Goal: Task Accomplishment & Management: Complete application form

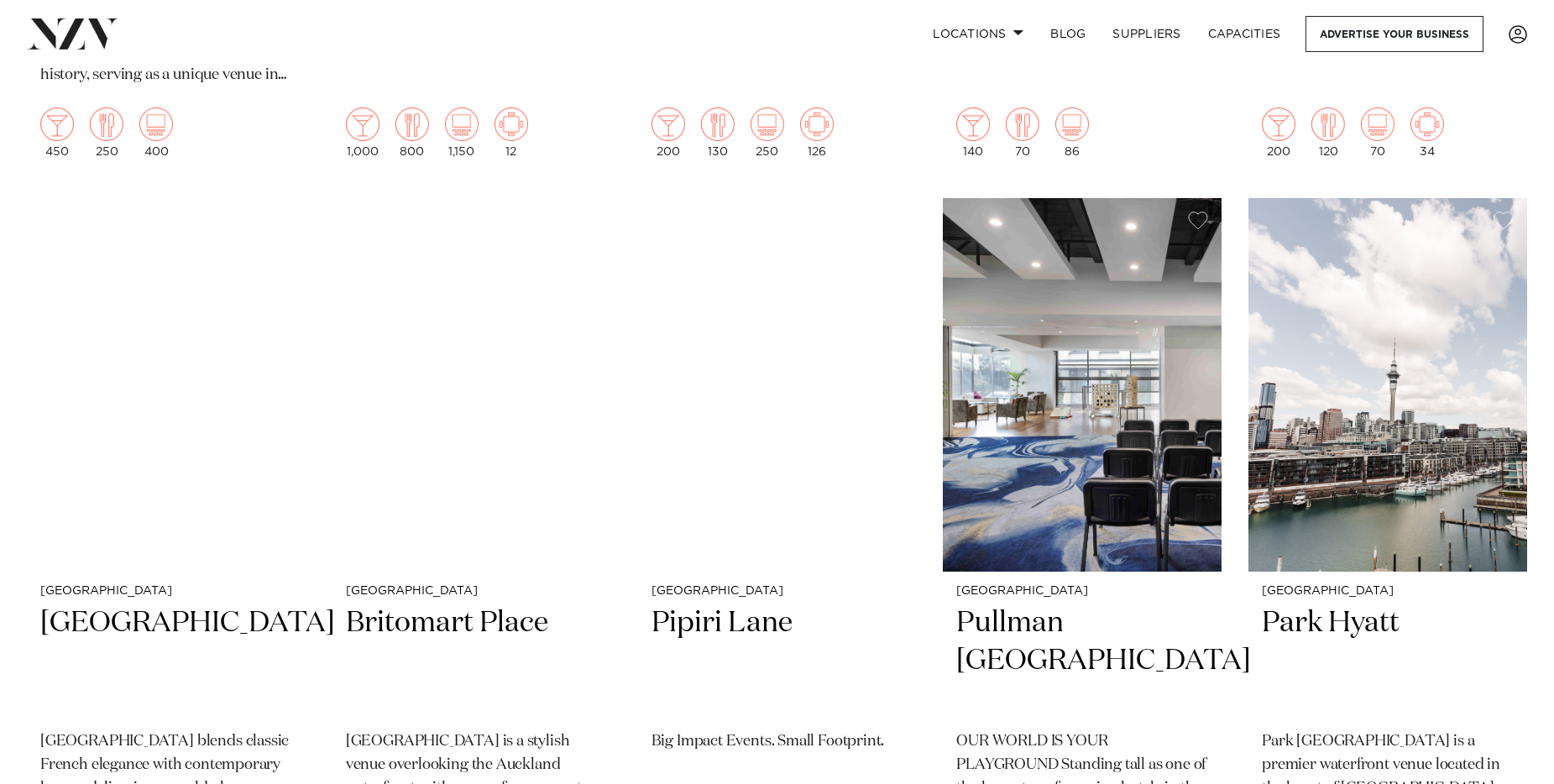
scroll to position [1778, 0]
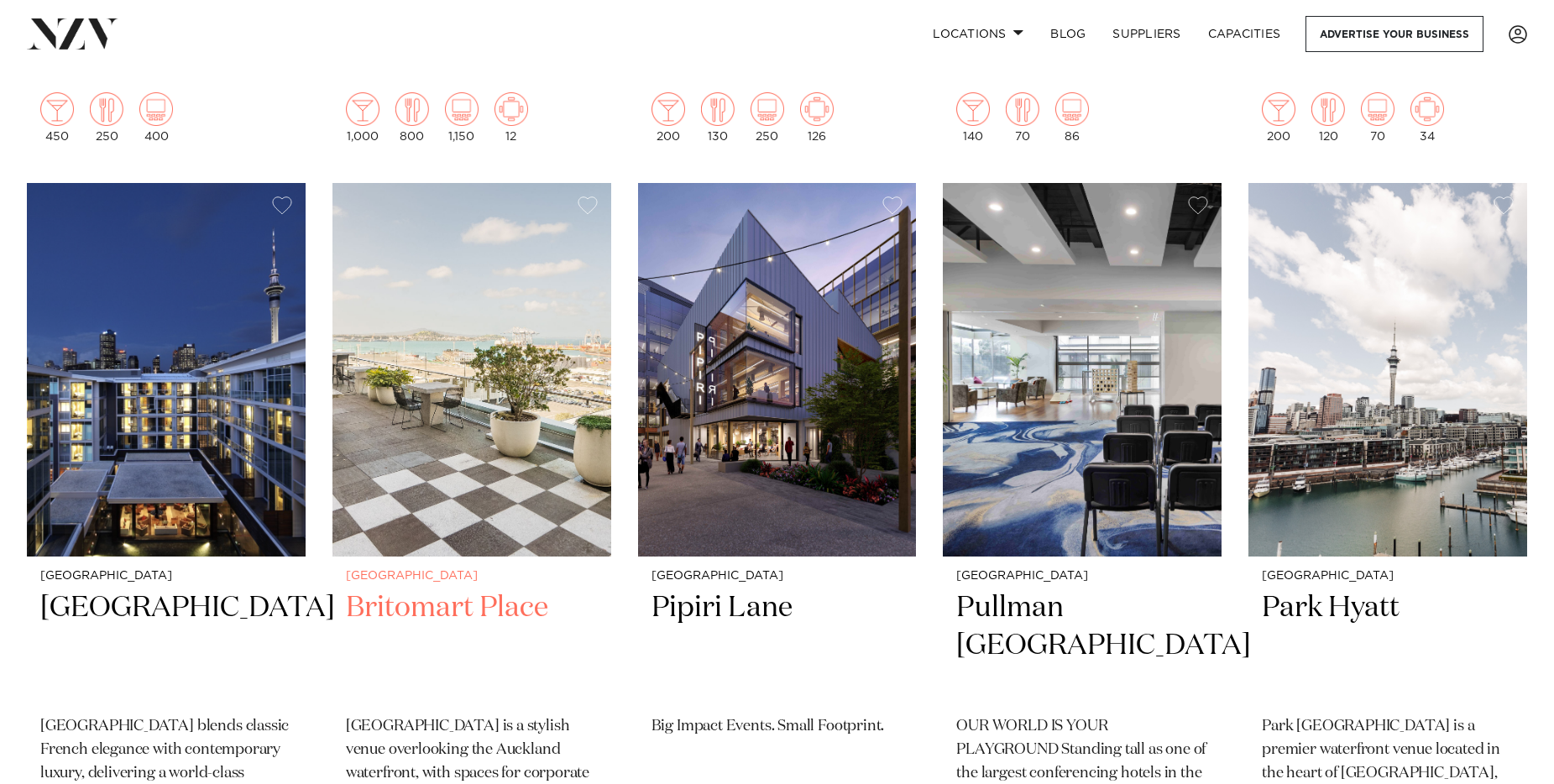
click at [493, 447] on img at bounding box center [472, 370] width 279 height 374
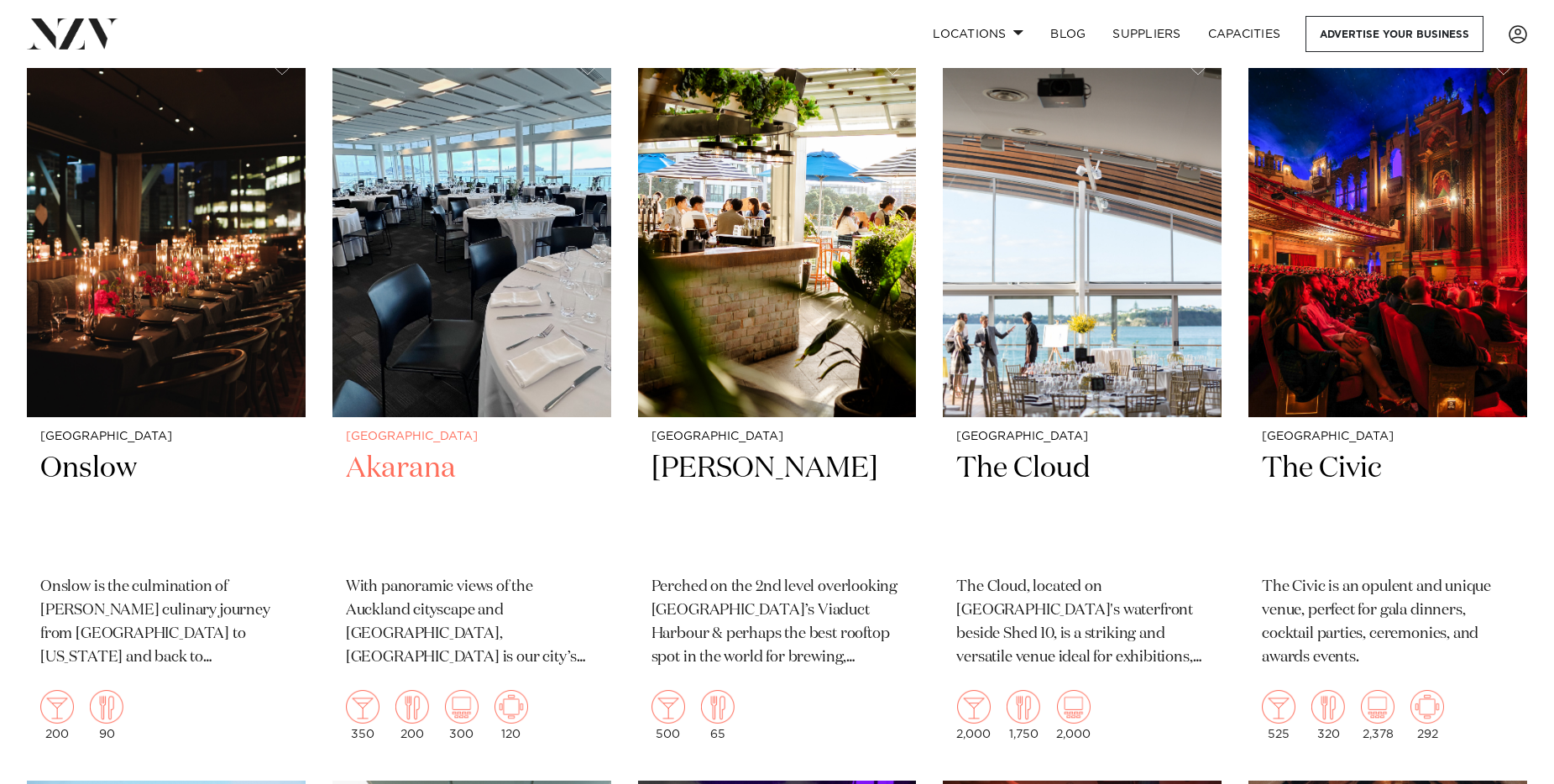
scroll to position [4144, 0]
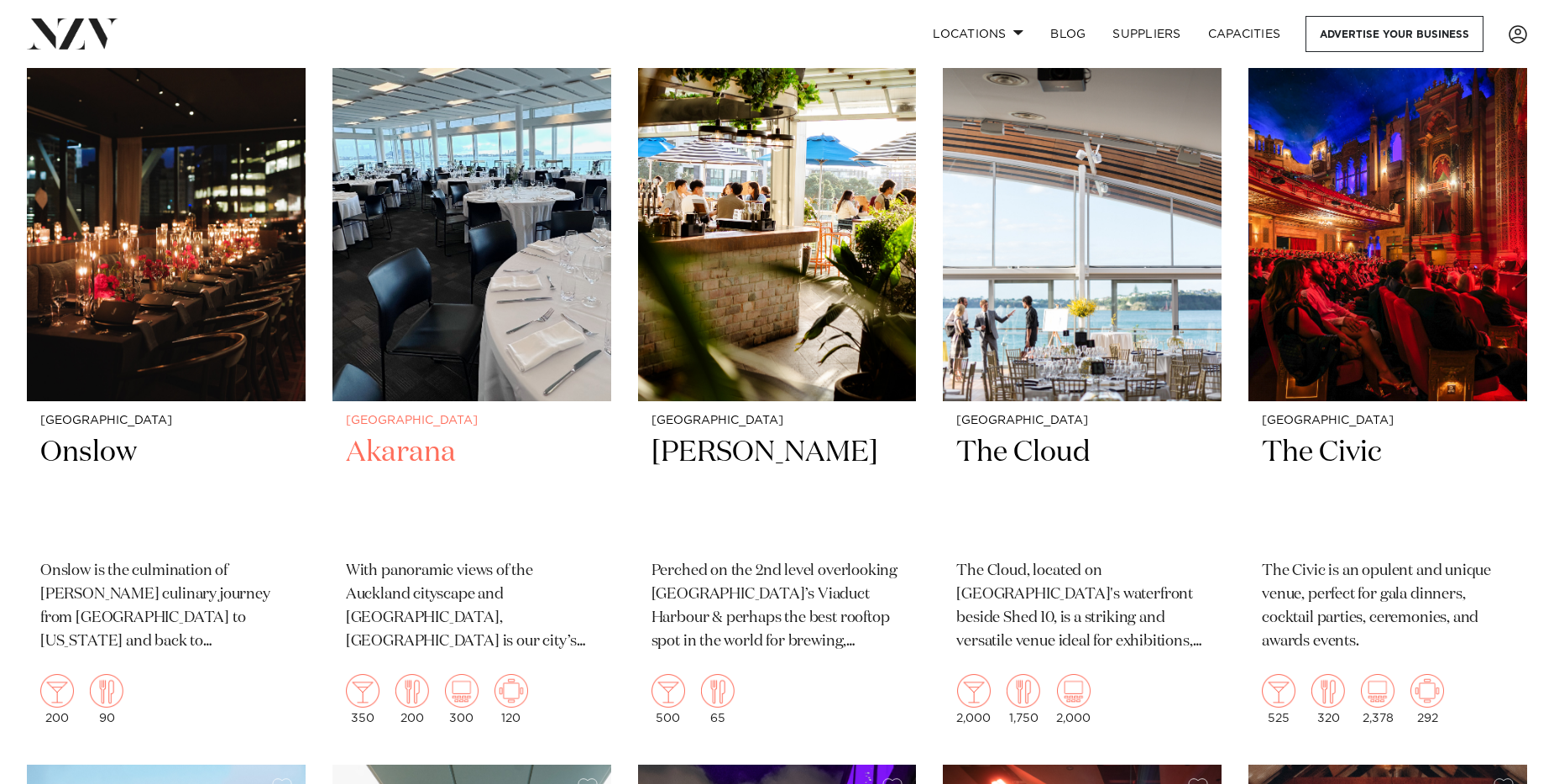
click at [521, 449] on h2 "Akarana" at bounding box center [471, 490] width 252 height 113
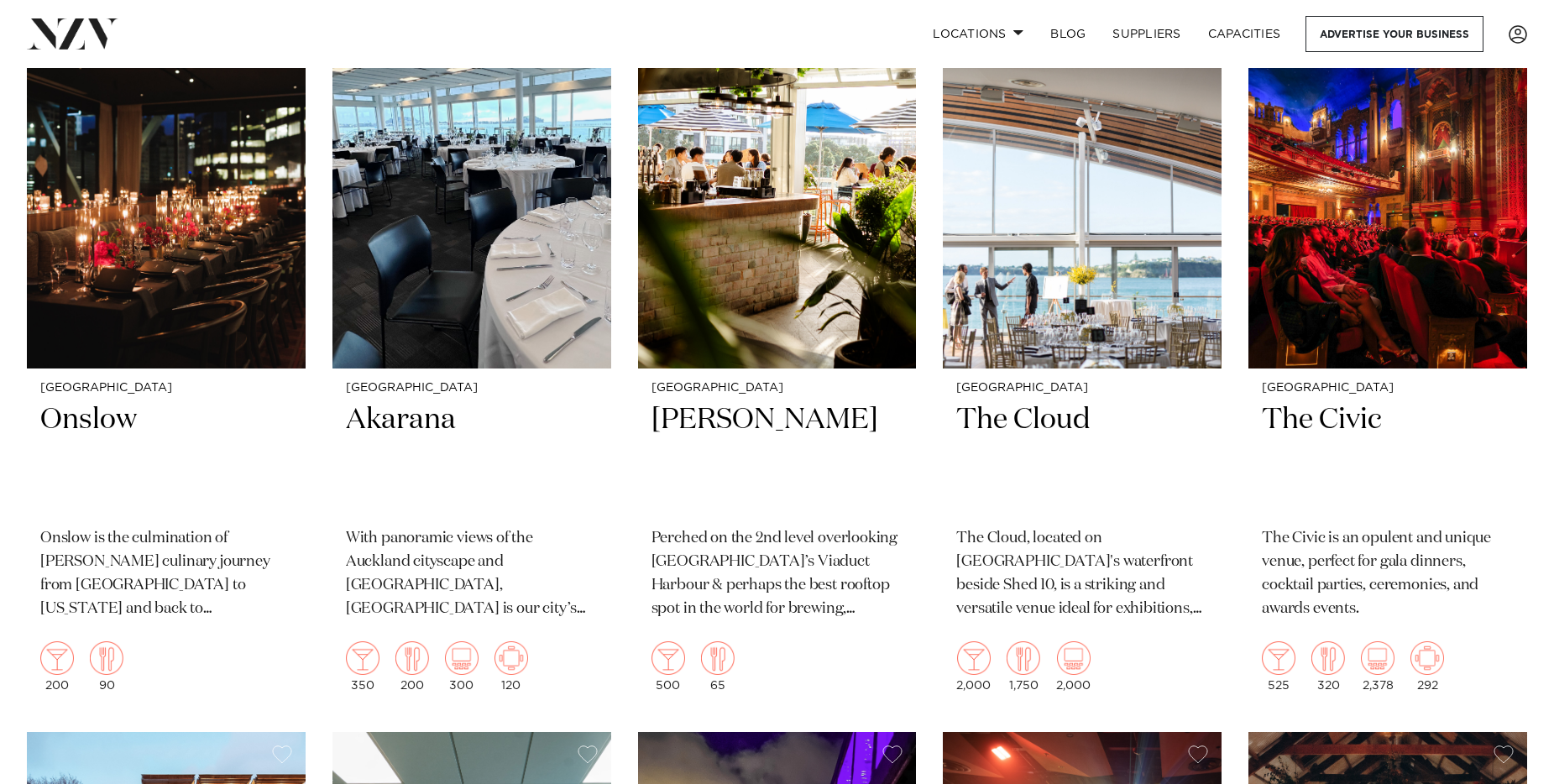
scroll to position [4178, 0]
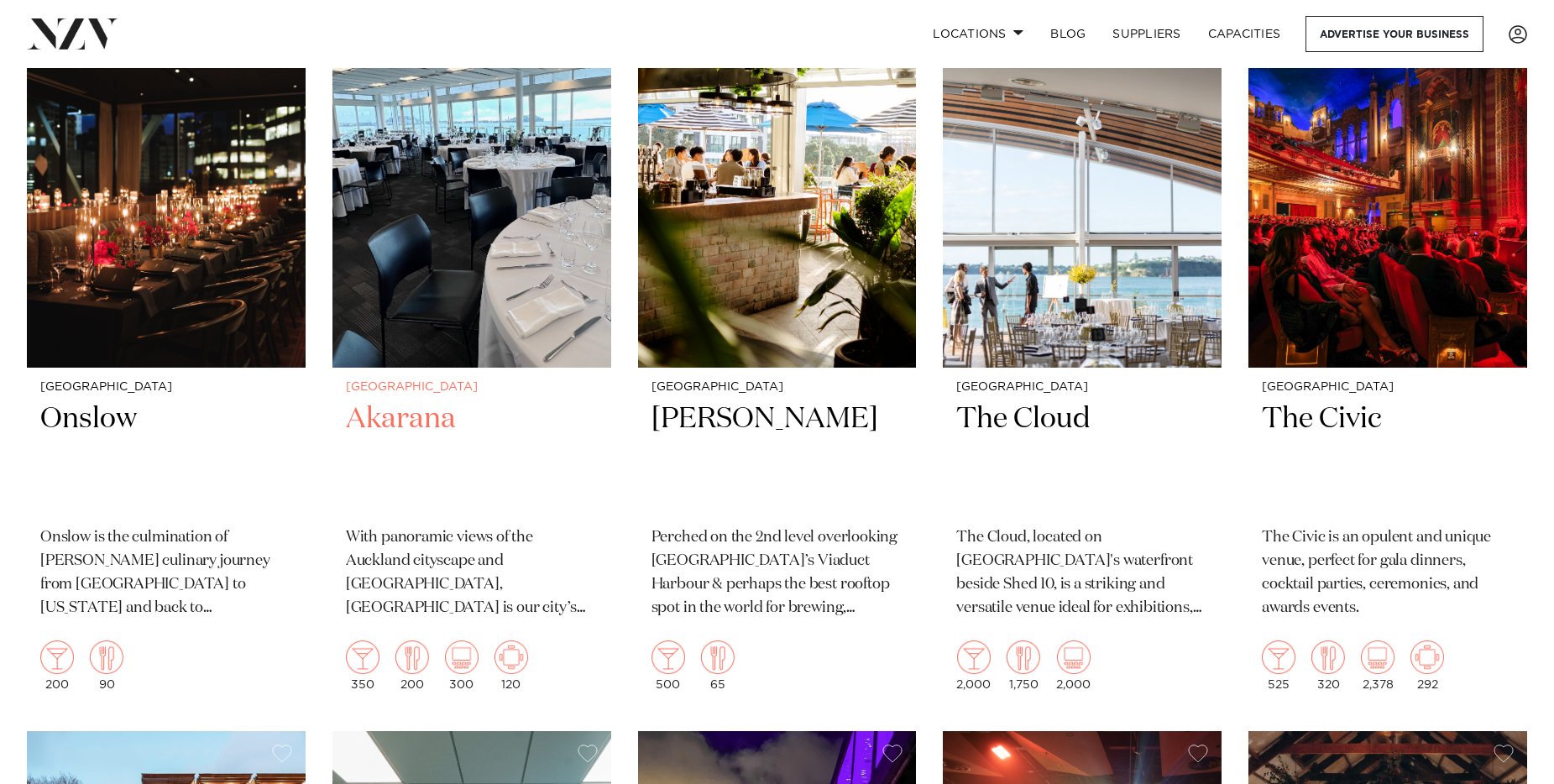
click at [592, 478] on div "Auckland Akarana With panoramic views of the Auckland cityscape and Waitematā H…" at bounding box center [472, 535] width 279 height 336
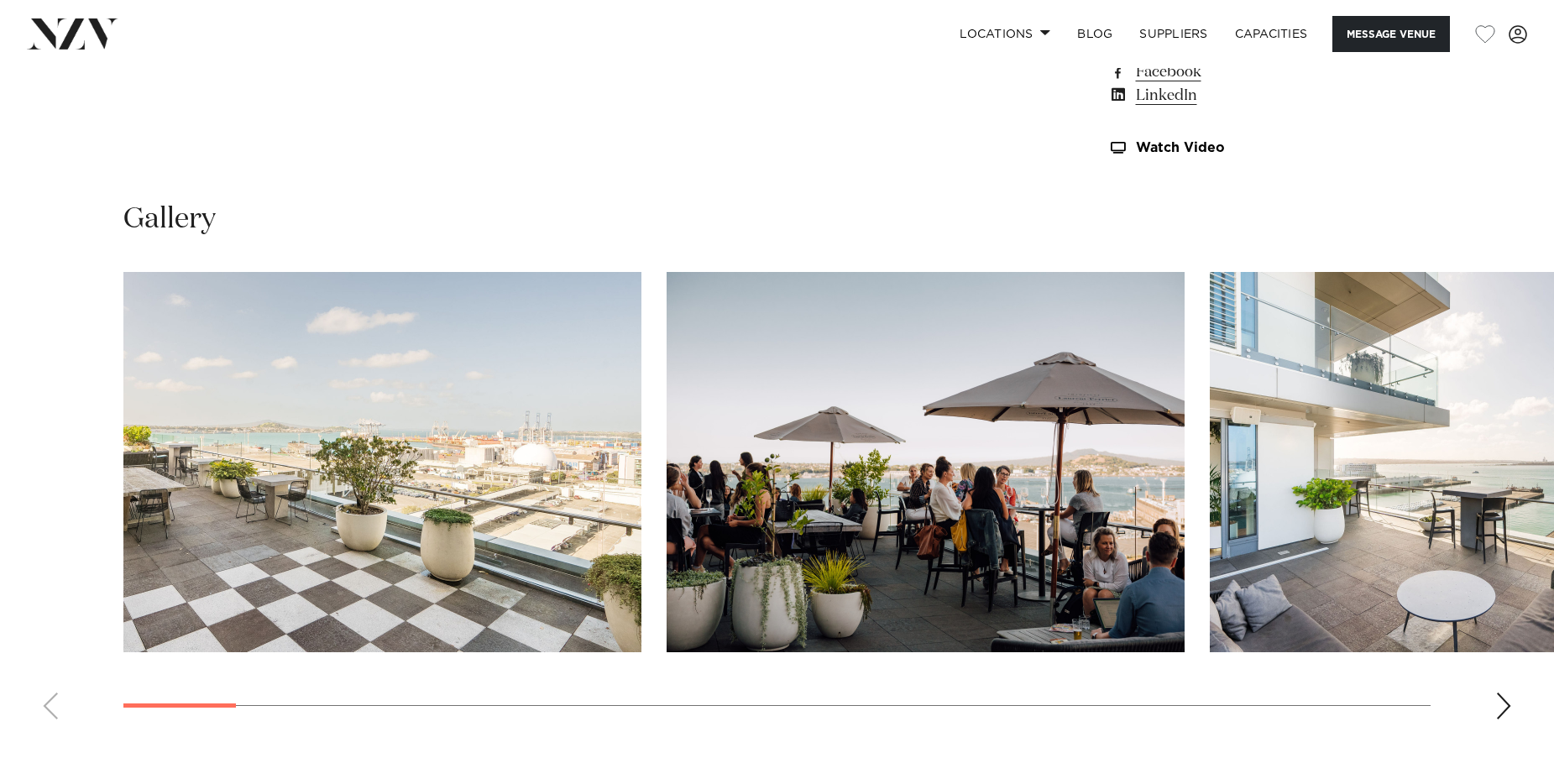
scroll to position [1602, 0]
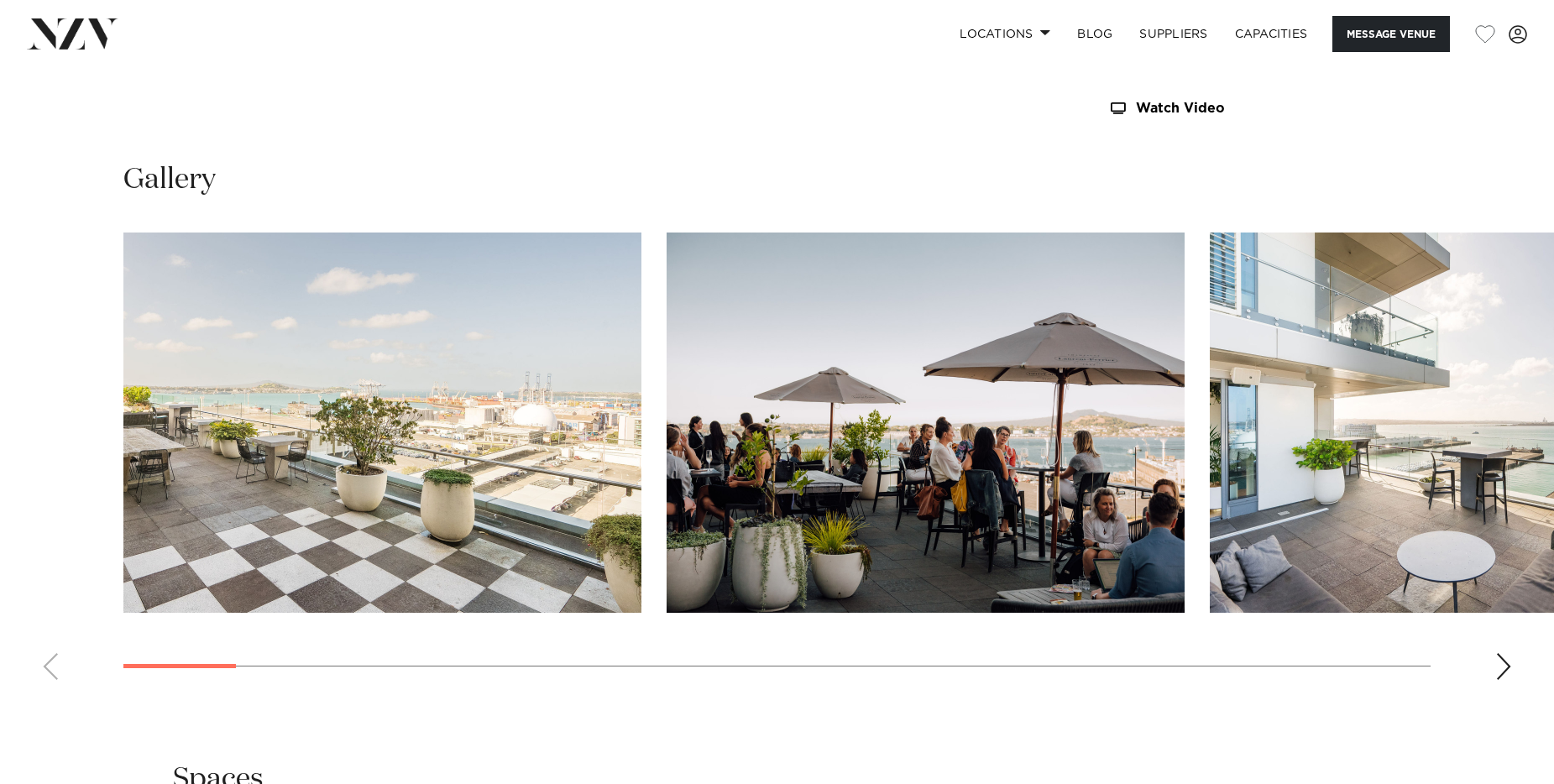
click at [1507, 667] on div "Next slide" at bounding box center [1504, 665] width 17 height 27
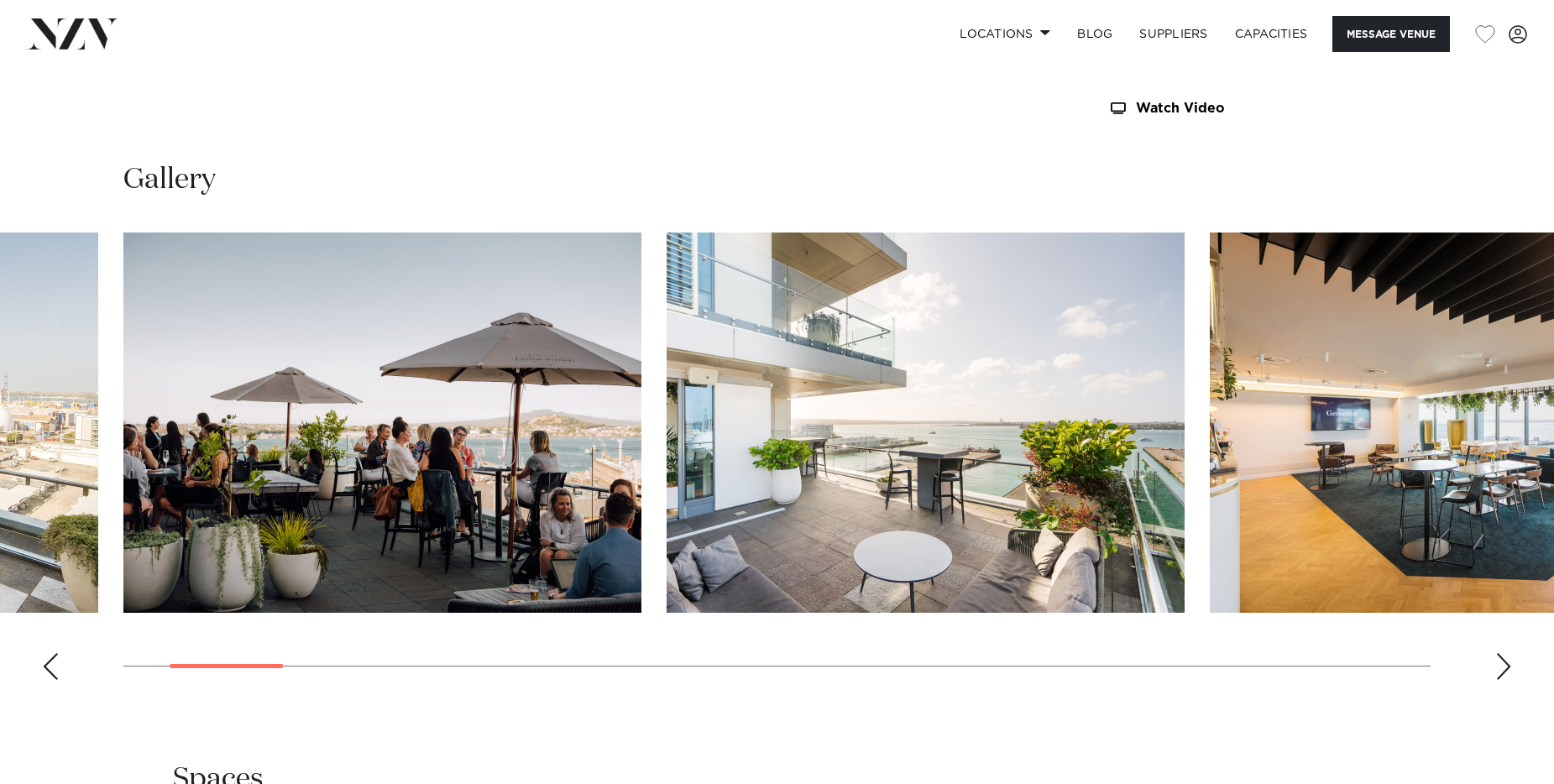
click at [1507, 667] on div "Next slide" at bounding box center [1504, 665] width 17 height 27
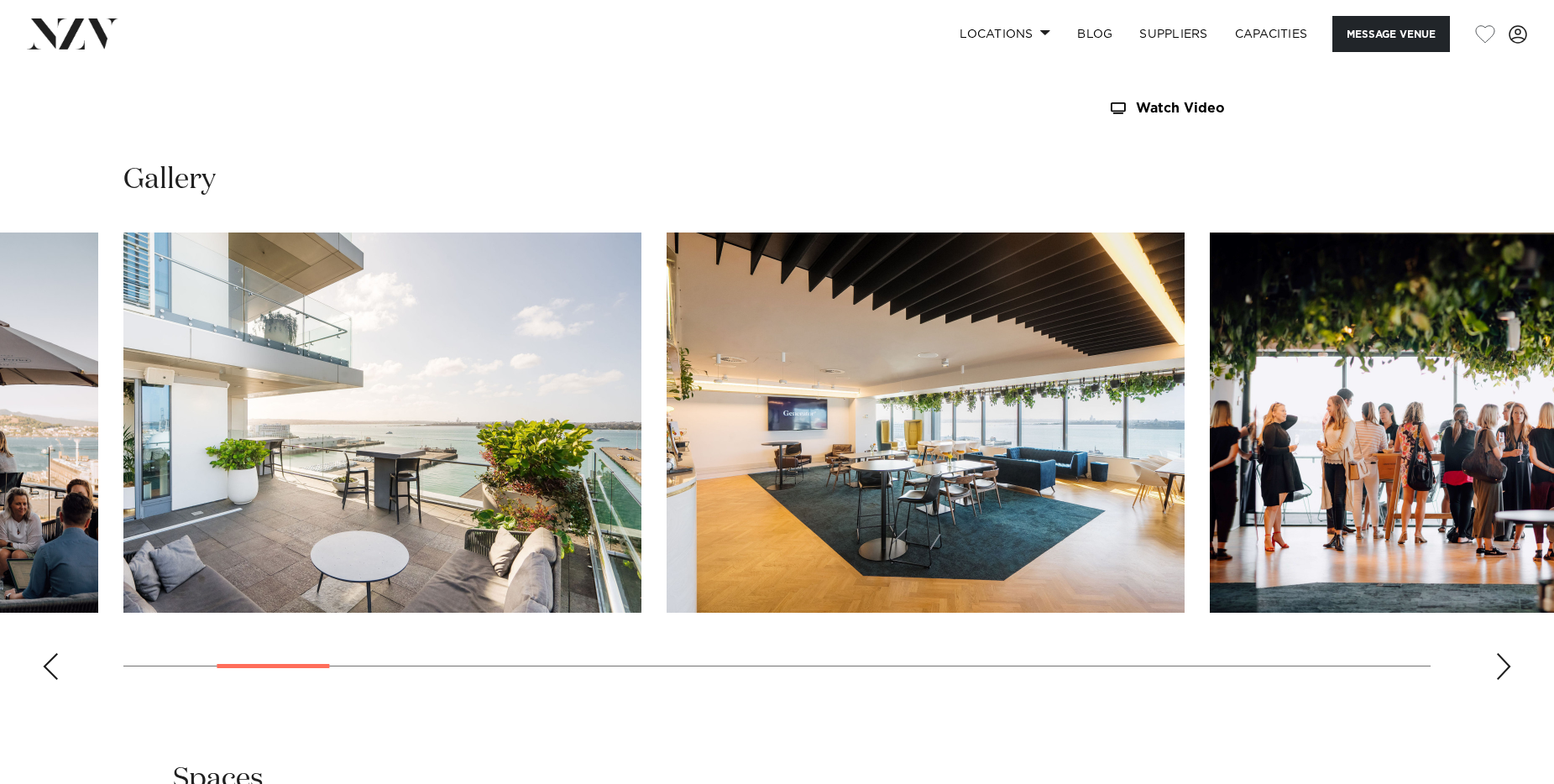
click at [1507, 667] on div "Next slide" at bounding box center [1504, 665] width 17 height 27
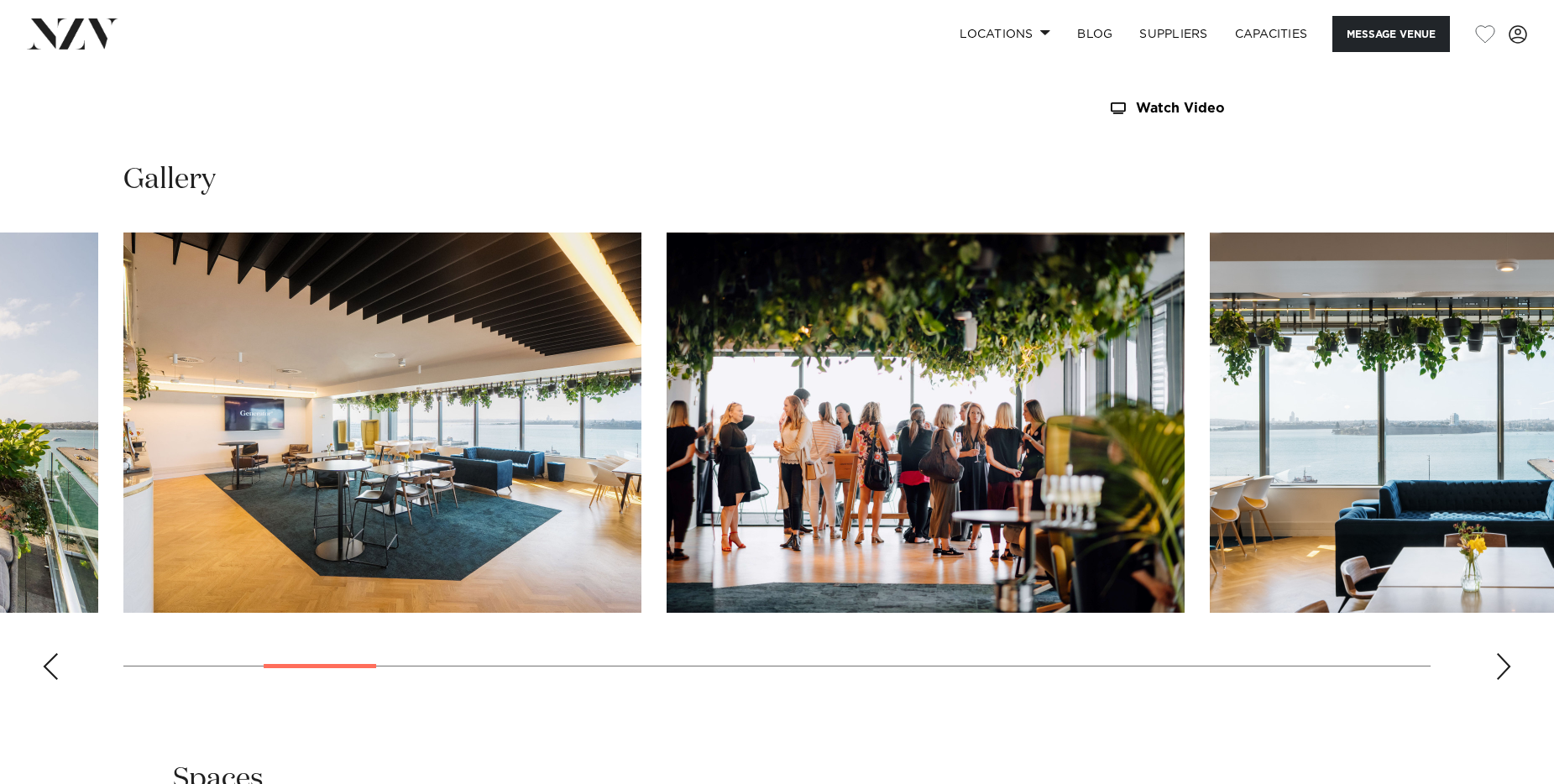
click at [1507, 667] on div "Next slide" at bounding box center [1504, 665] width 17 height 27
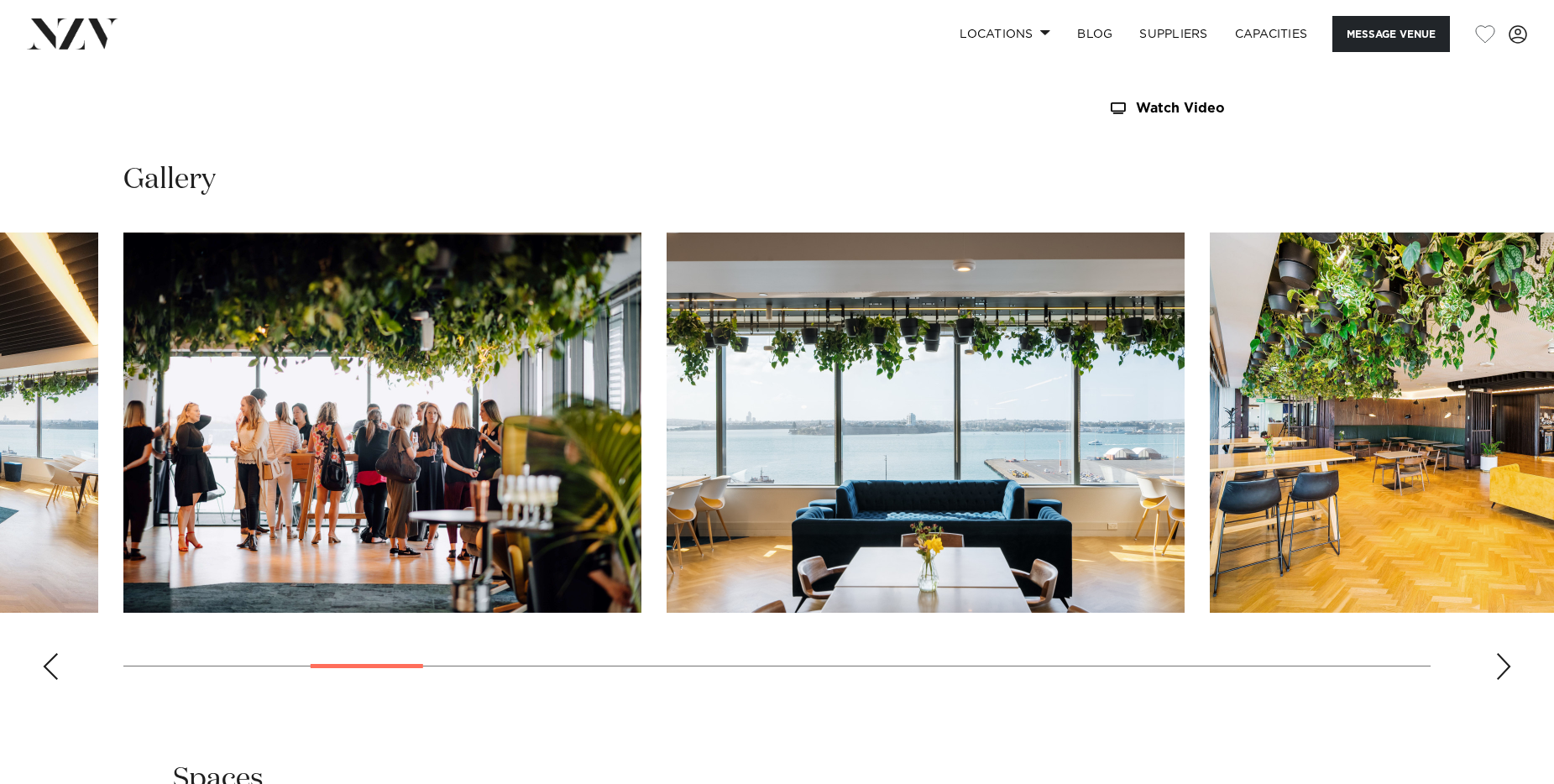
click at [1507, 667] on div "Next slide" at bounding box center [1504, 665] width 17 height 27
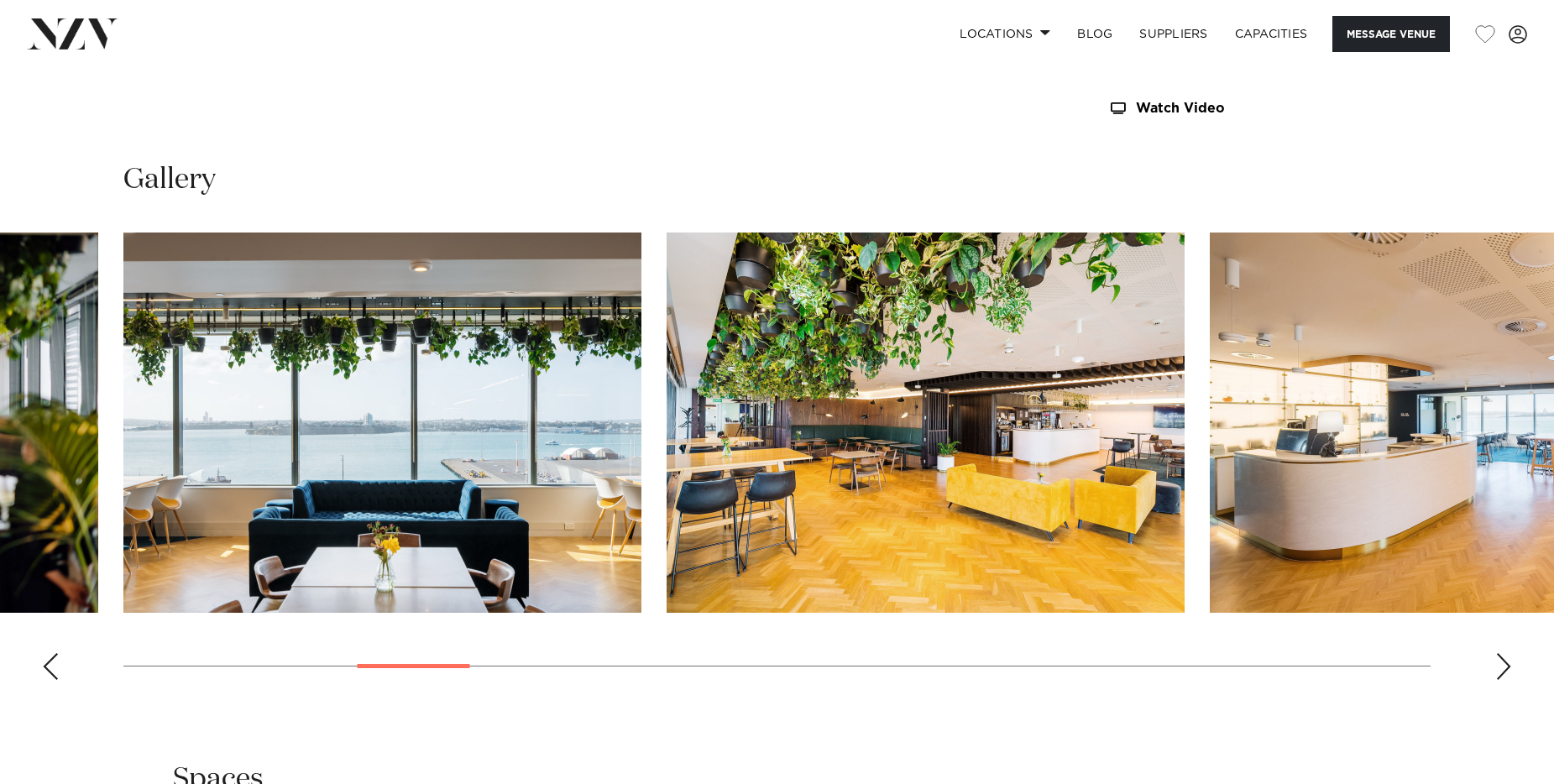
click at [1507, 667] on div "Next slide" at bounding box center [1504, 665] width 17 height 27
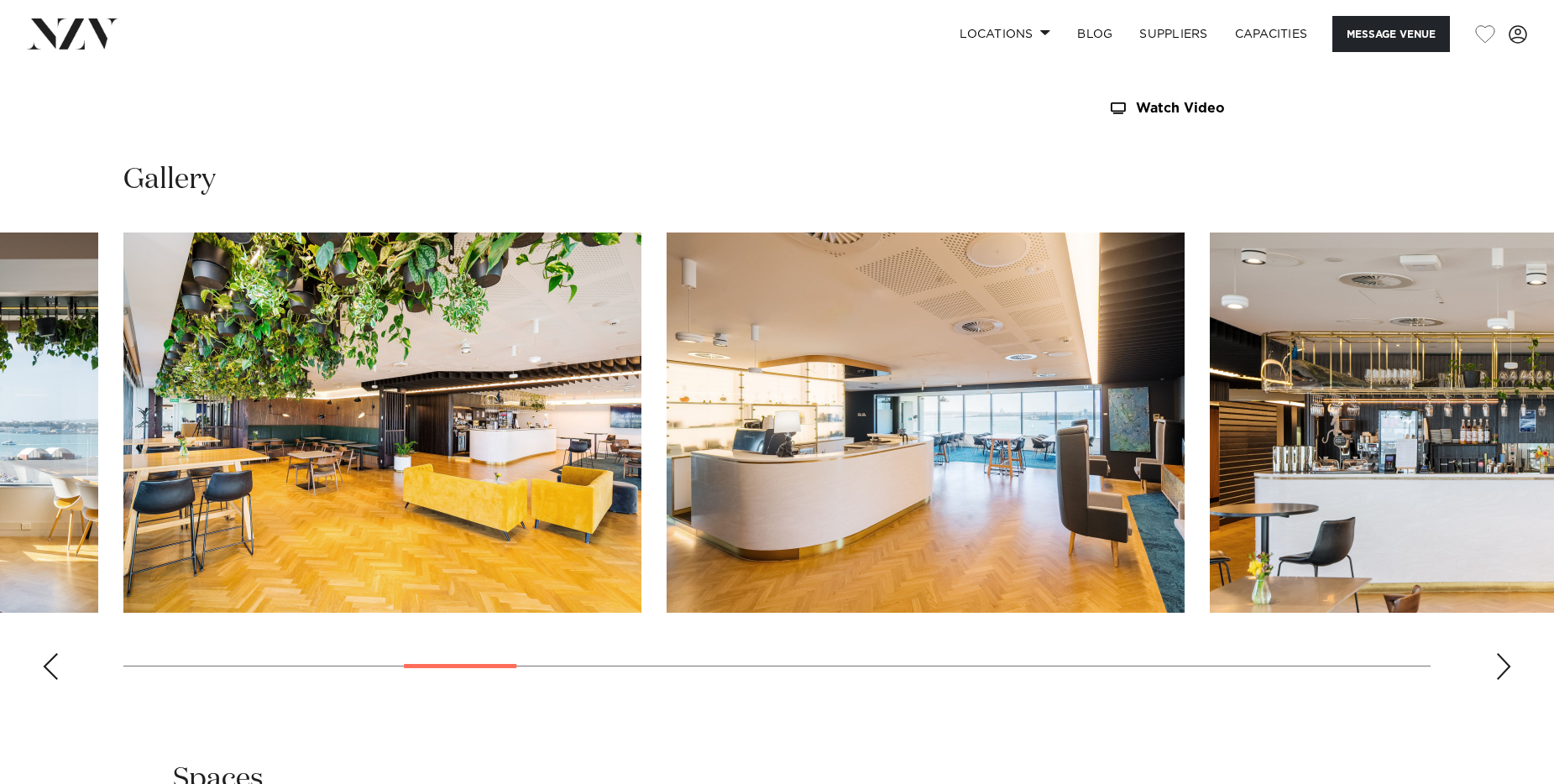
click at [1507, 667] on div "Next slide" at bounding box center [1504, 665] width 17 height 27
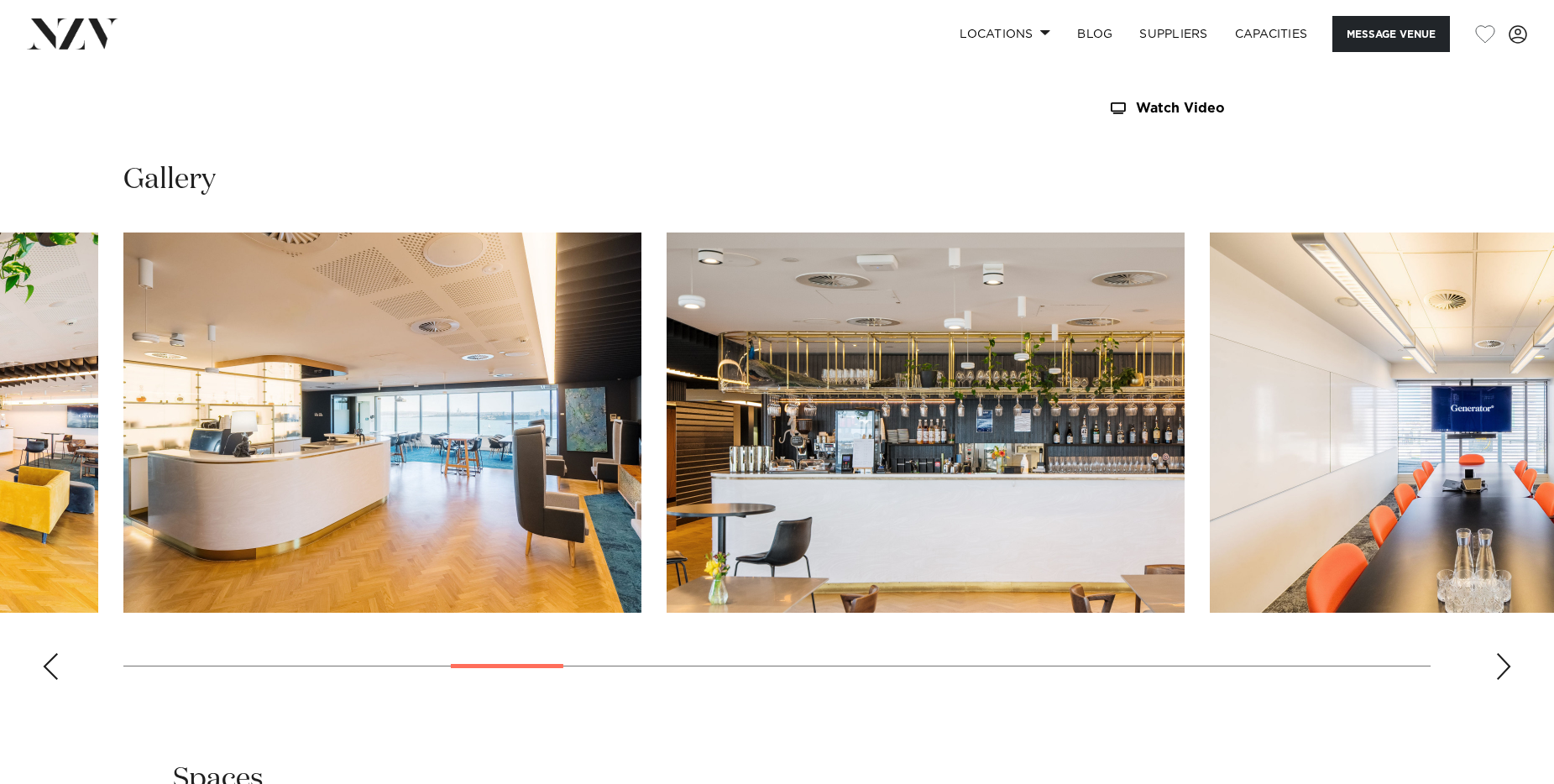
click at [1507, 667] on div "Next slide" at bounding box center [1504, 665] width 17 height 27
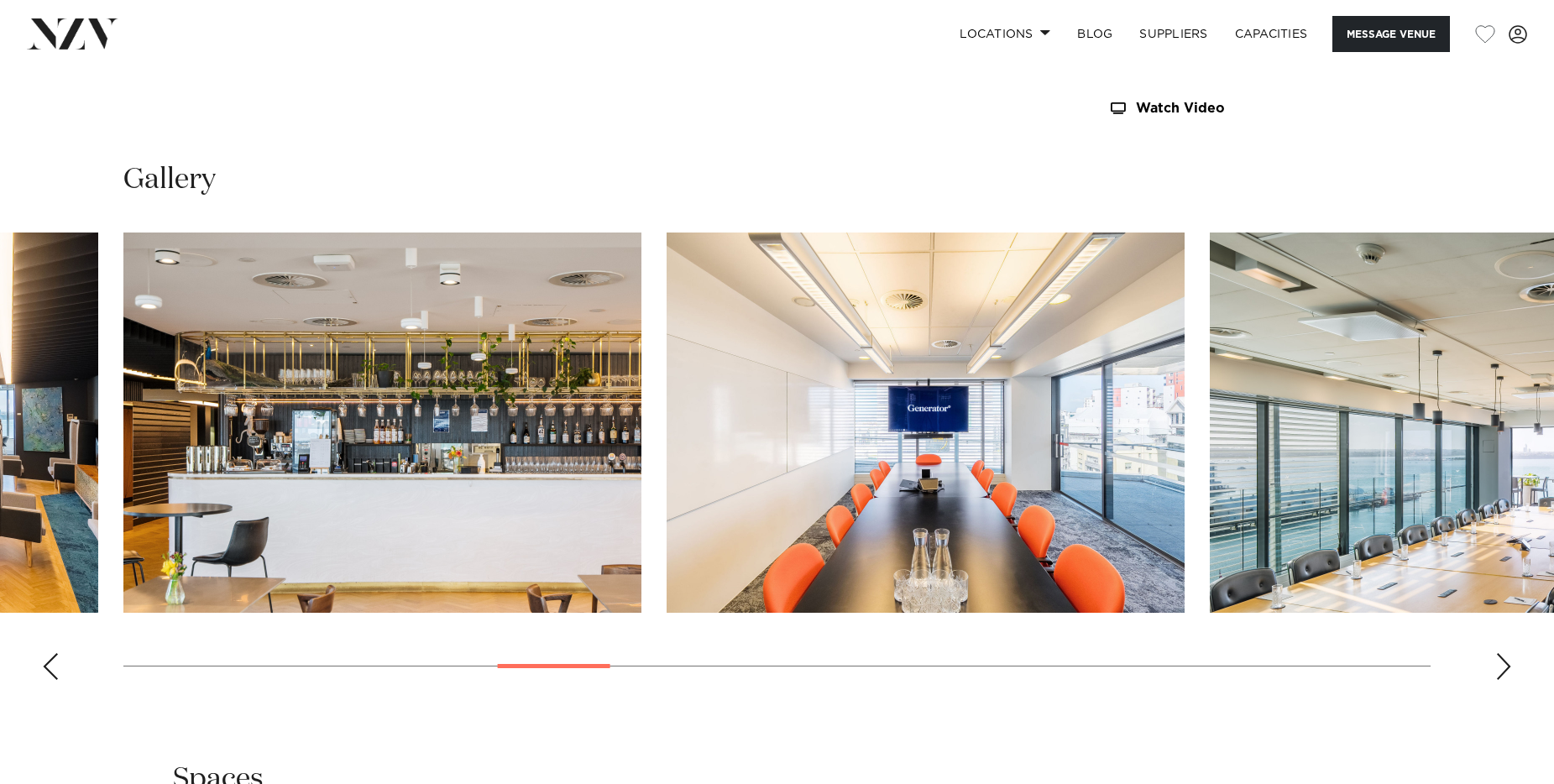
click at [1507, 667] on div "Next slide" at bounding box center [1504, 665] width 17 height 27
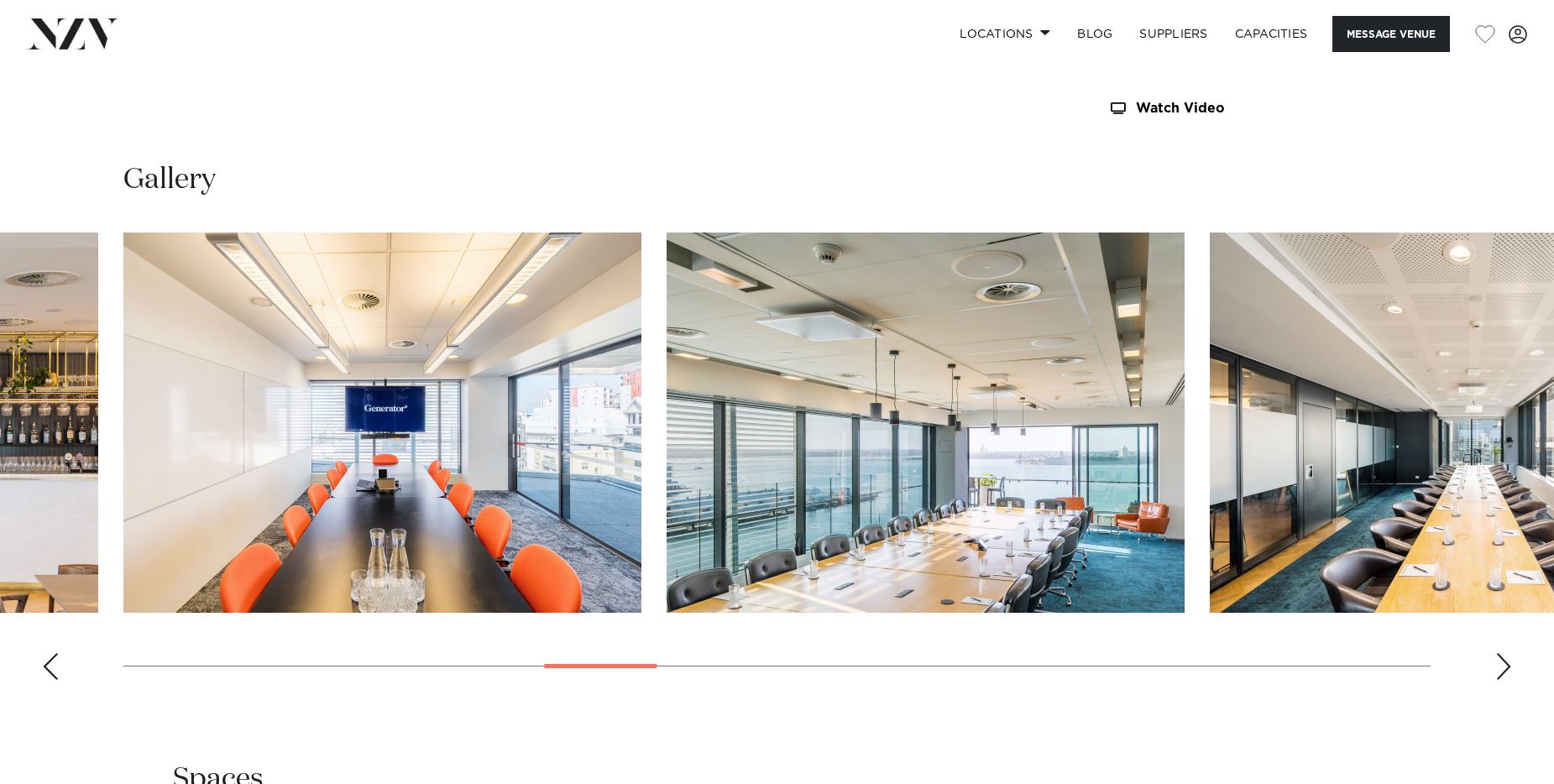
click at [1507, 667] on div "Next slide" at bounding box center [1504, 665] width 17 height 27
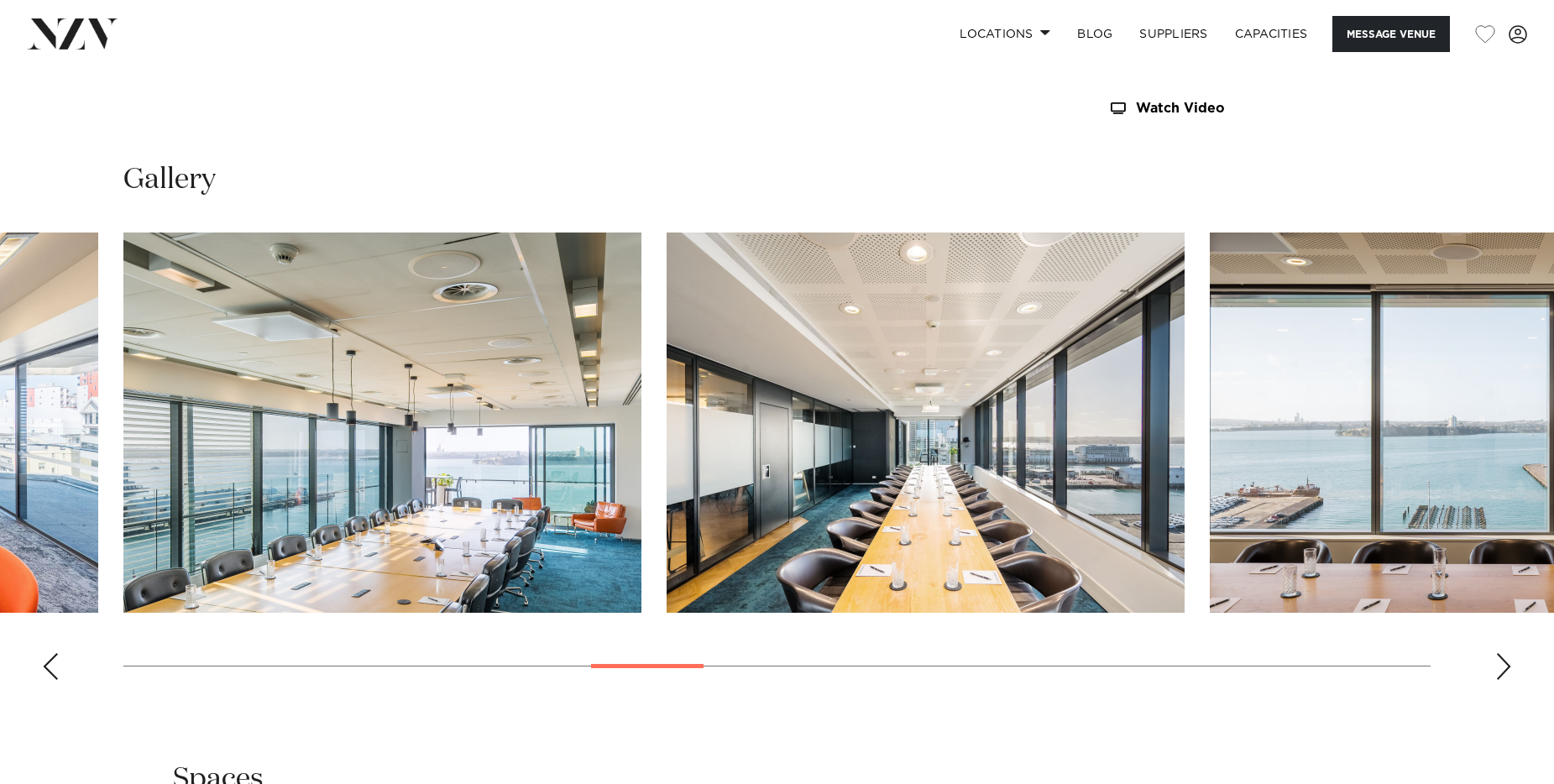
click at [1507, 667] on div "Next slide" at bounding box center [1504, 665] width 17 height 27
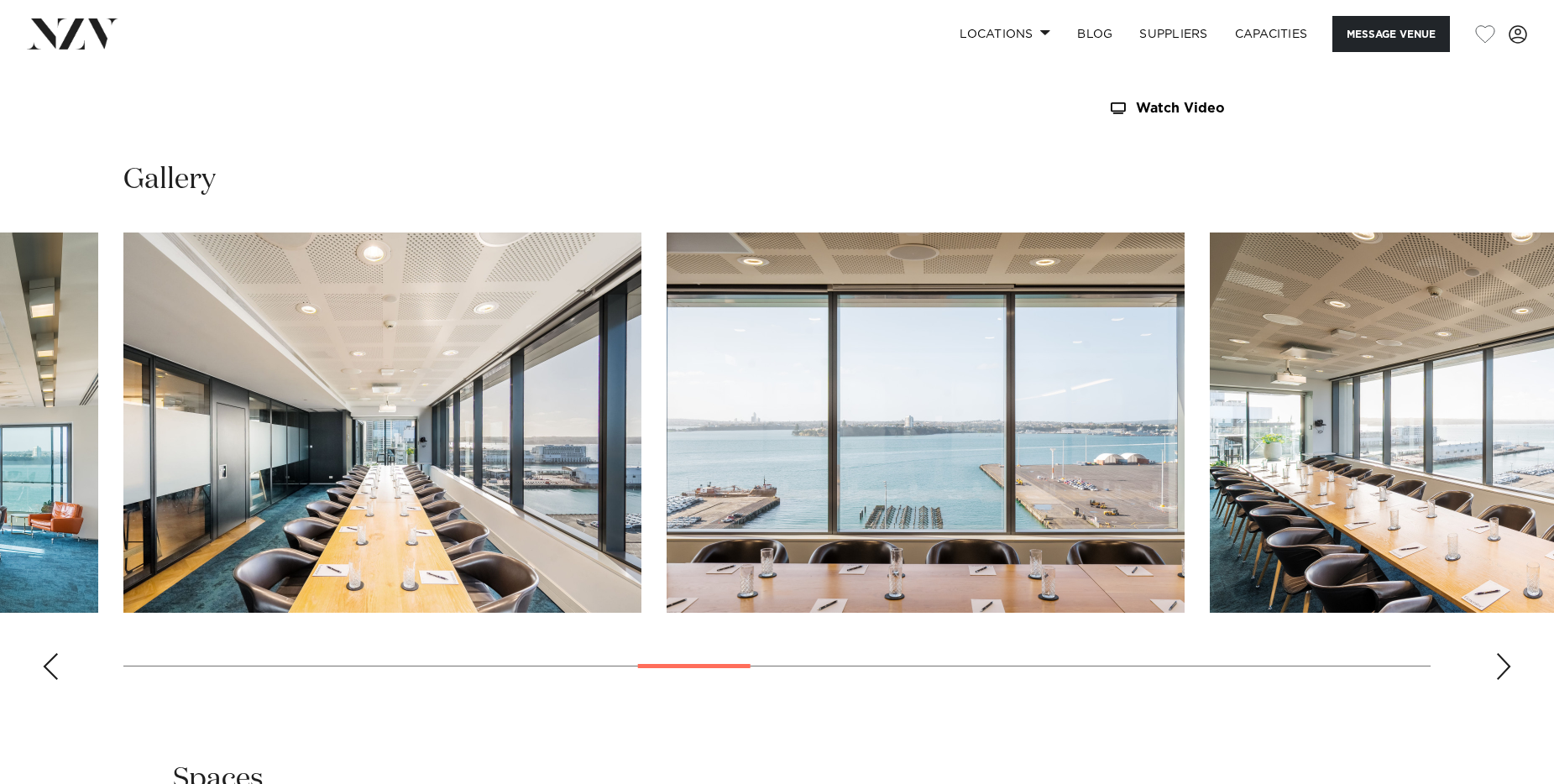
click at [1507, 667] on div "Next slide" at bounding box center [1504, 665] width 17 height 27
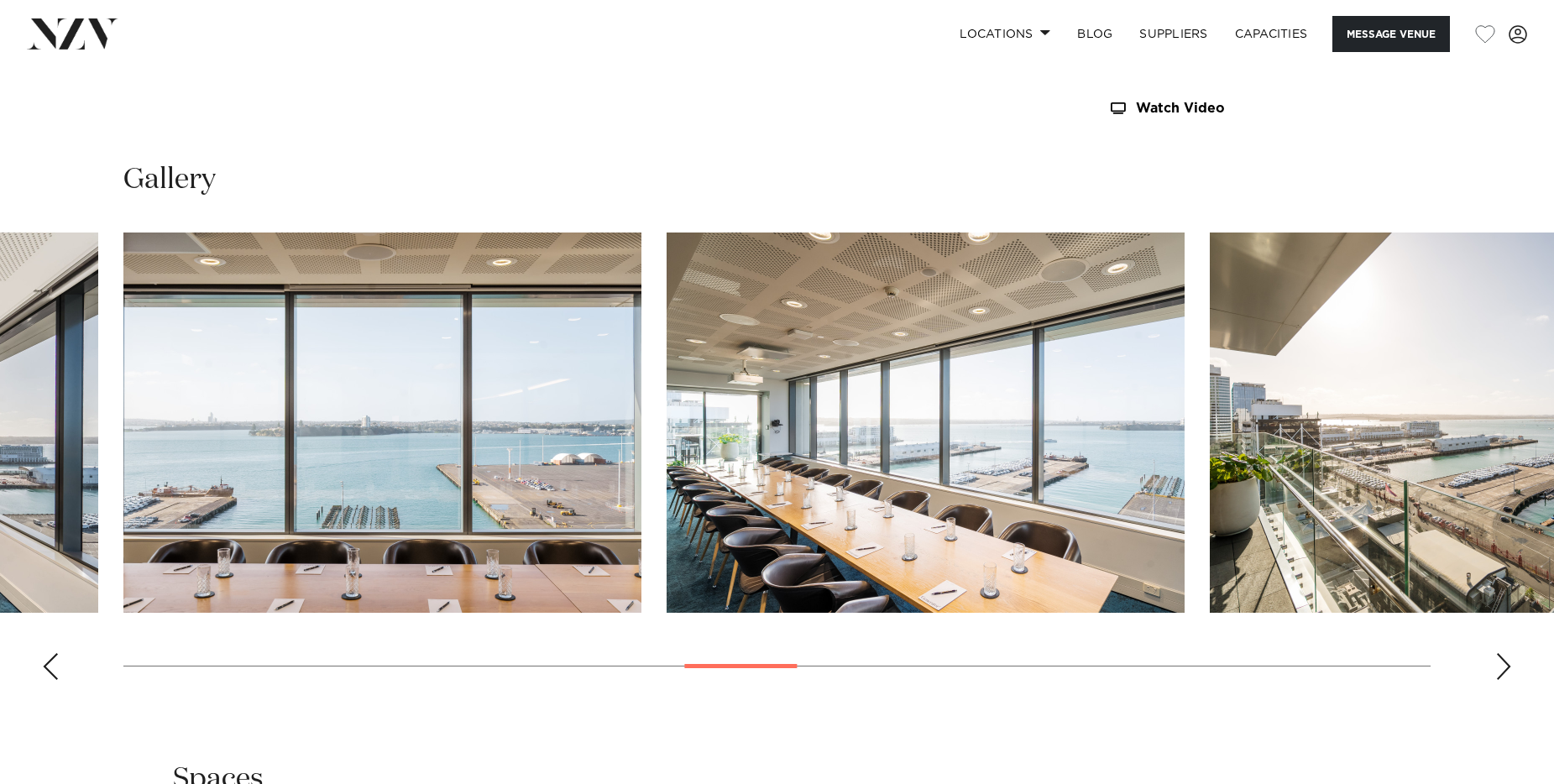
click at [1507, 667] on div "Next slide" at bounding box center [1504, 665] width 17 height 27
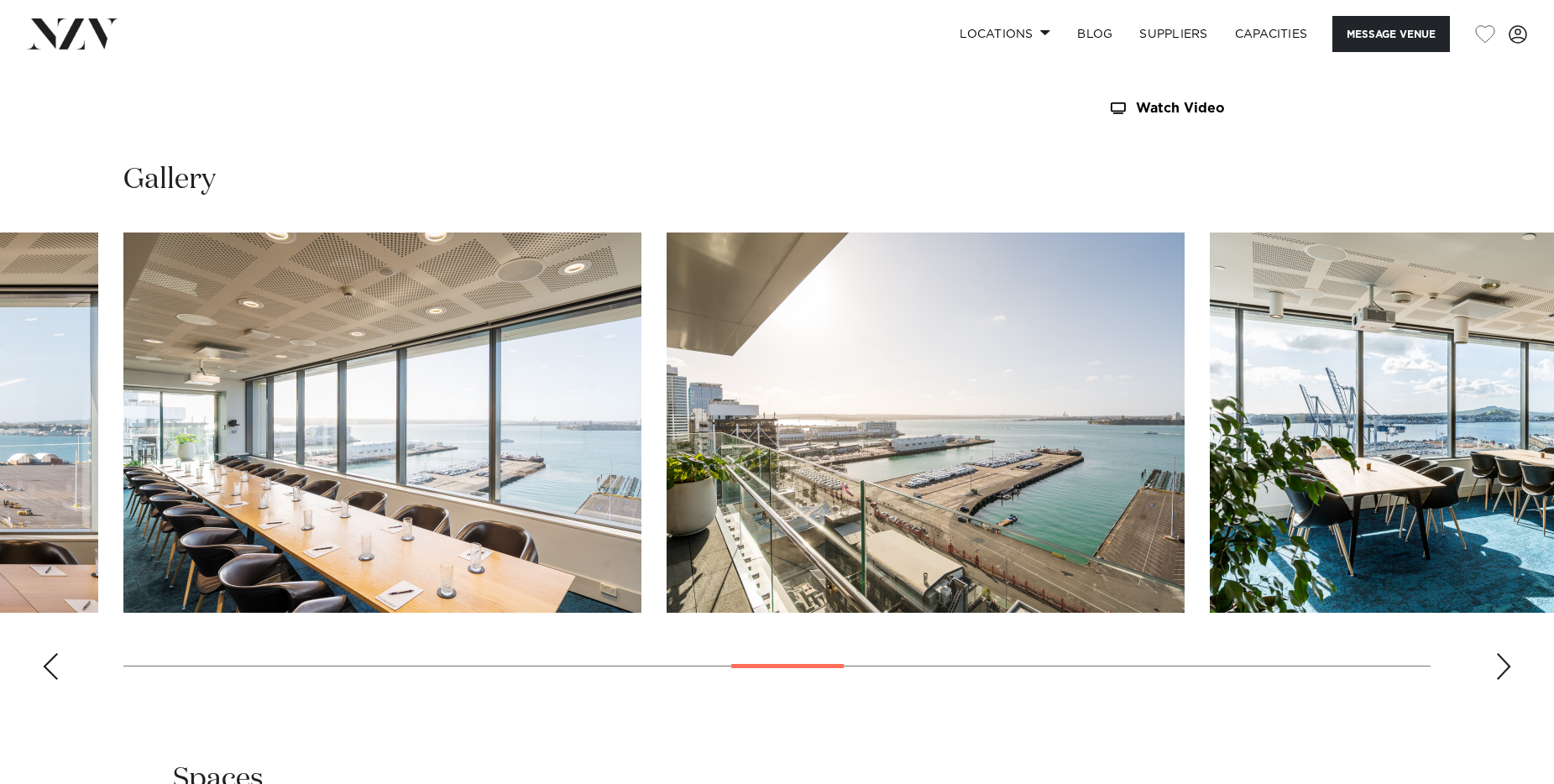
click at [1507, 667] on div "Next slide" at bounding box center [1504, 665] width 17 height 27
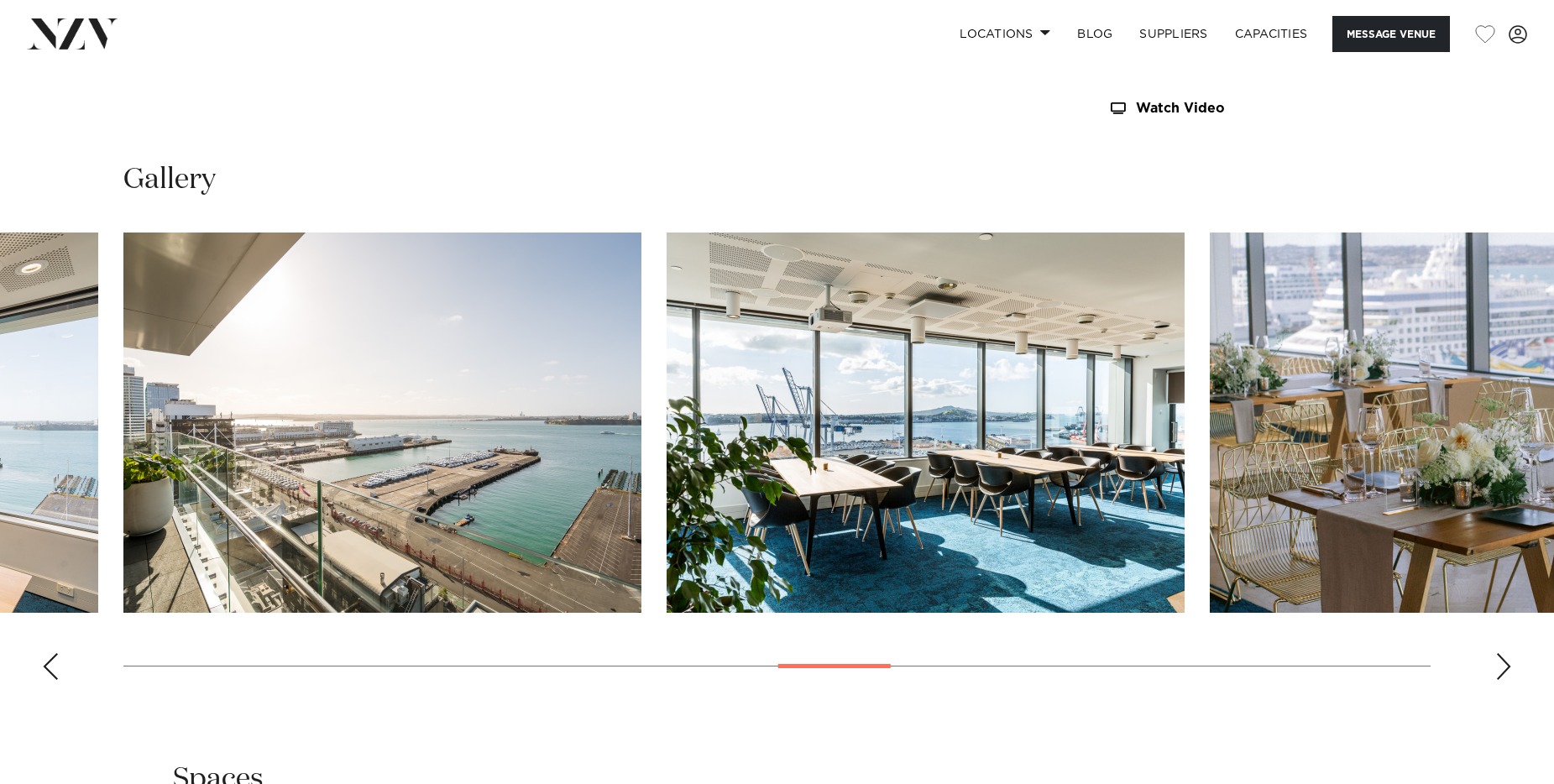
click at [1507, 667] on div "Next slide" at bounding box center [1504, 665] width 17 height 27
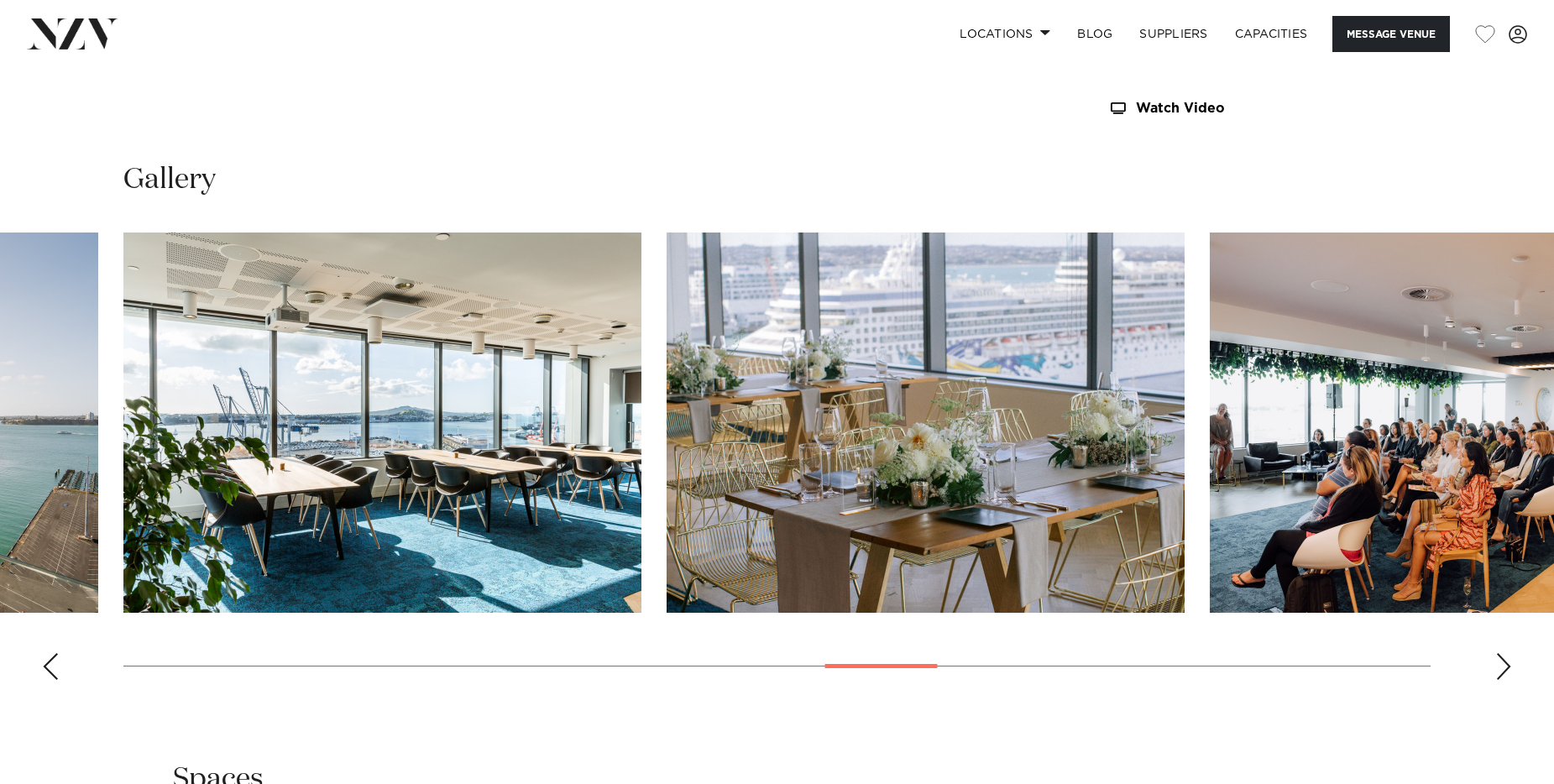
click at [1507, 667] on div "Next slide" at bounding box center [1504, 665] width 17 height 27
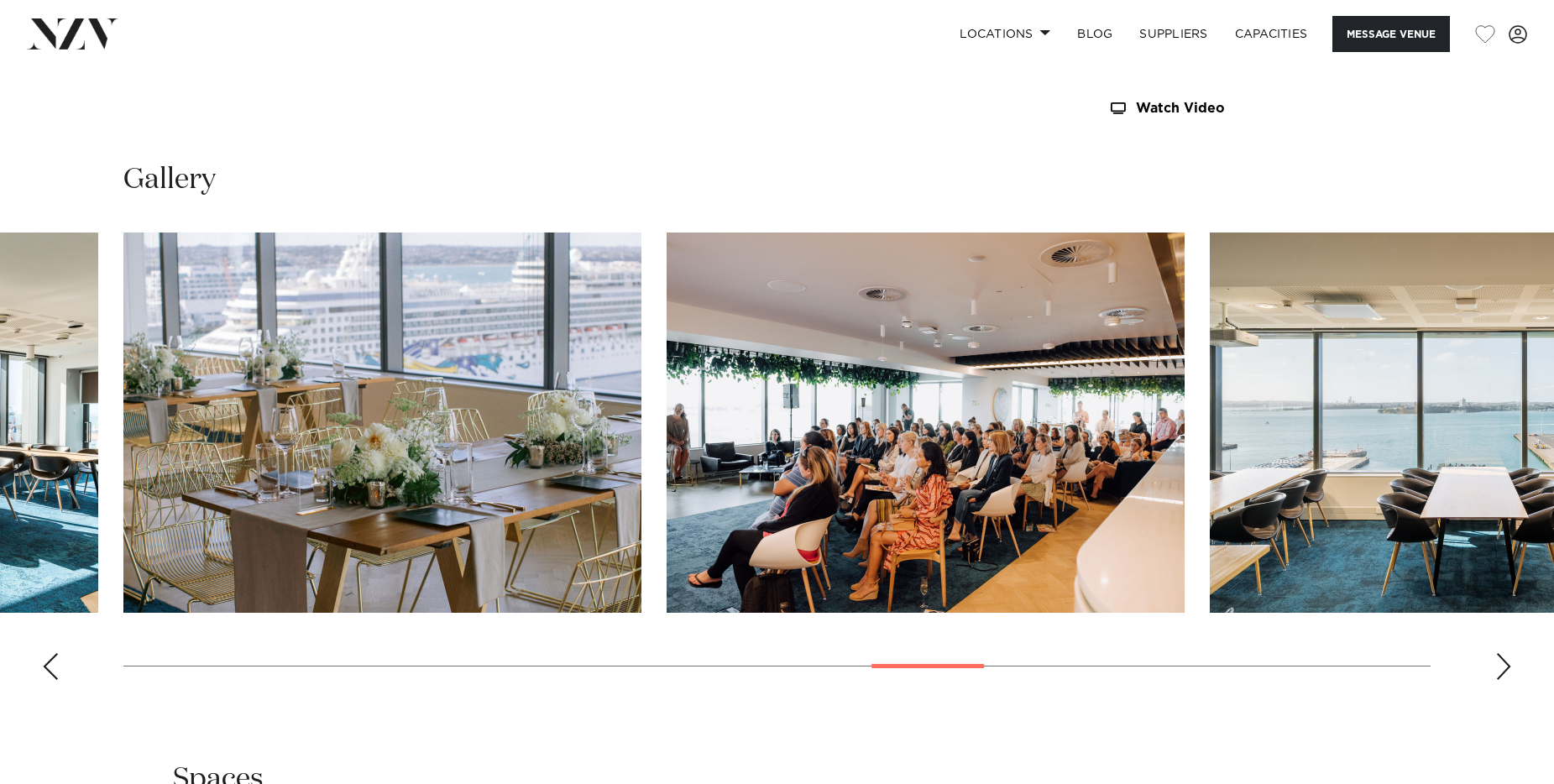
click at [1507, 667] on div "Next slide" at bounding box center [1504, 665] width 17 height 27
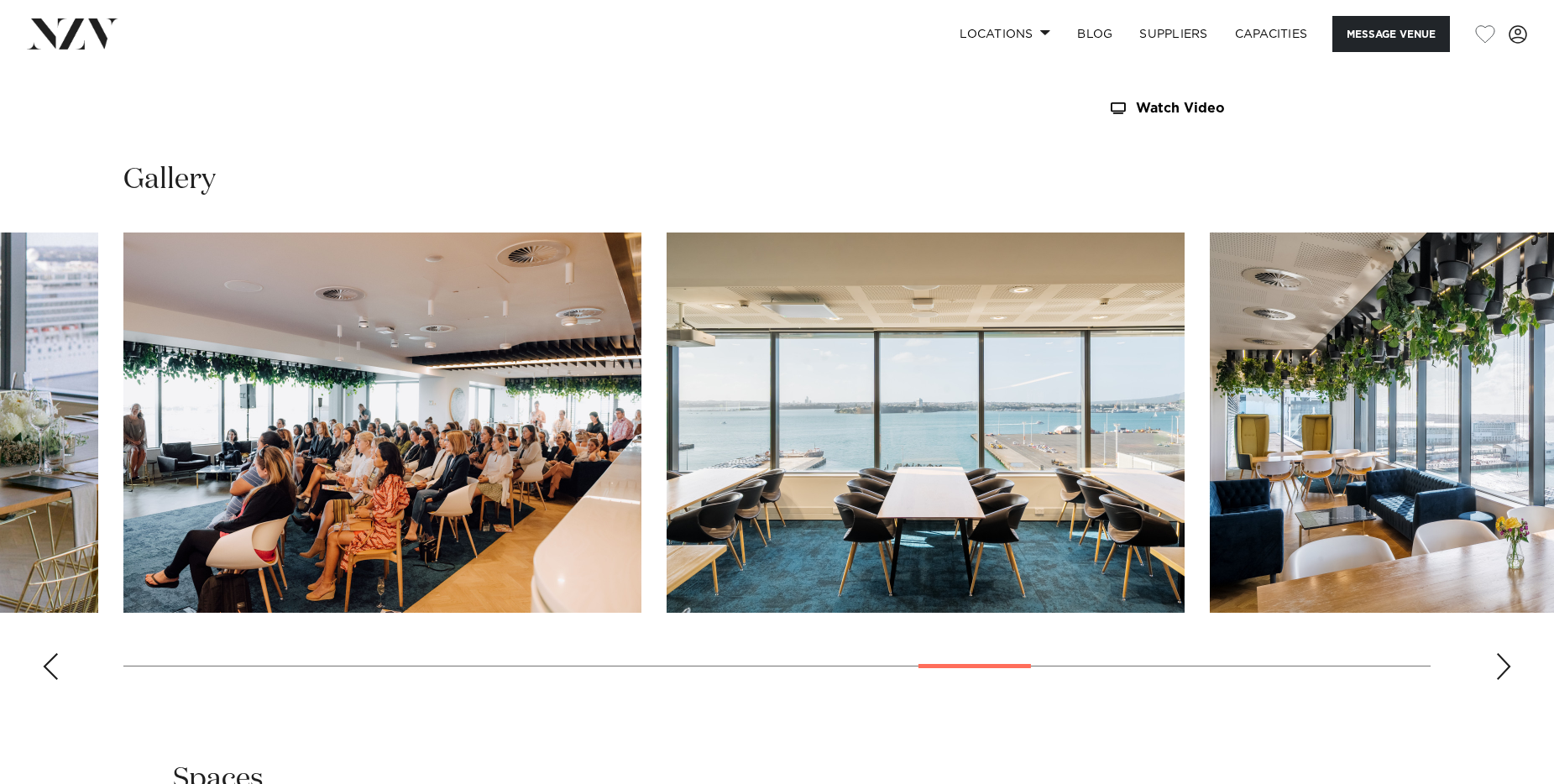
click at [1507, 667] on div "Next slide" at bounding box center [1504, 665] width 17 height 27
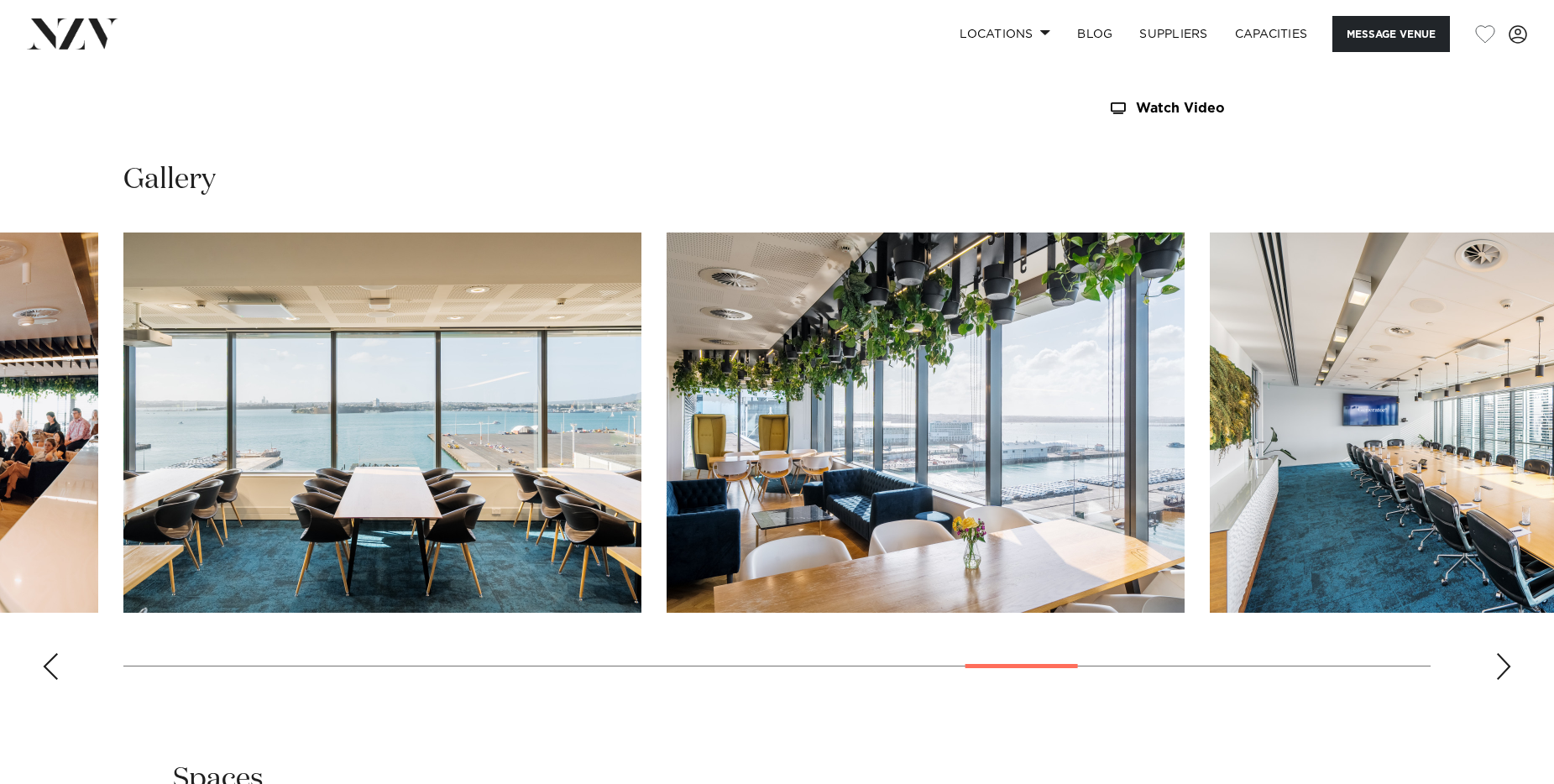
click at [1507, 667] on div "Next slide" at bounding box center [1504, 665] width 17 height 27
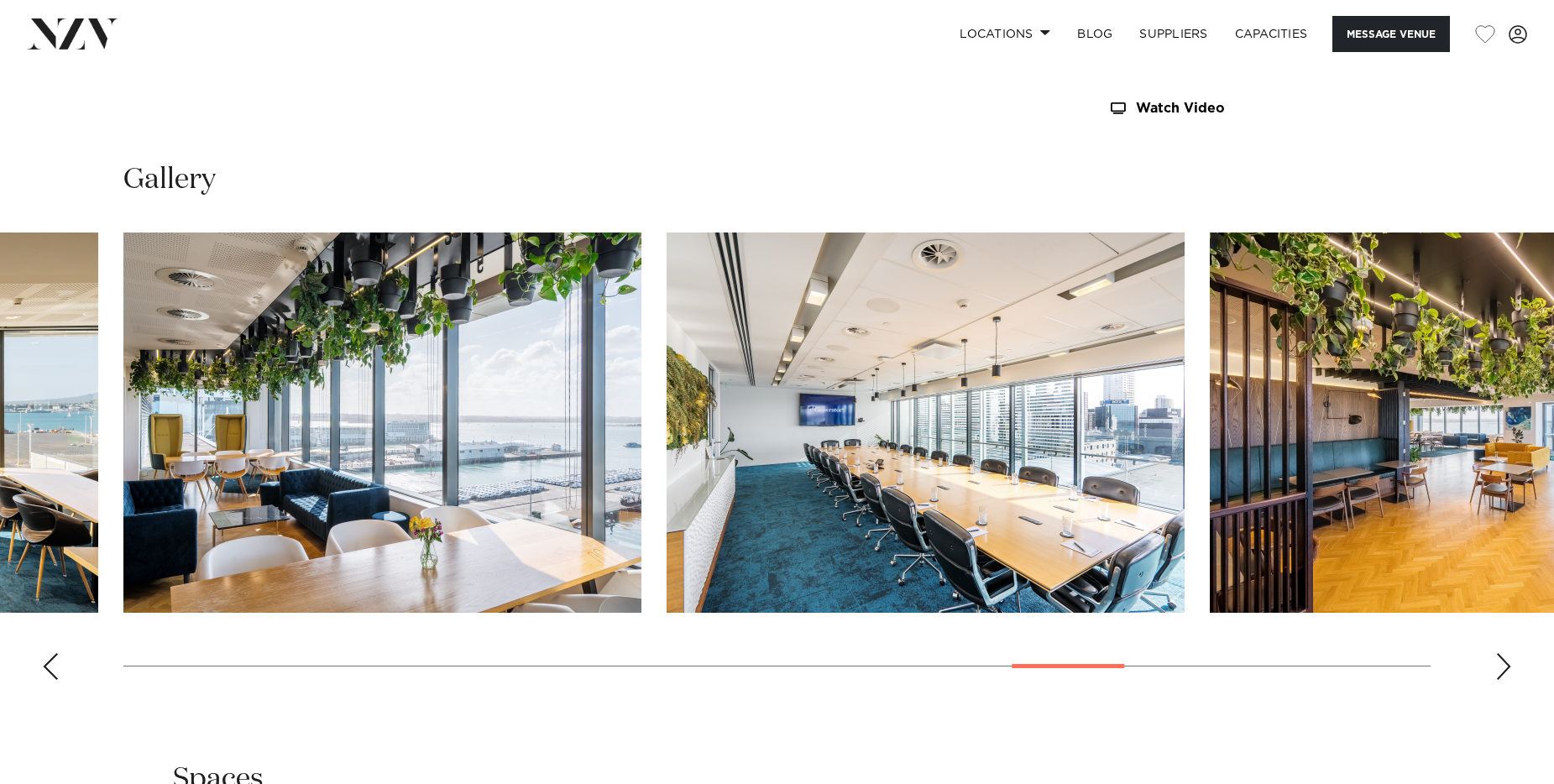
click at [1507, 667] on div "Next slide" at bounding box center [1504, 665] width 17 height 27
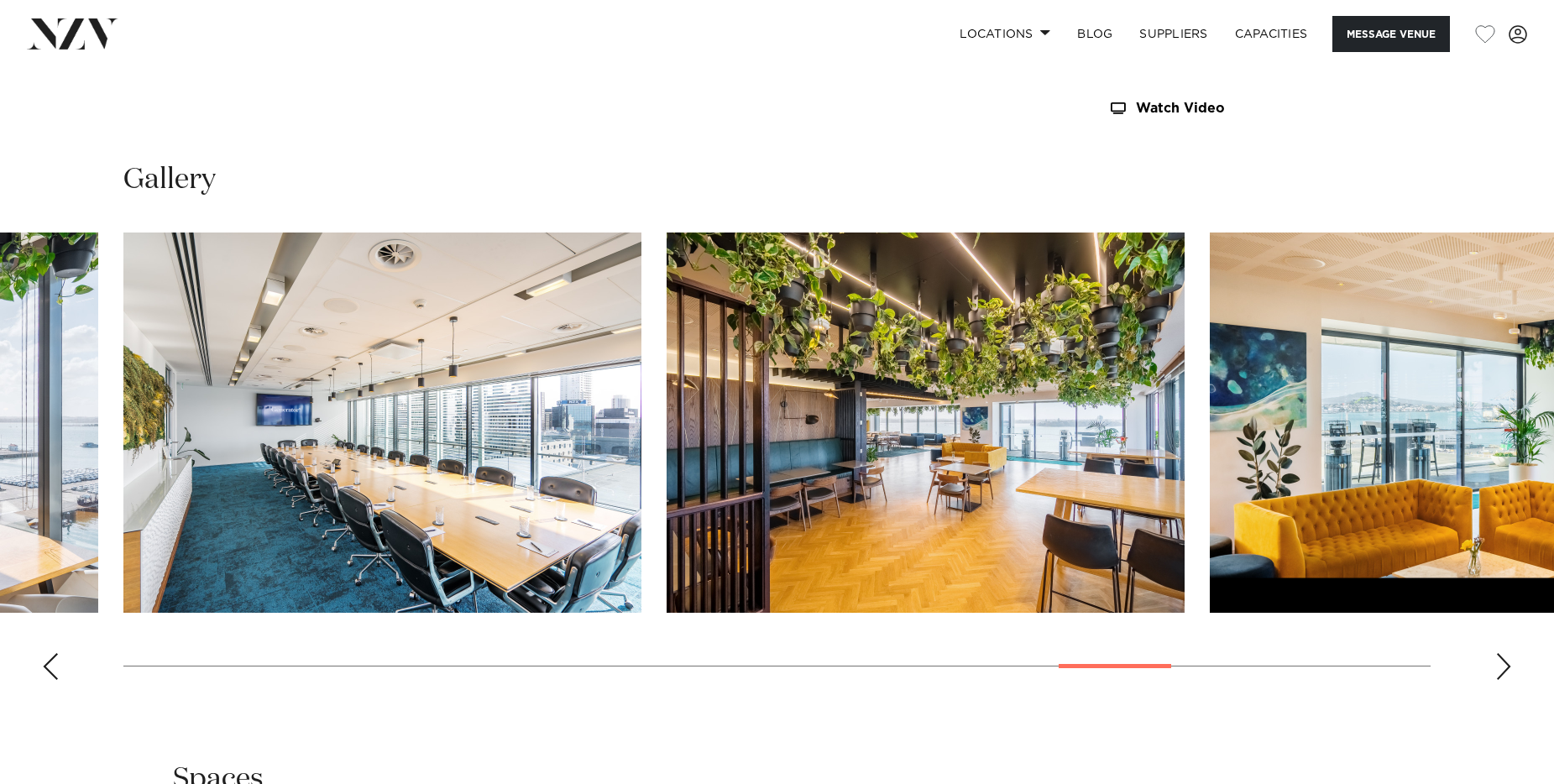
click at [1507, 667] on div "Next slide" at bounding box center [1504, 665] width 17 height 27
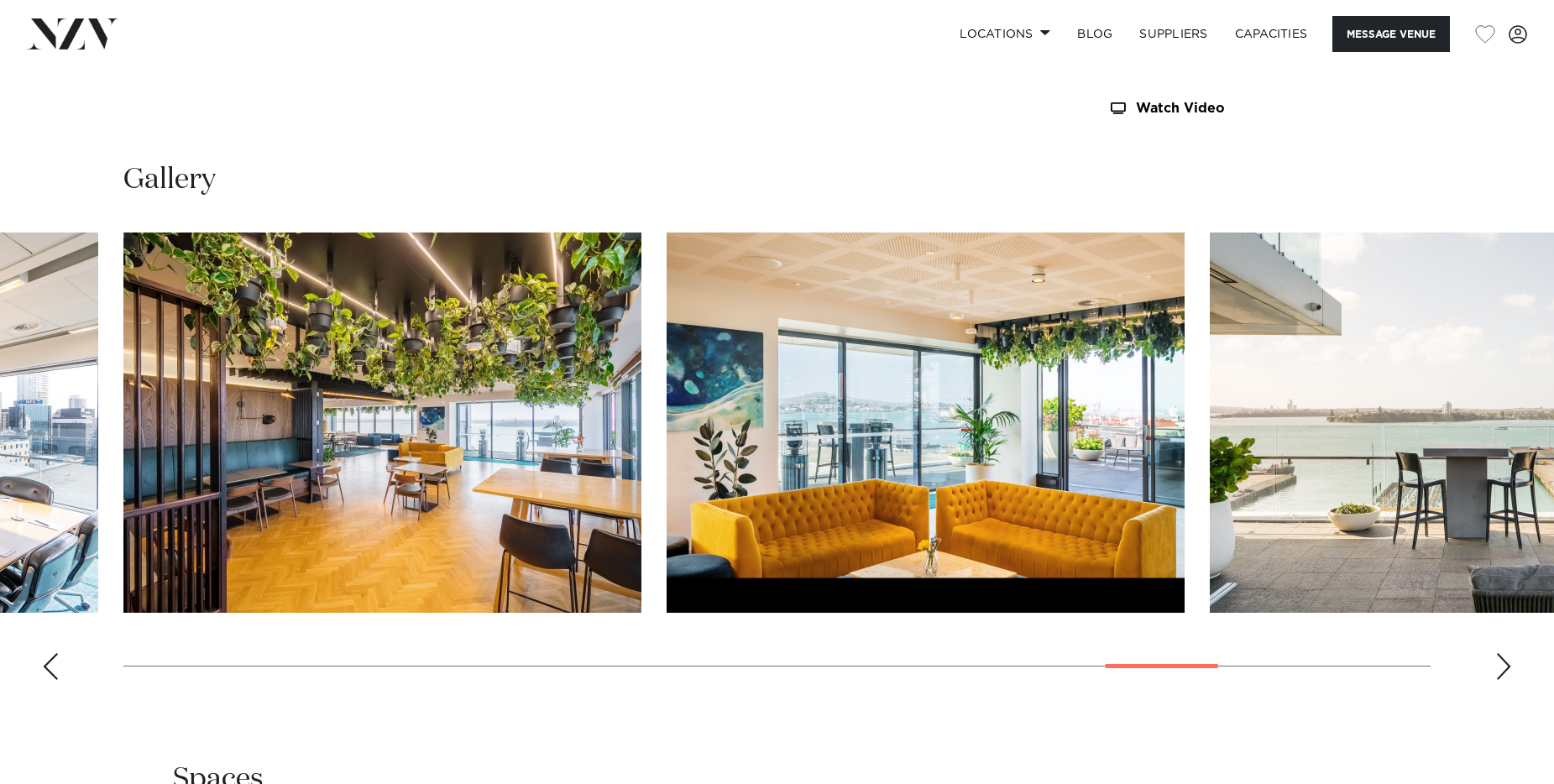
click at [1507, 667] on div "Next slide" at bounding box center [1504, 665] width 17 height 27
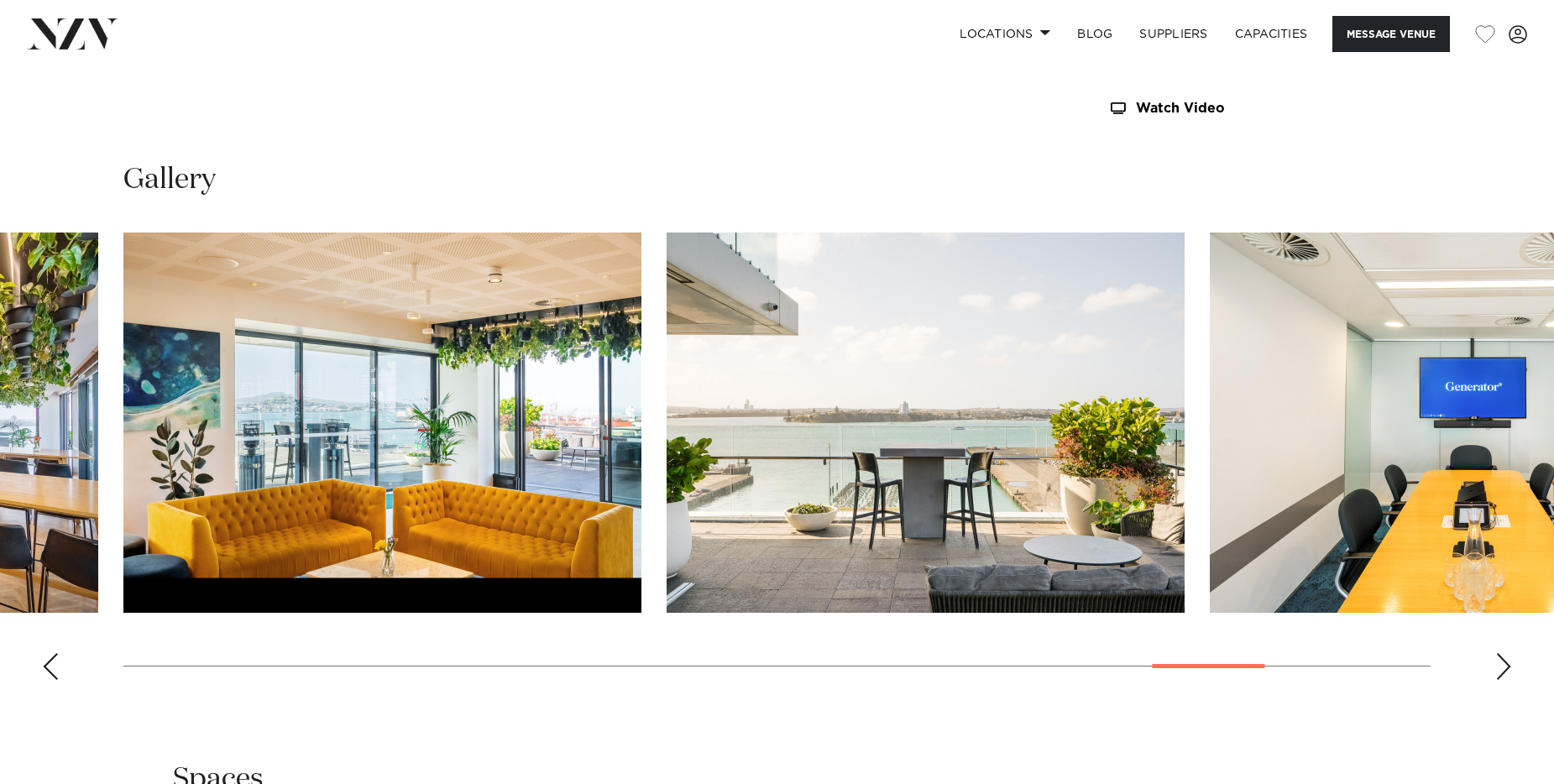
click at [1507, 667] on div "Next slide" at bounding box center [1504, 665] width 17 height 27
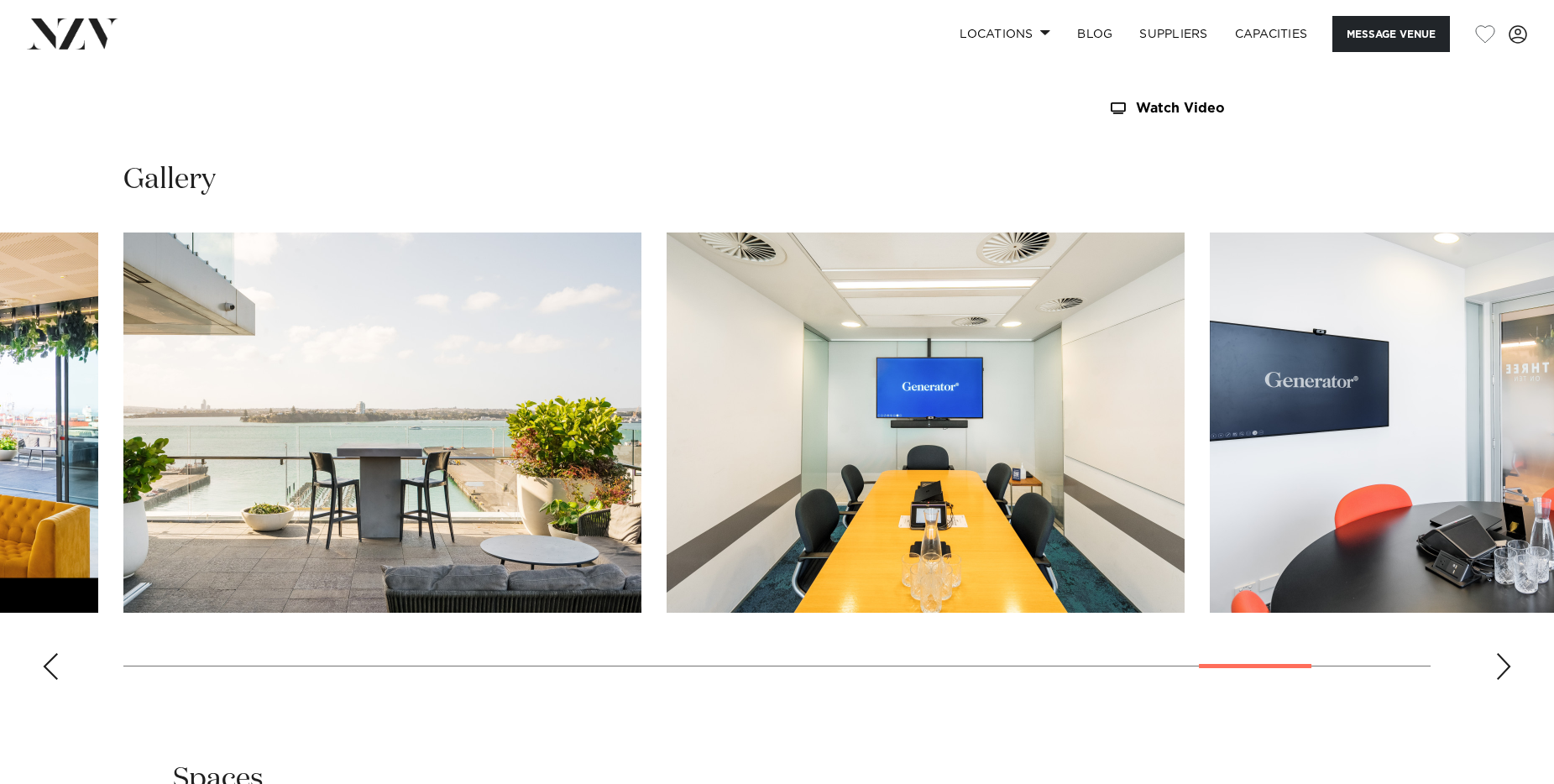
click at [1507, 667] on div "Next slide" at bounding box center [1504, 665] width 17 height 27
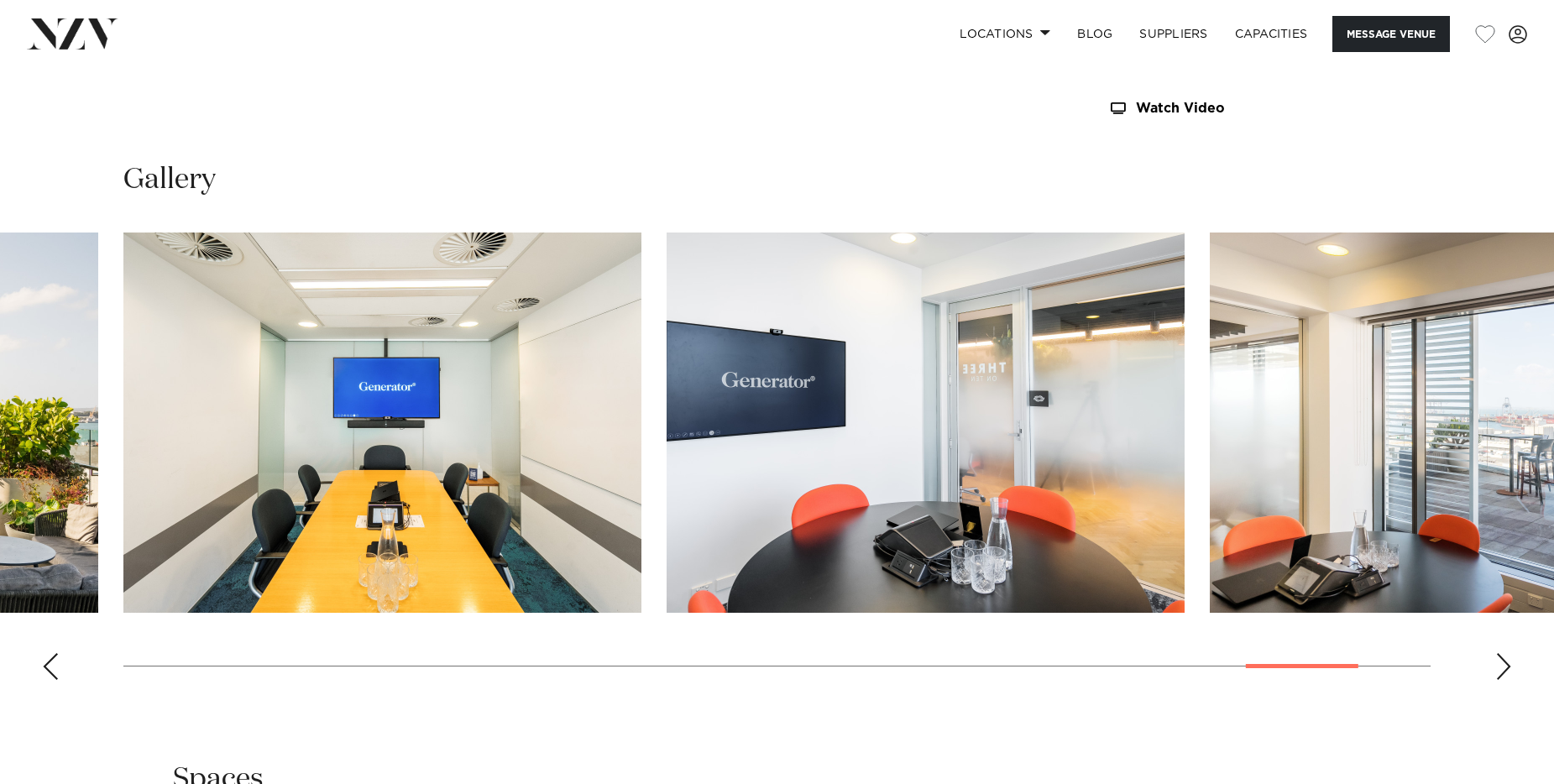
click at [1507, 667] on div "Next slide" at bounding box center [1504, 665] width 17 height 27
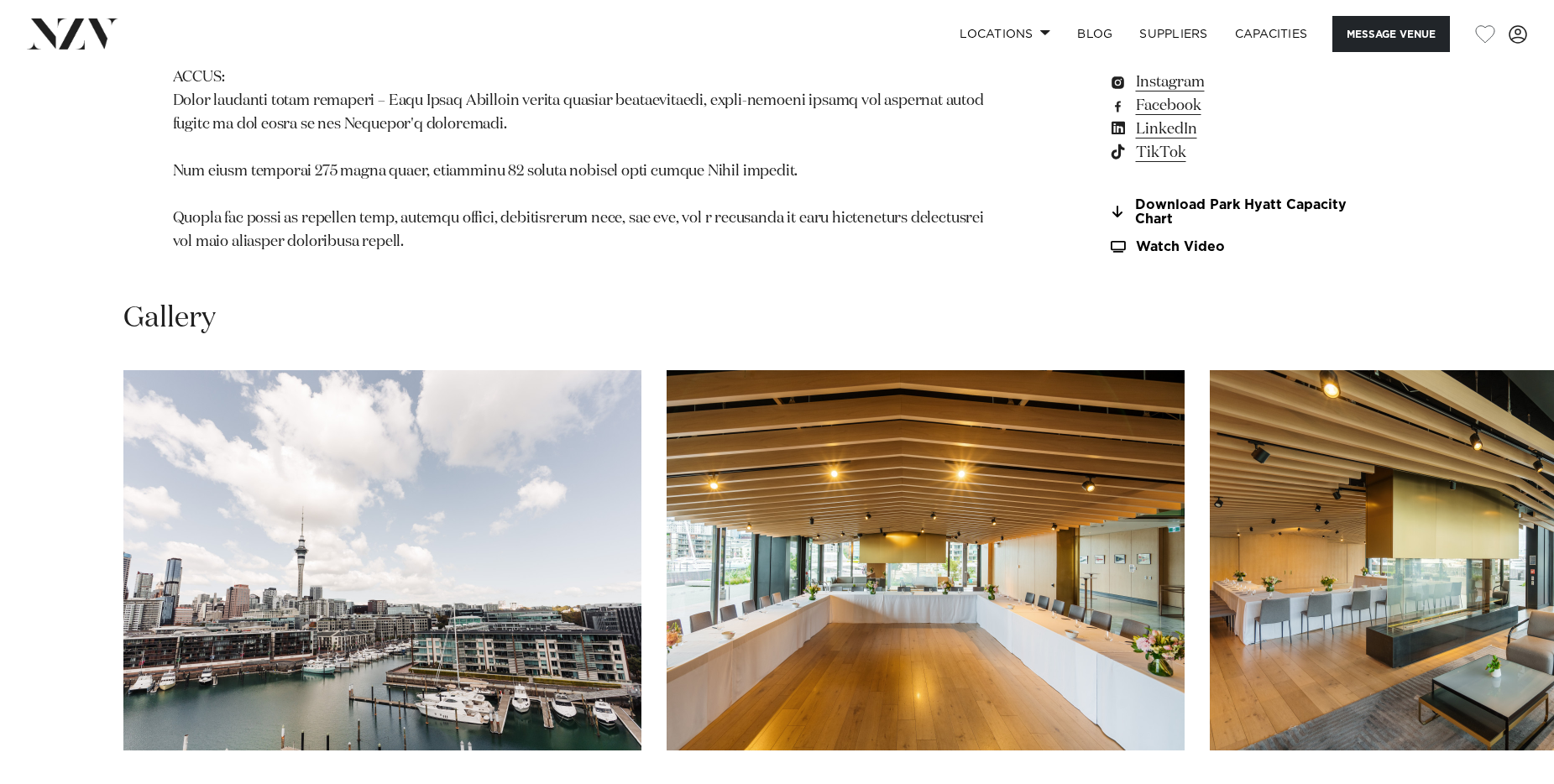
scroll to position [1919, 0]
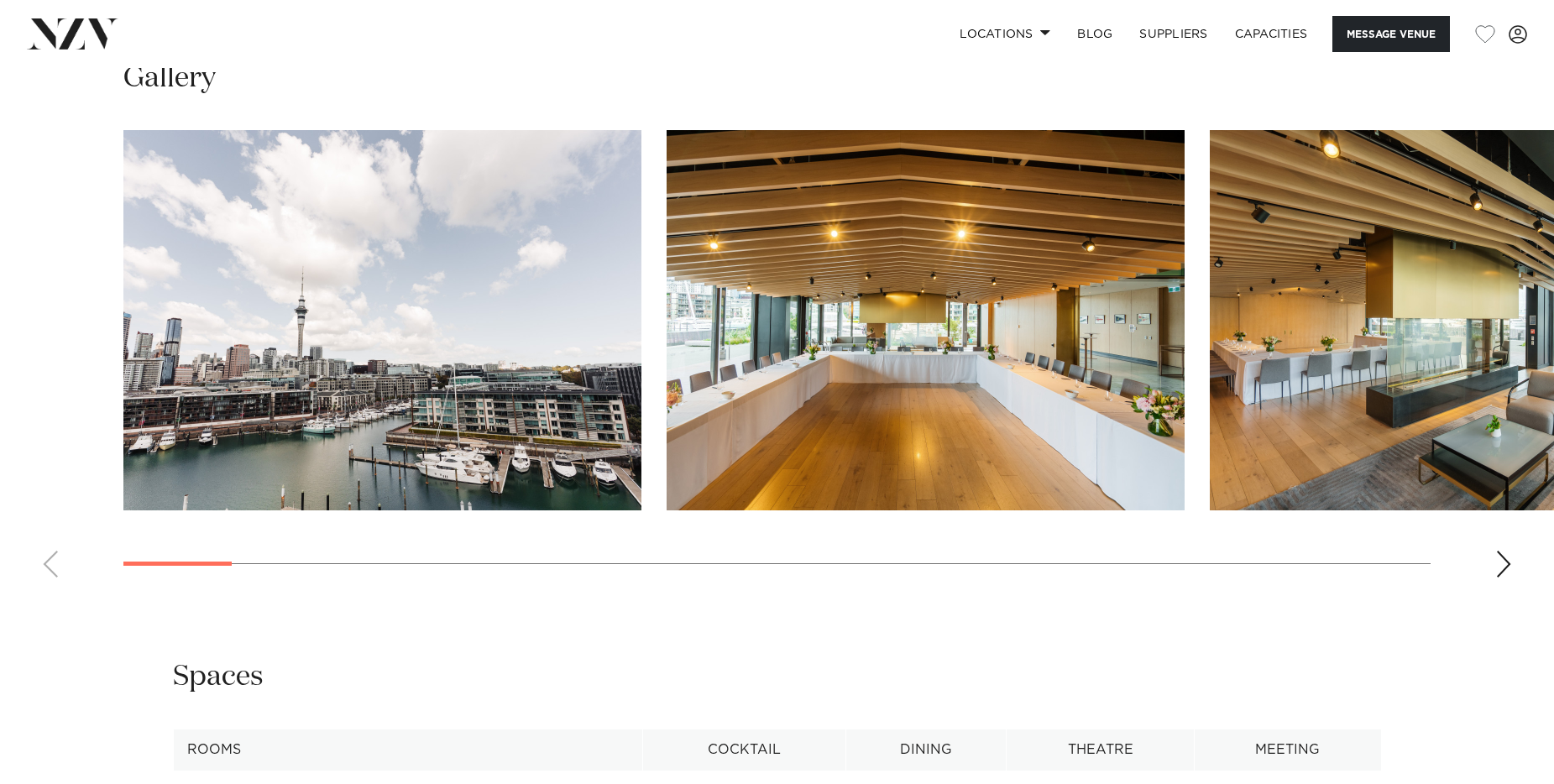
click at [1508, 550] on div "Next slide" at bounding box center [1504, 563] width 17 height 27
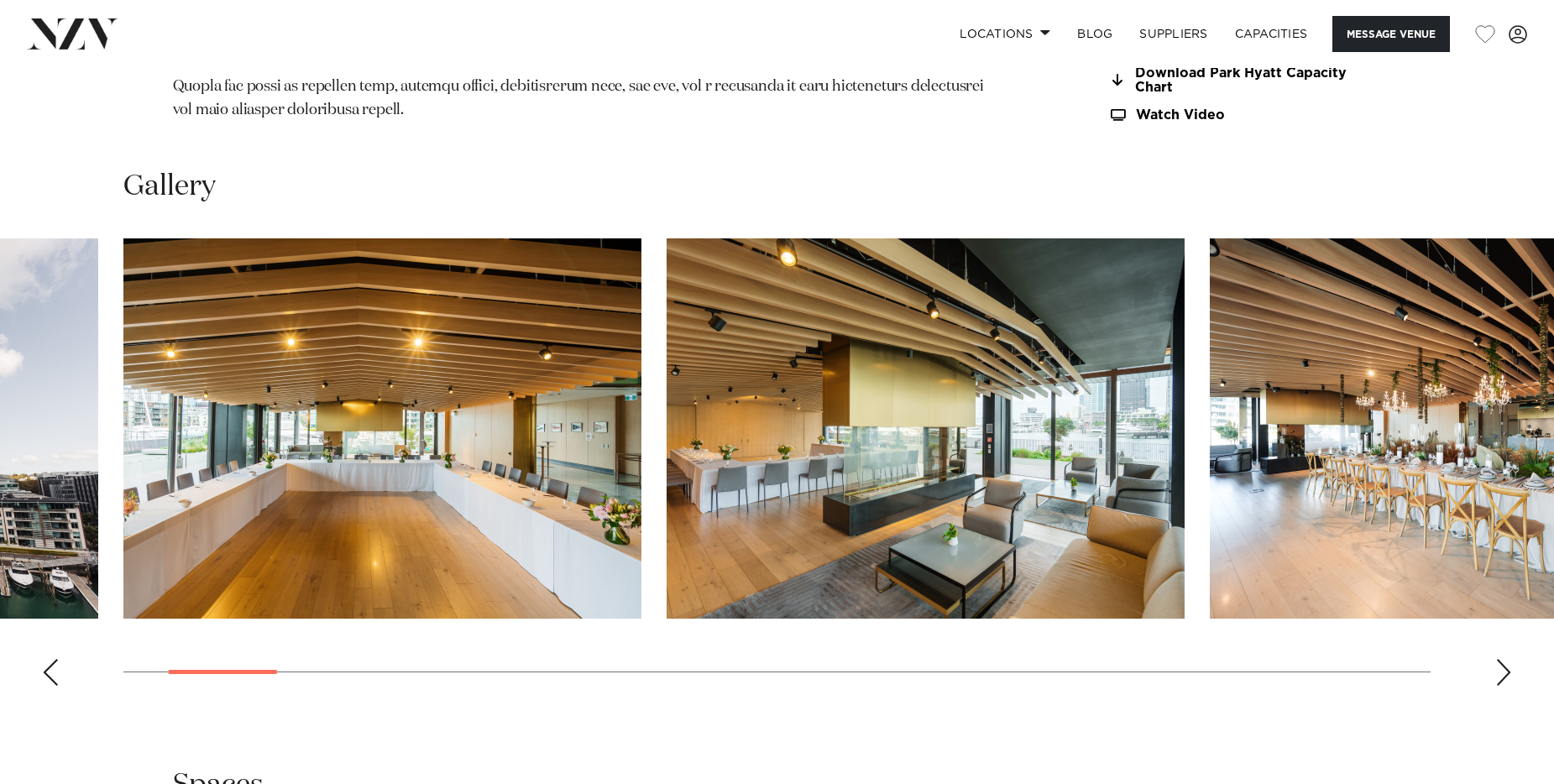
scroll to position [1831, 0]
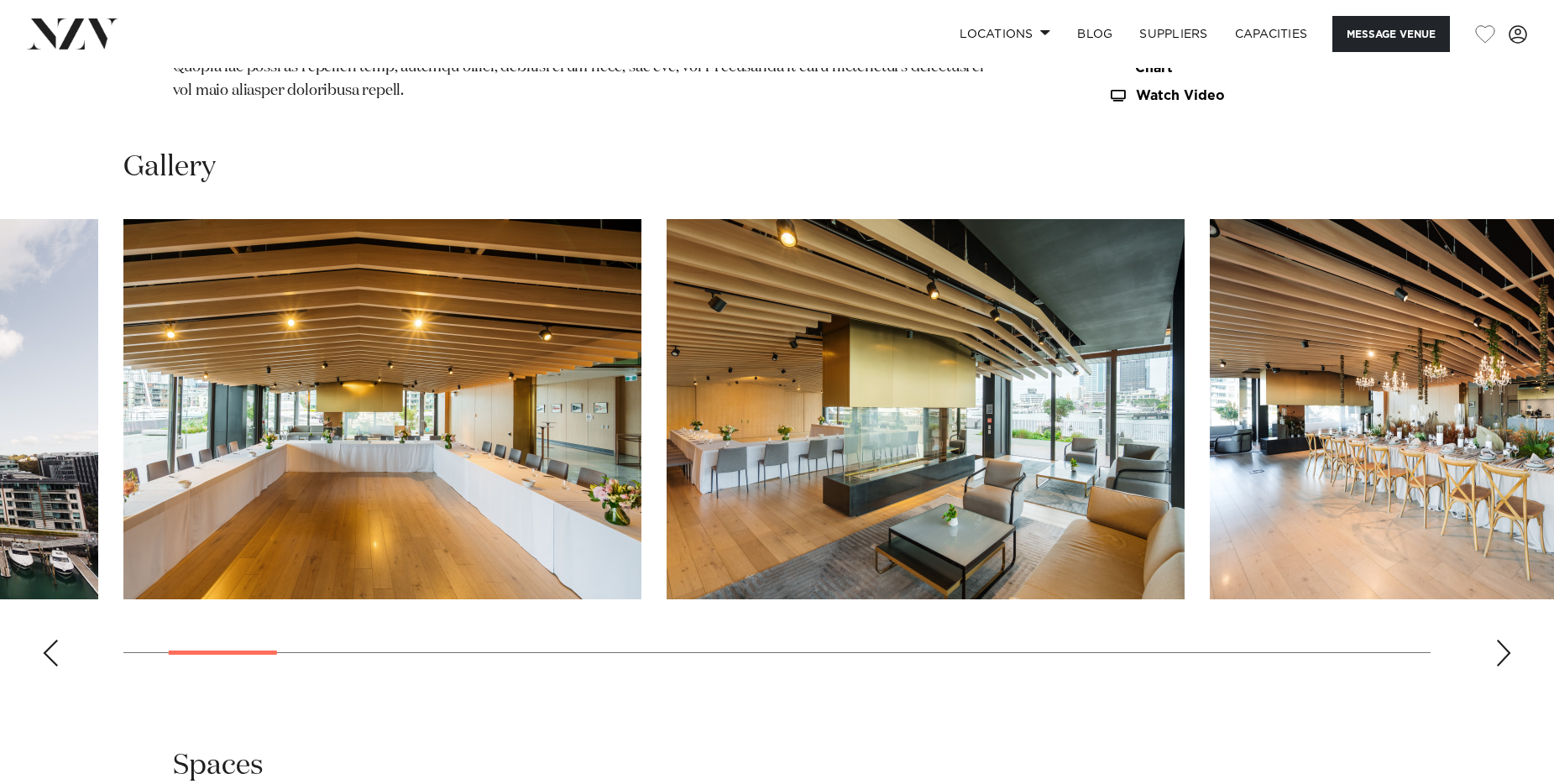
click at [1499, 639] on div "Next slide" at bounding box center [1504, 652] width 17 height 27
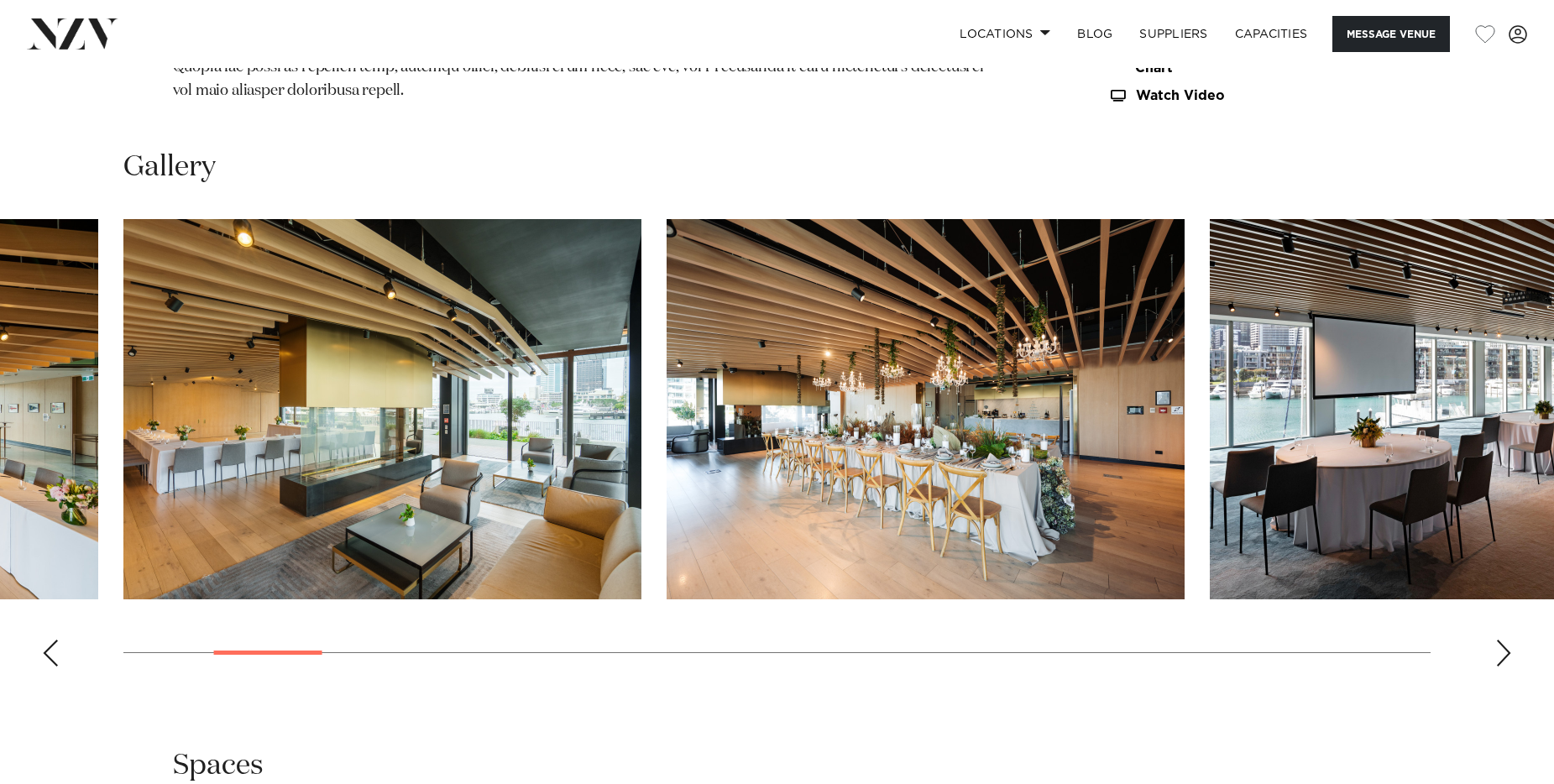
click at [1499, 639] on div "Next slide" at bounding box center [1504, 652] width 17 height 27
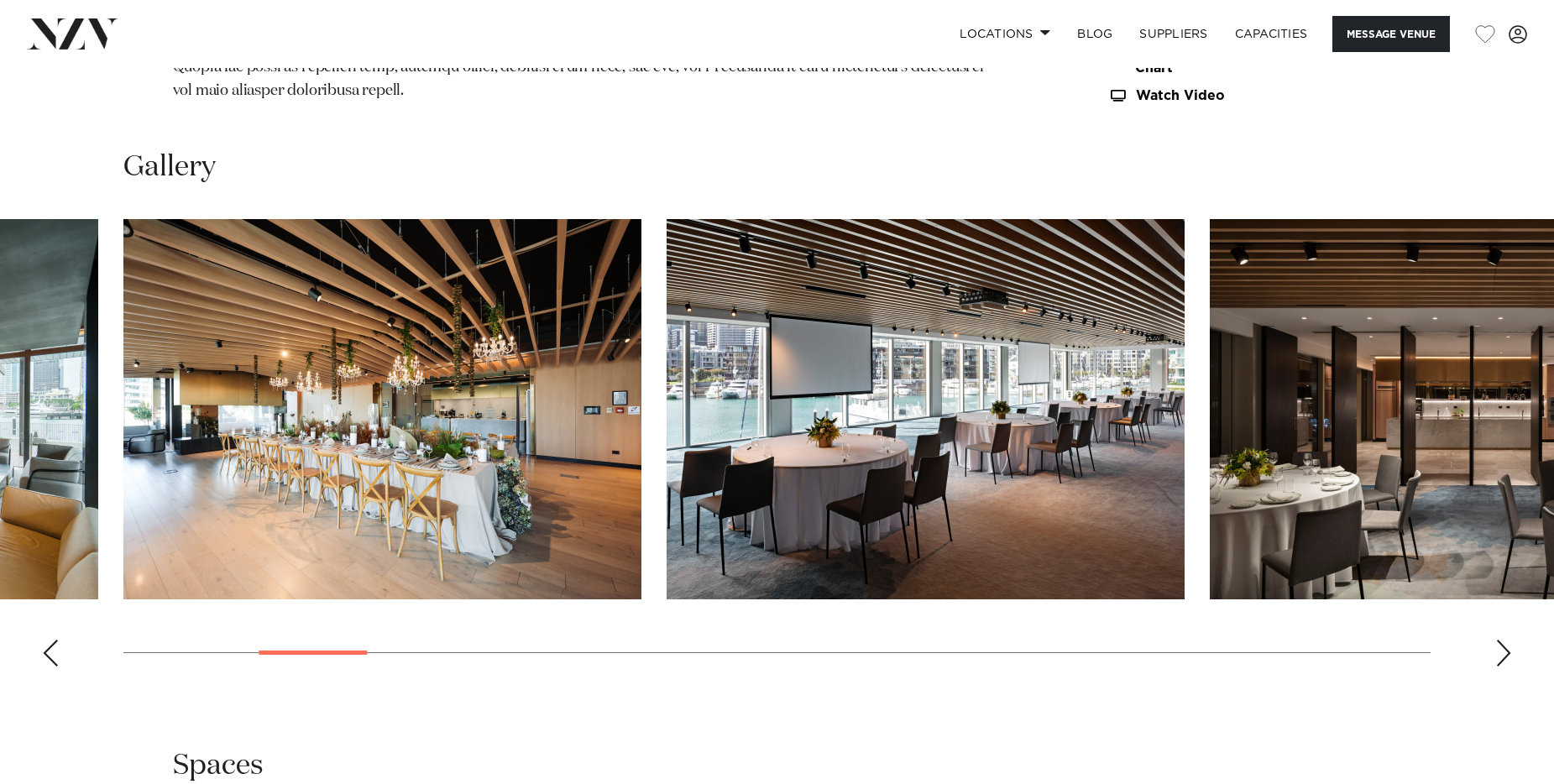
click at [1499, 639] on div "Next slide" at bounding box center [1504, 652] width 17 height 27
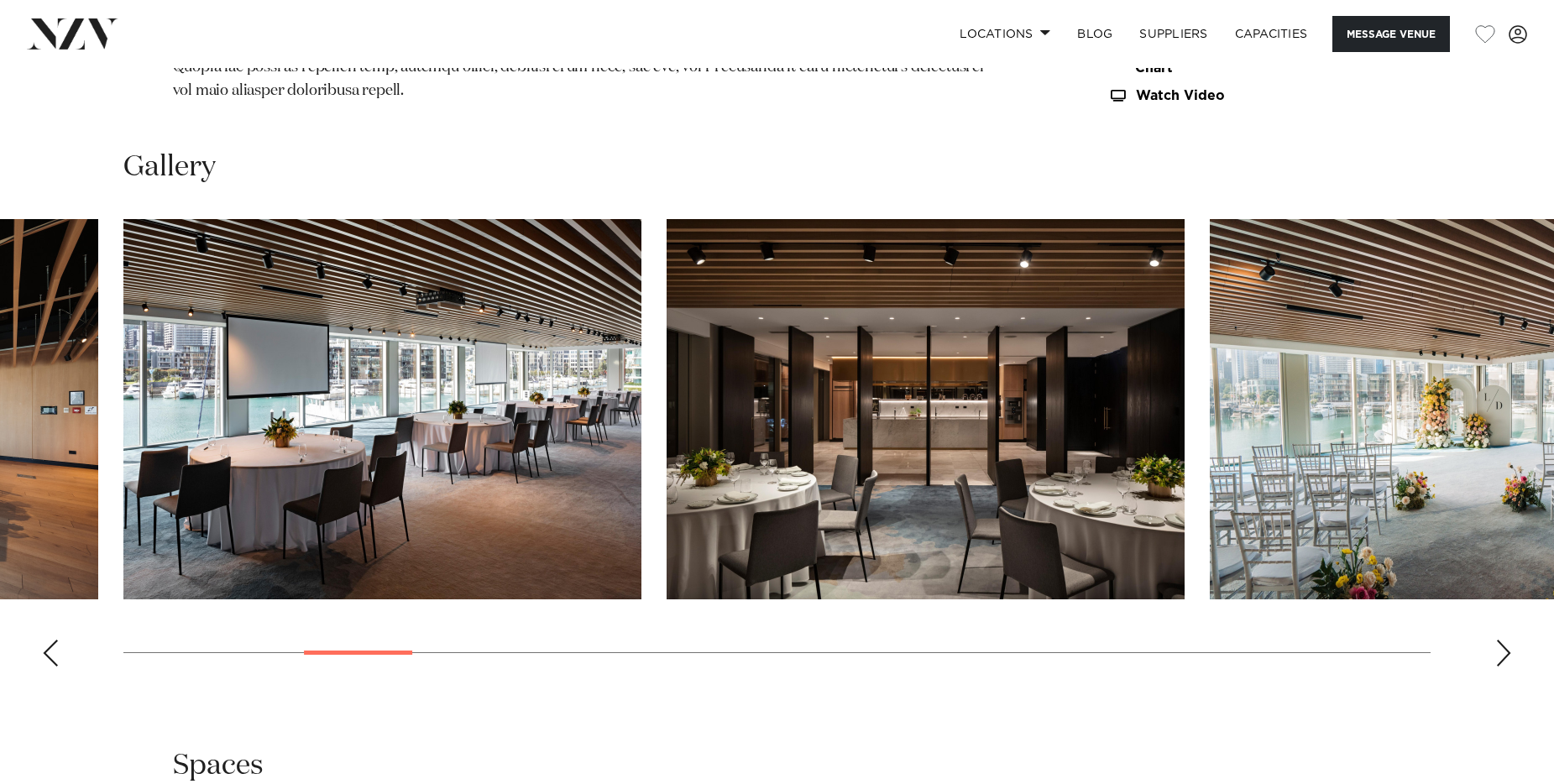
click at [1499, 639] on div "Next slide" at bounding box center [1504, 652] width 17 height 27
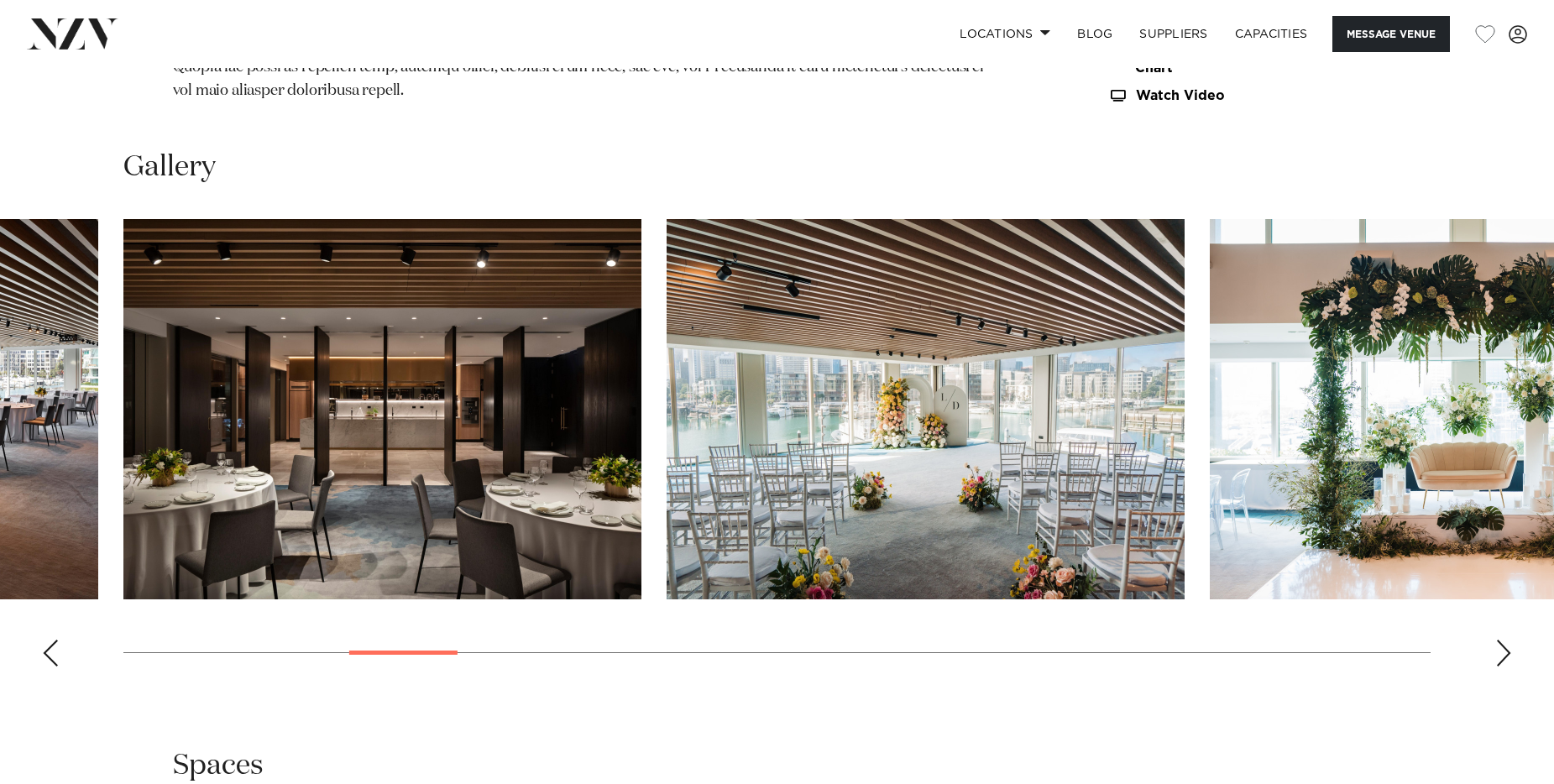
click at [1499, 639] on div "Next slide" at bounding box center [1504, 652] width 17 height 27
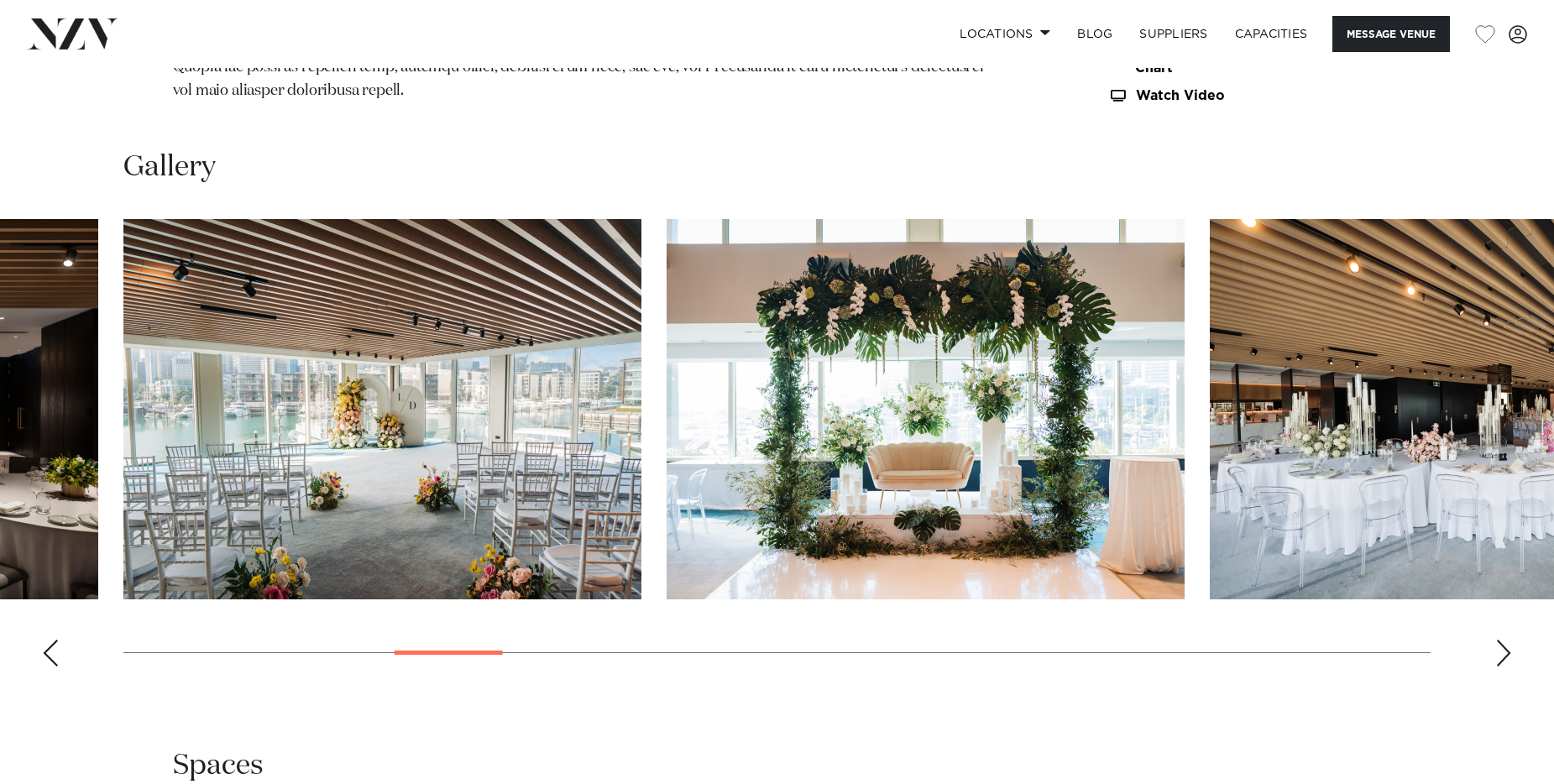
click at [1499, 639] on div "Next slide" at bounding box center [1504, 652] width 17 height 27
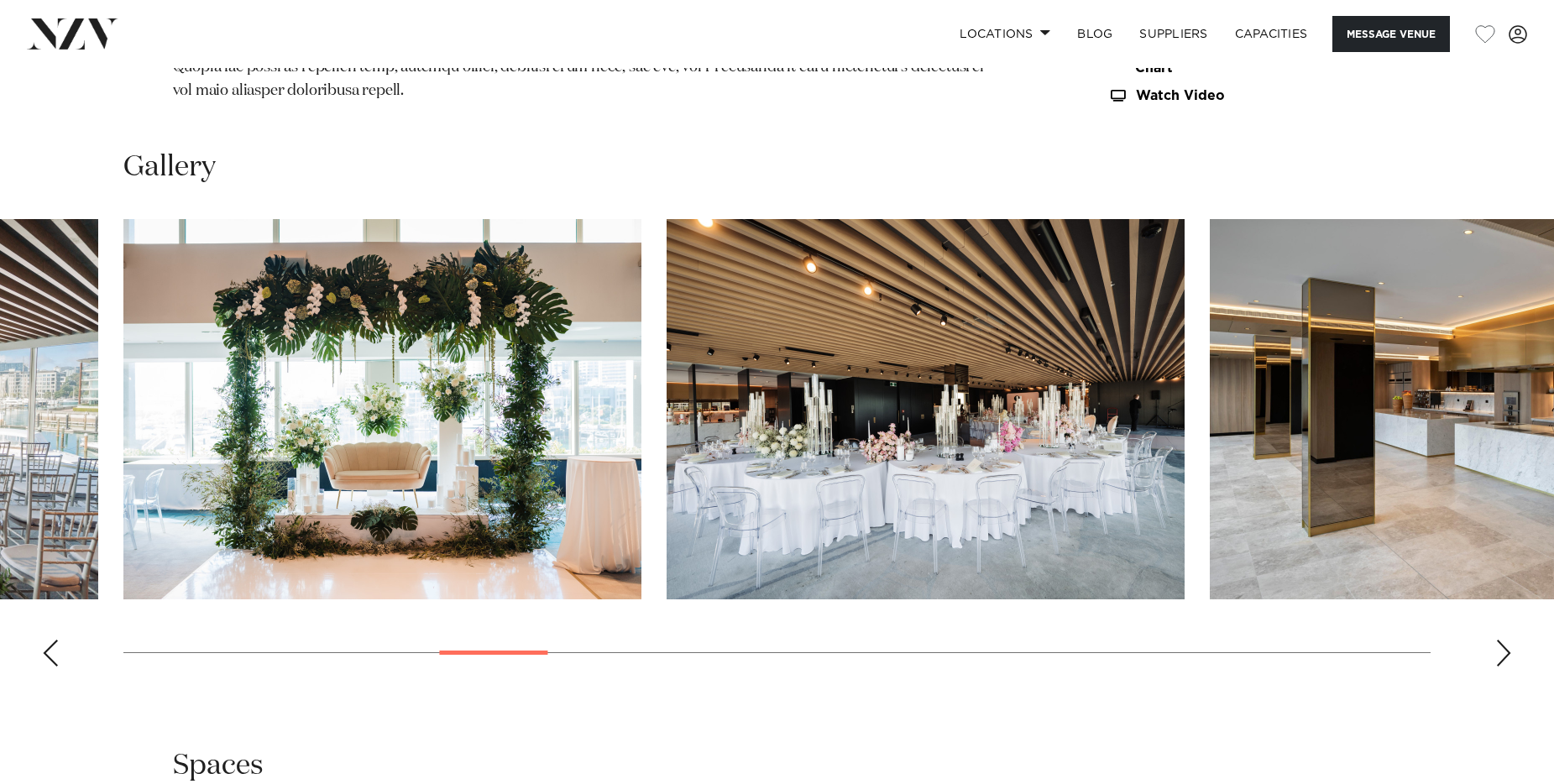
click at [1499, 639] on div "Next slide" at bounding box center [1504, 652] width 17 height 27
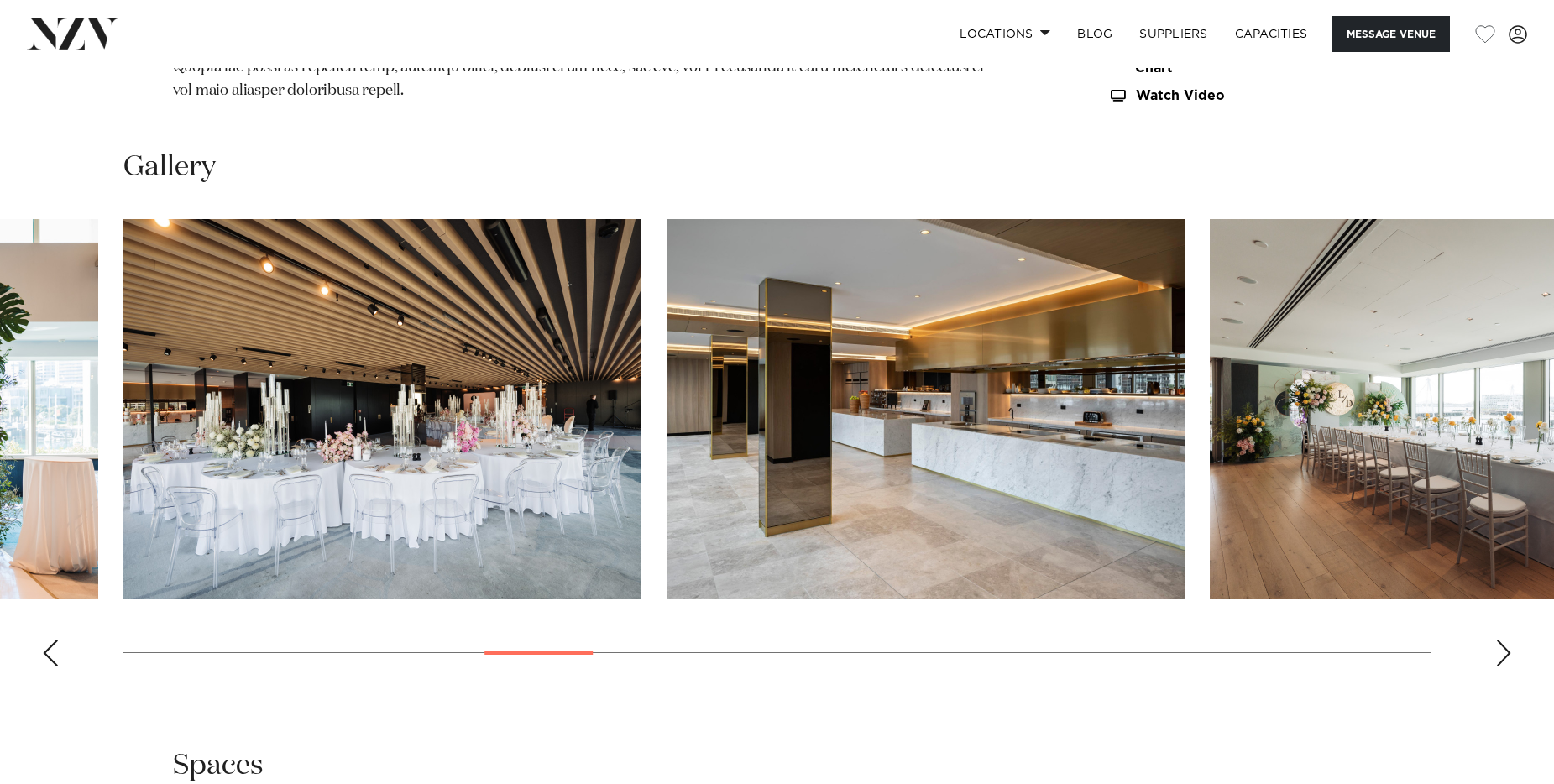
click at [1499, 639] on div "Next slide" at bounding box center [1504, 652] width 17 height 27
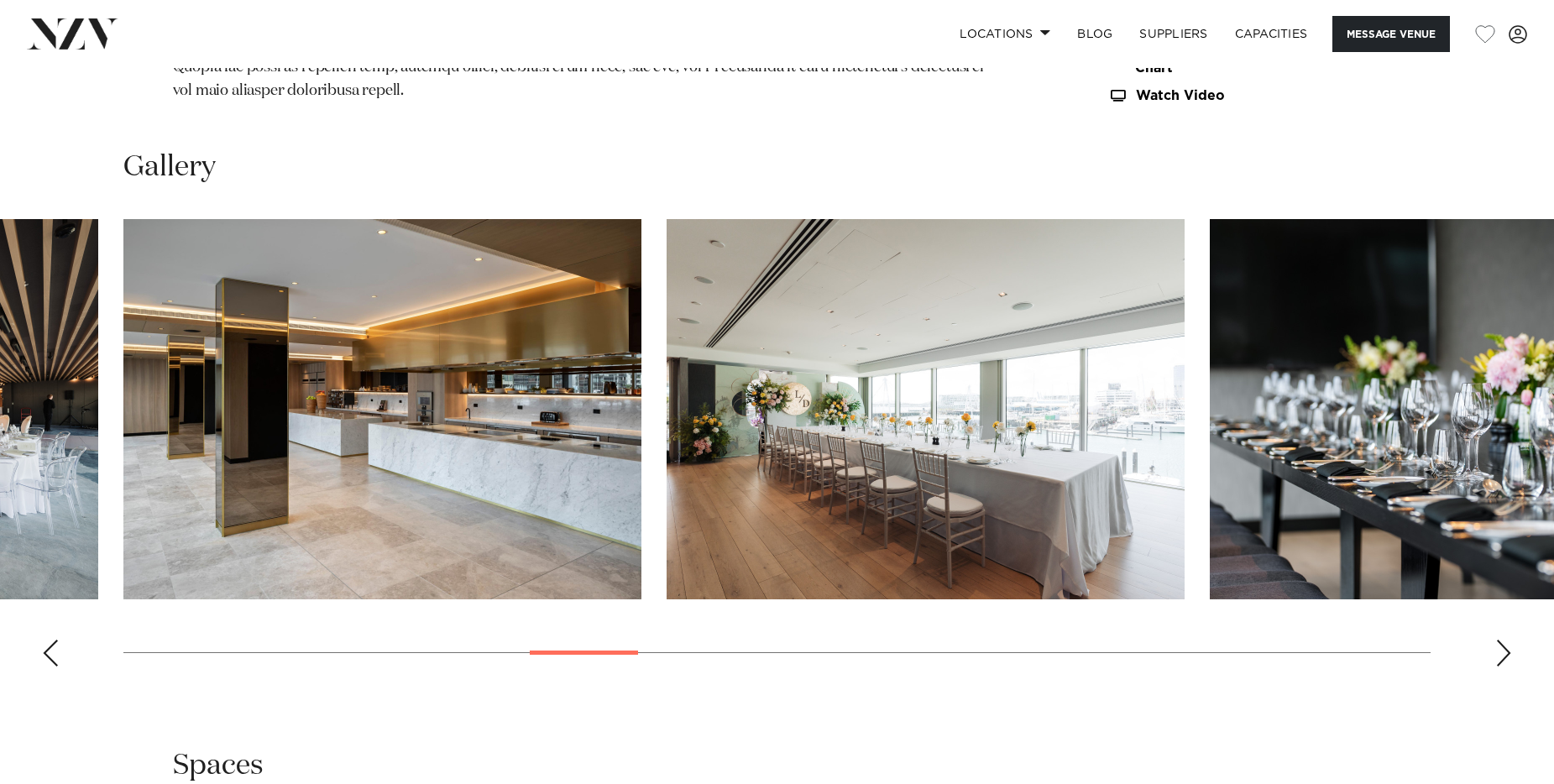
click at [1499, 639] on div "Next slide" at bounding box center [1504, 652] width 17 height 27
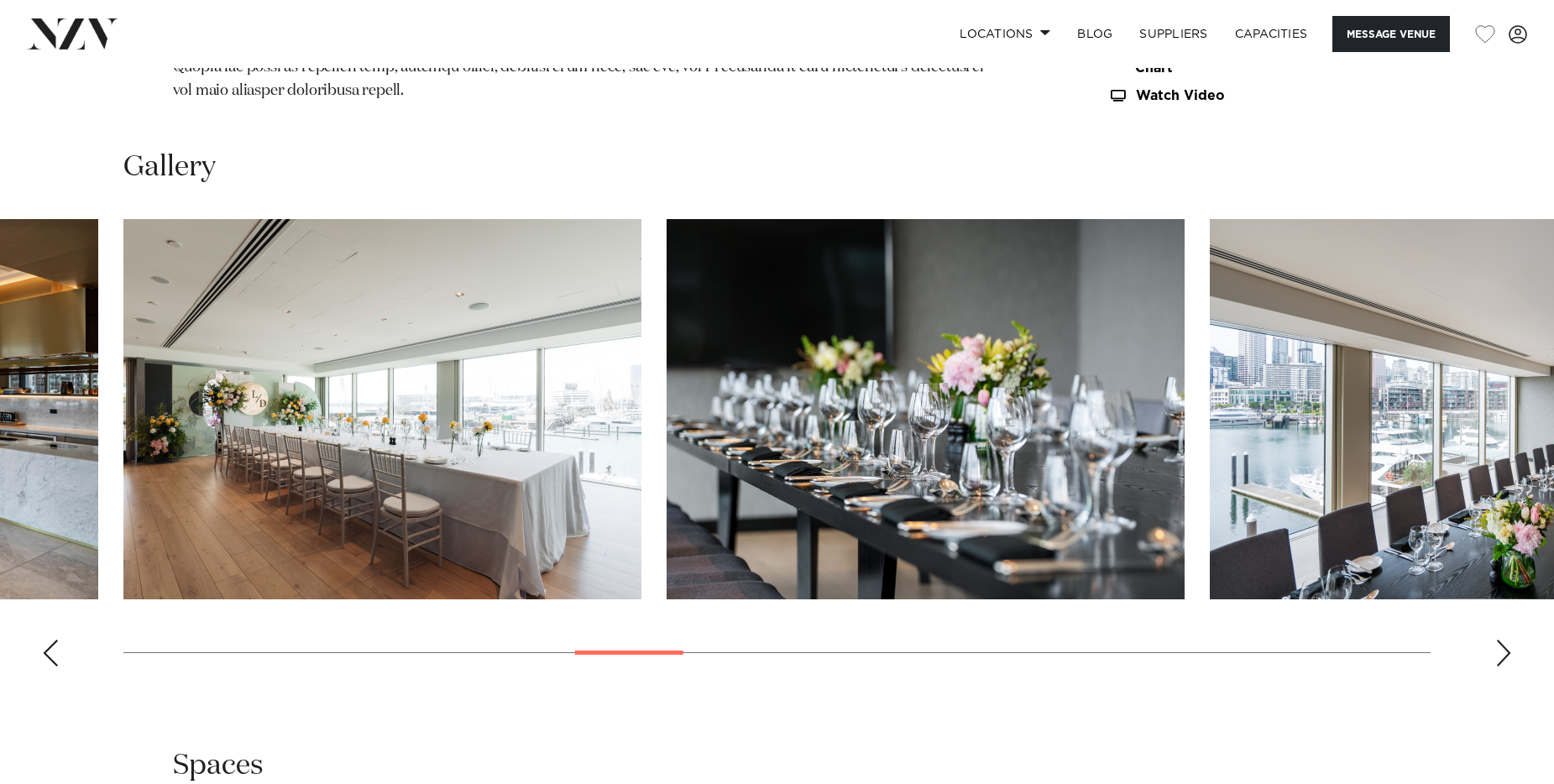
click at [1499, 639] on div "Next slide" at bounding box center [1504, 652] width 17 height 27
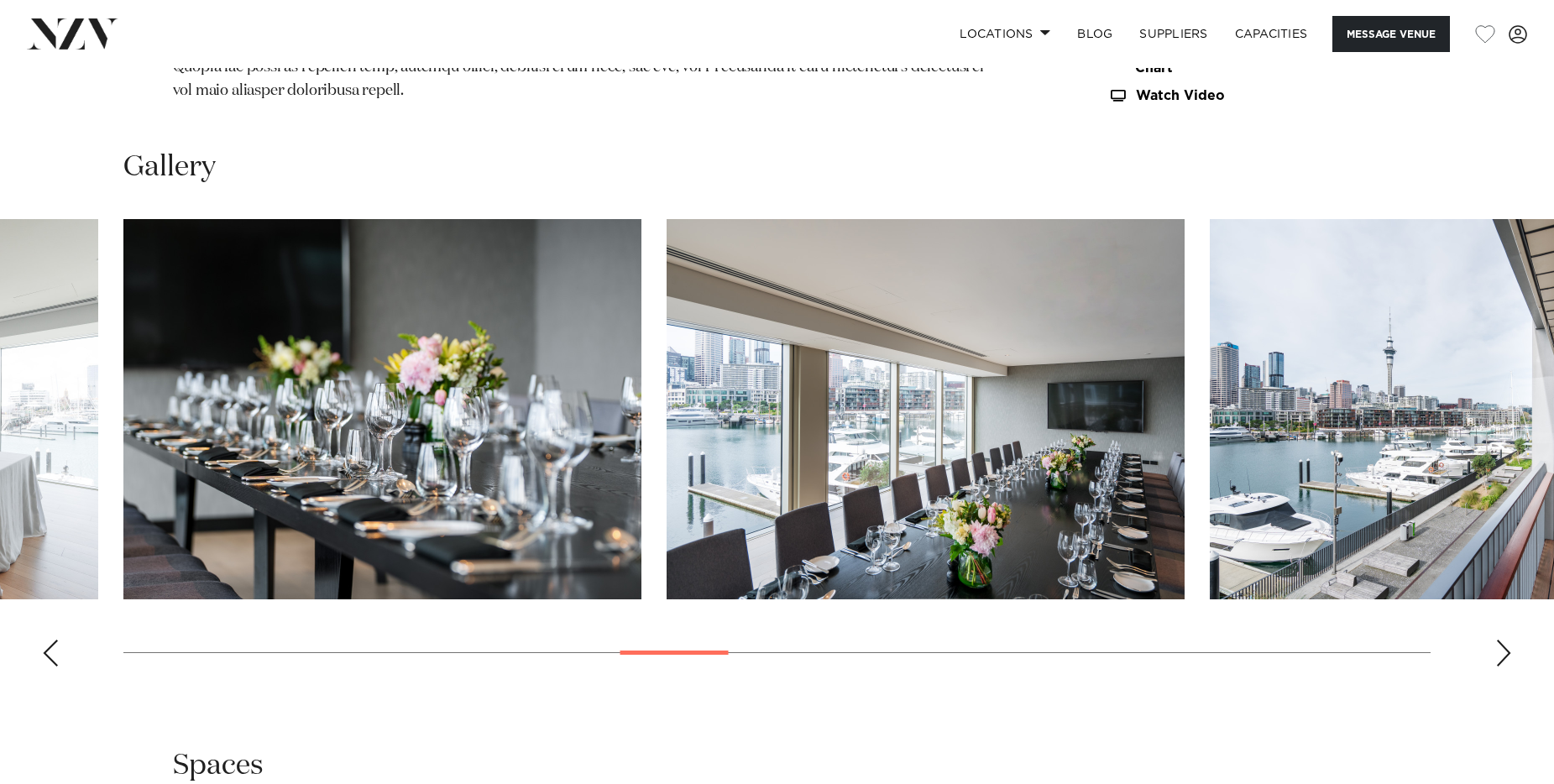
click at [1499, 639] on div "Next slide" at bounding box center [1504, 652] width 17 height 27
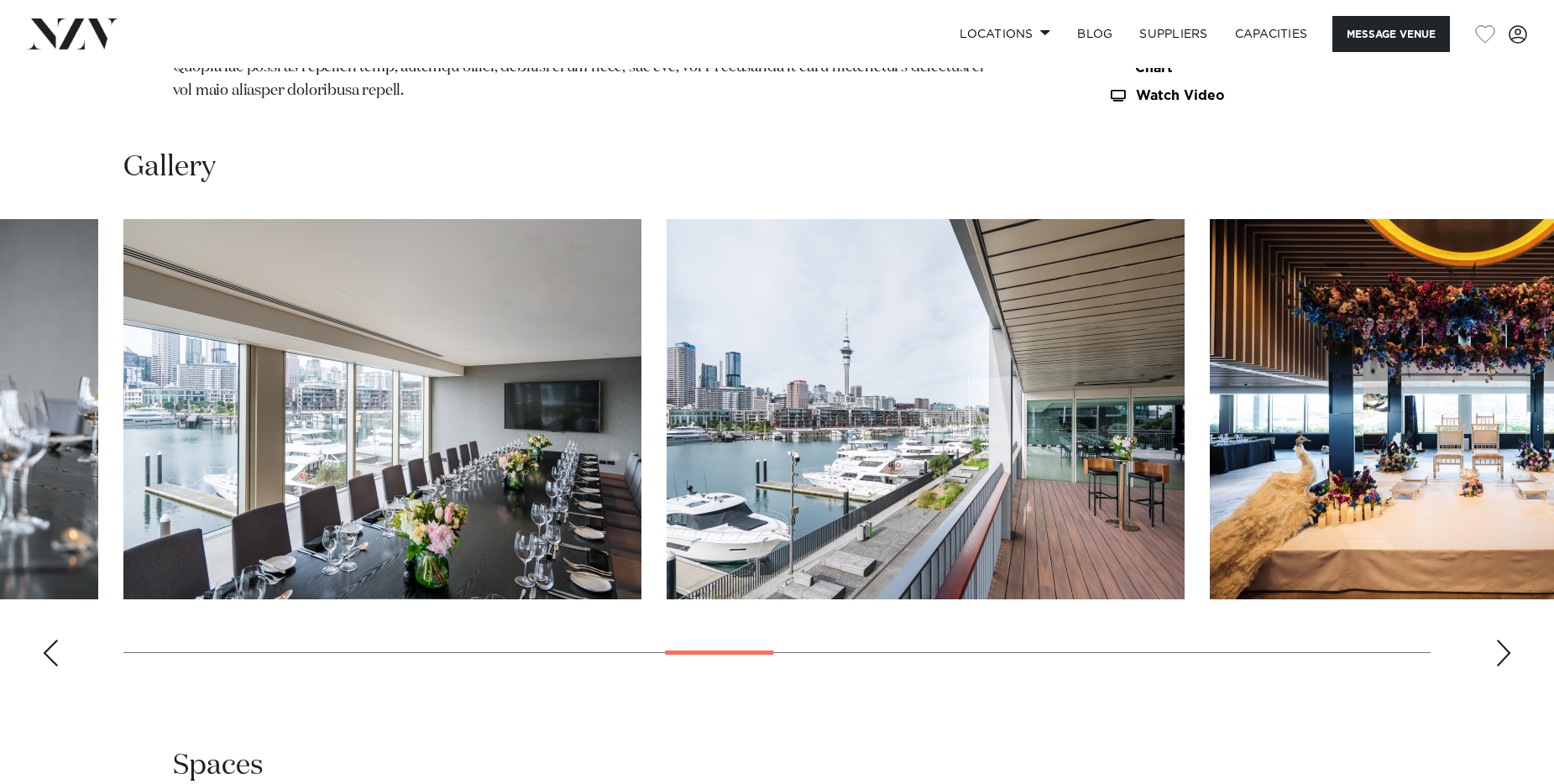
click at [1499, 639] on div "Next slide" at bounding box center [1504, 652] width 17 height 27
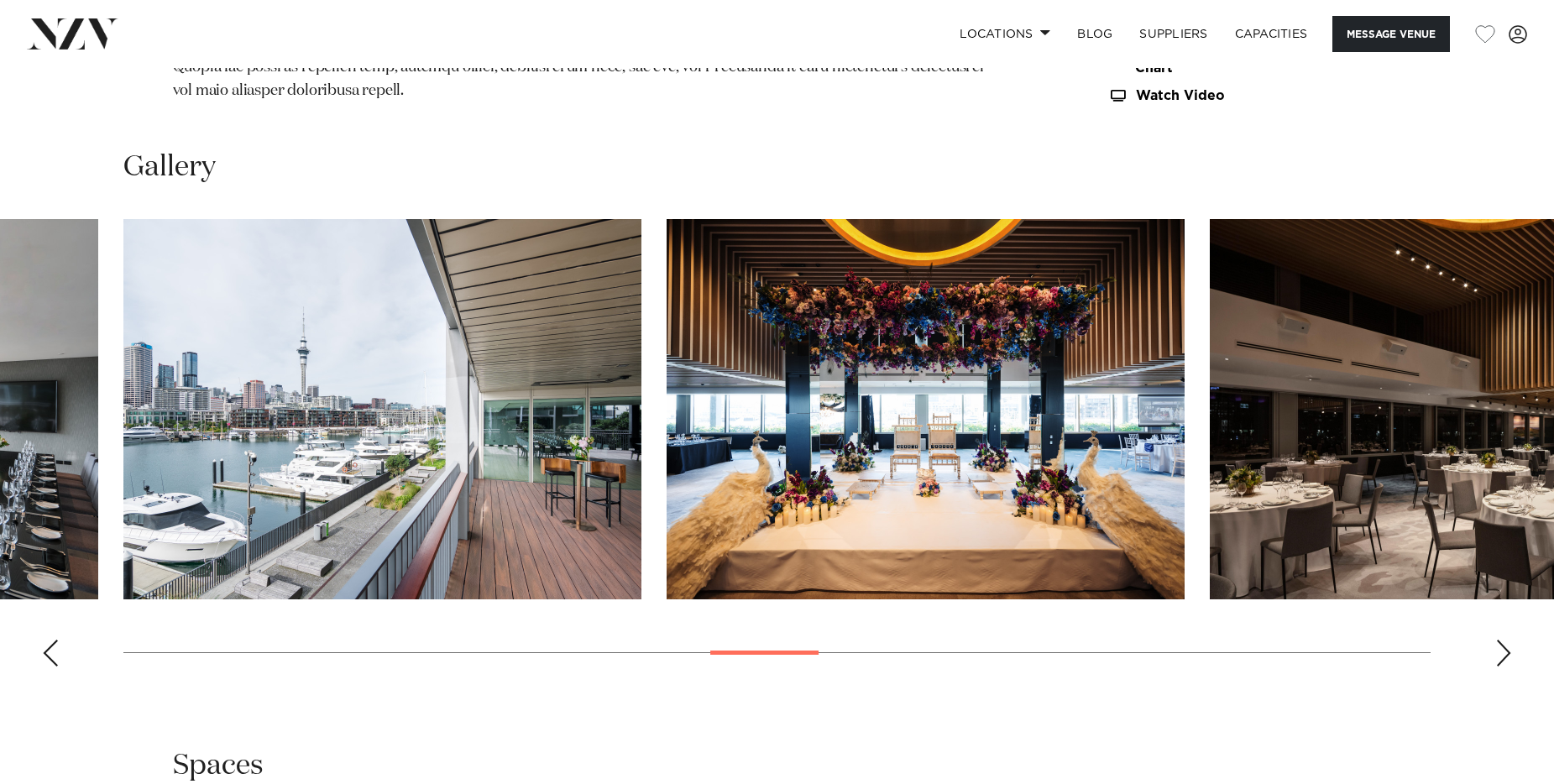
click at [1499, 639] on div "Next slide" at bounding box center [1504, 652] width 17 height 27
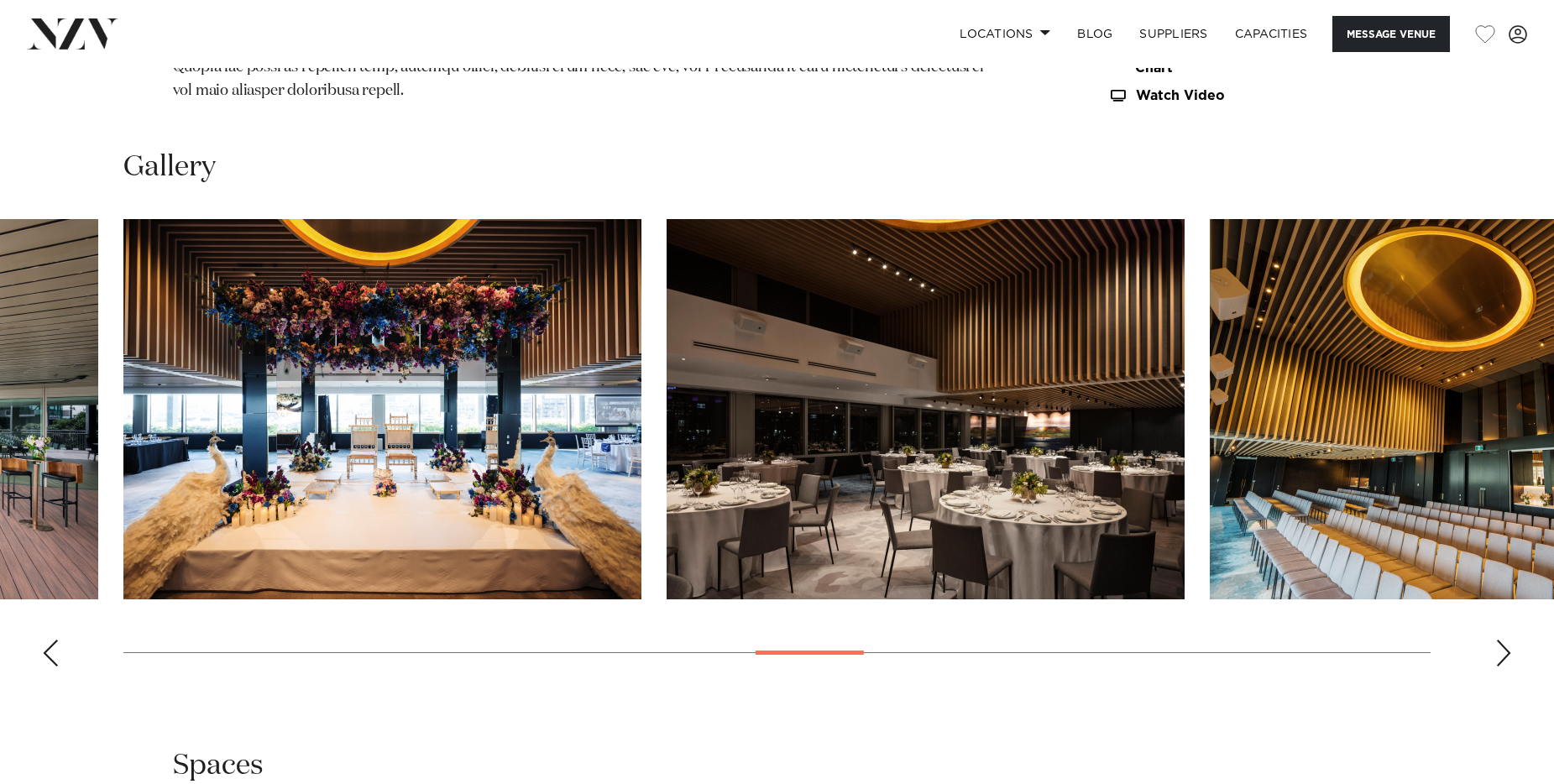
click at [1499, 639] on div "Next slide" at bounding box center [1504, 652] width 17 height 27
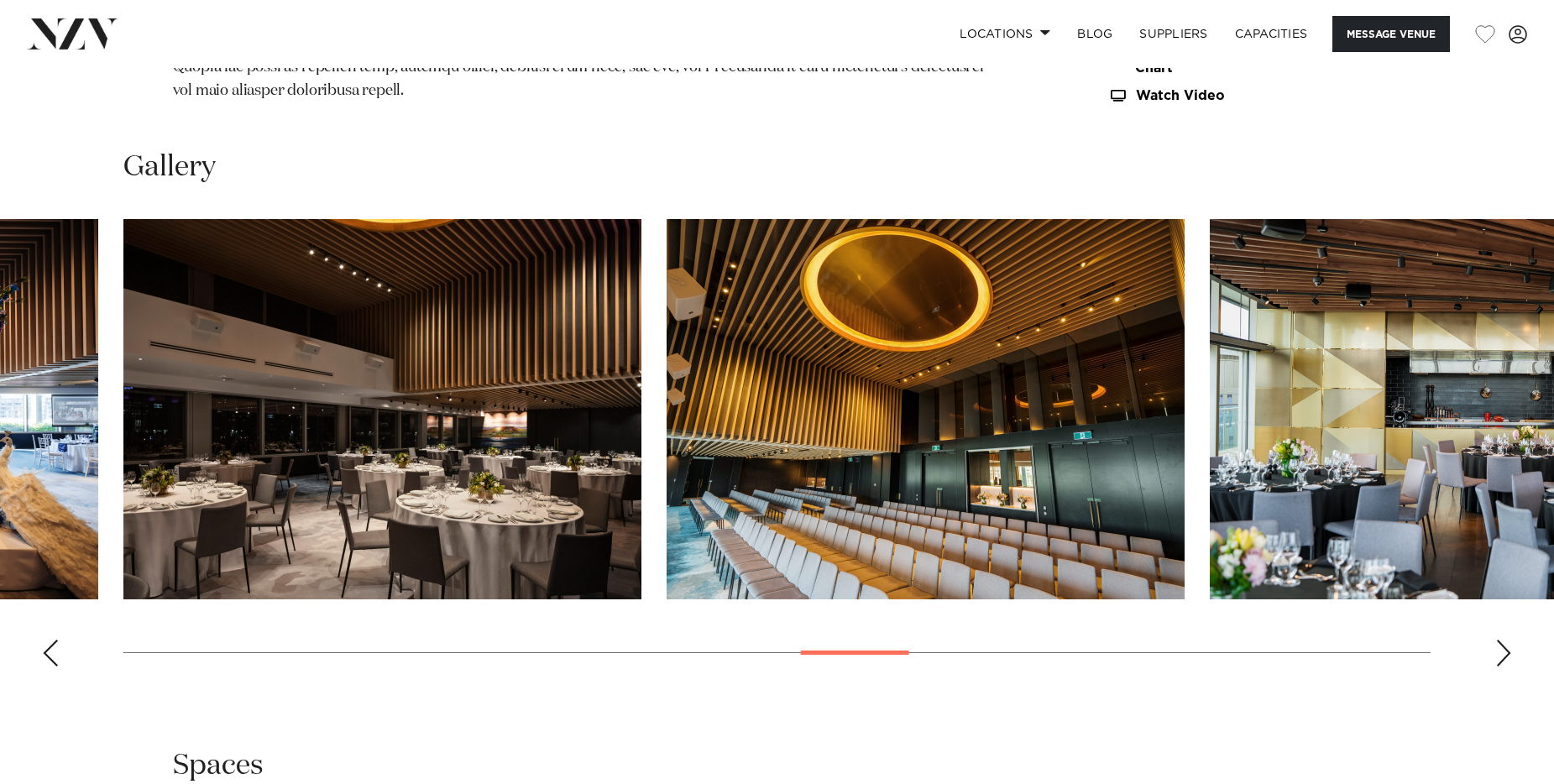
click at [1499, 639] on div "Next slide" at bounding box center [1504, 652] width 17 height 27
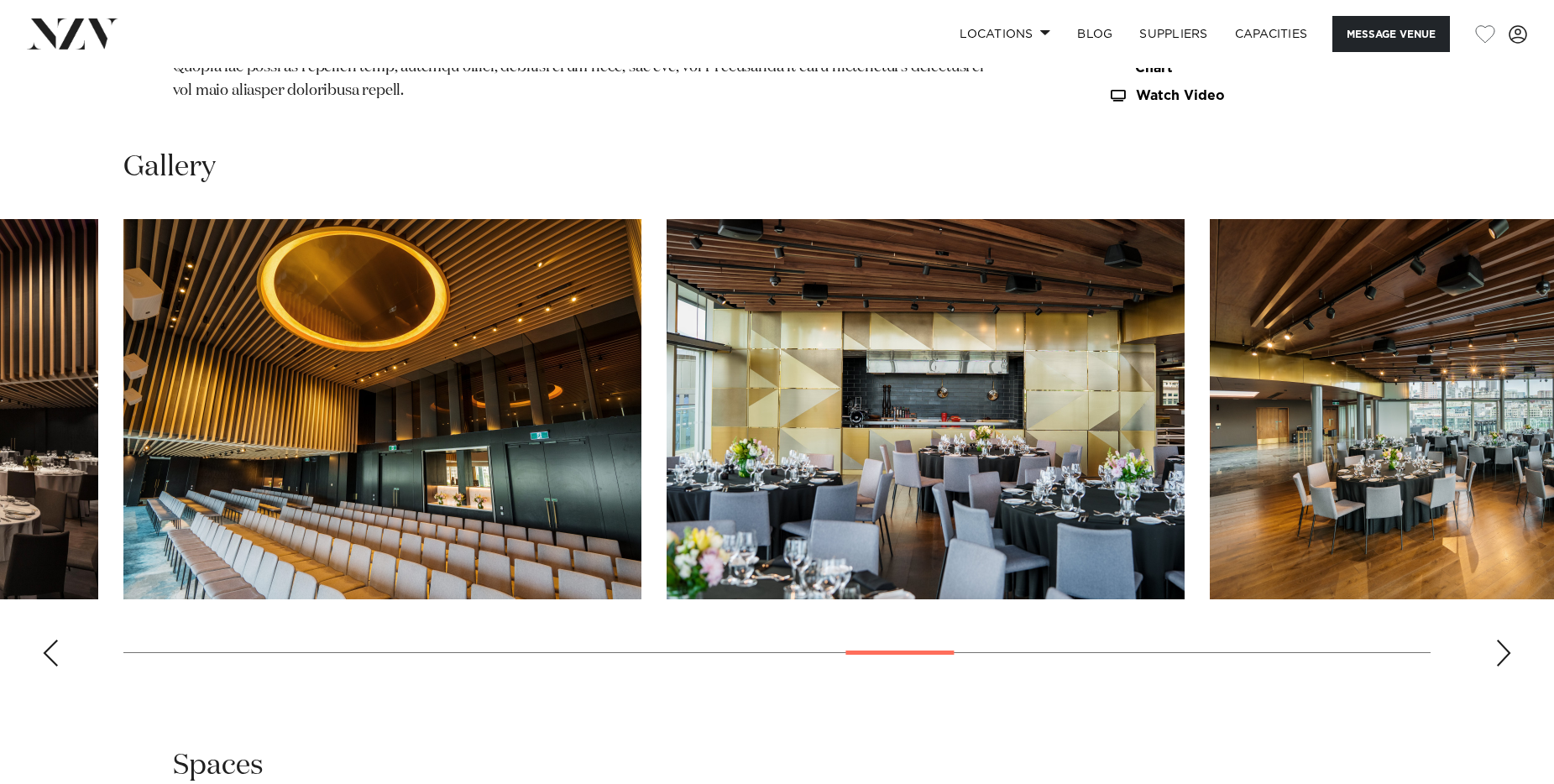
click at [1499, 639] on div "Next slide" at bounding box center [1504, 652] width 17 height 27
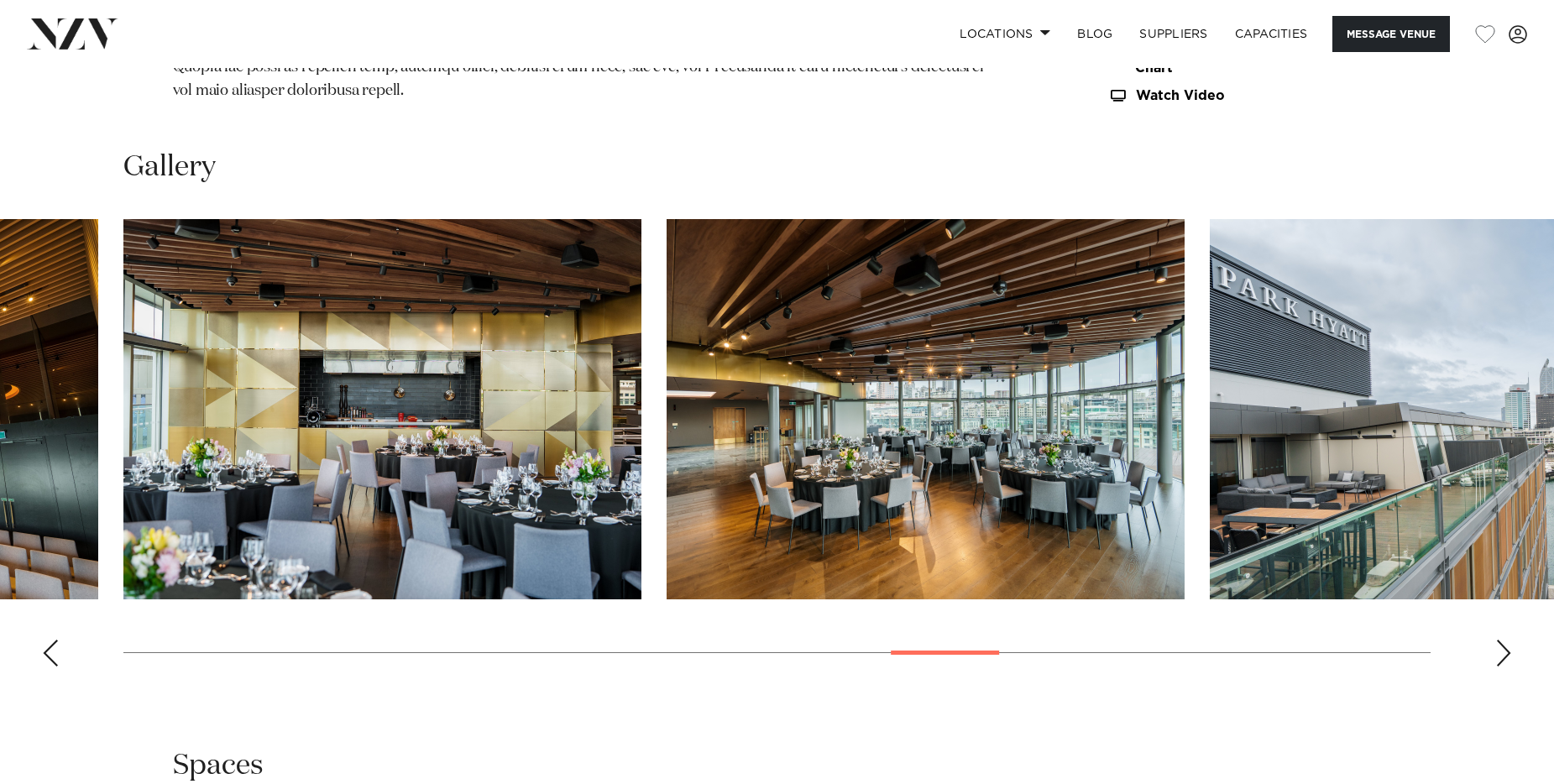
click at [1499, 639] on div "Next slide" at bounding box center [1504, 652] width 17 height 27
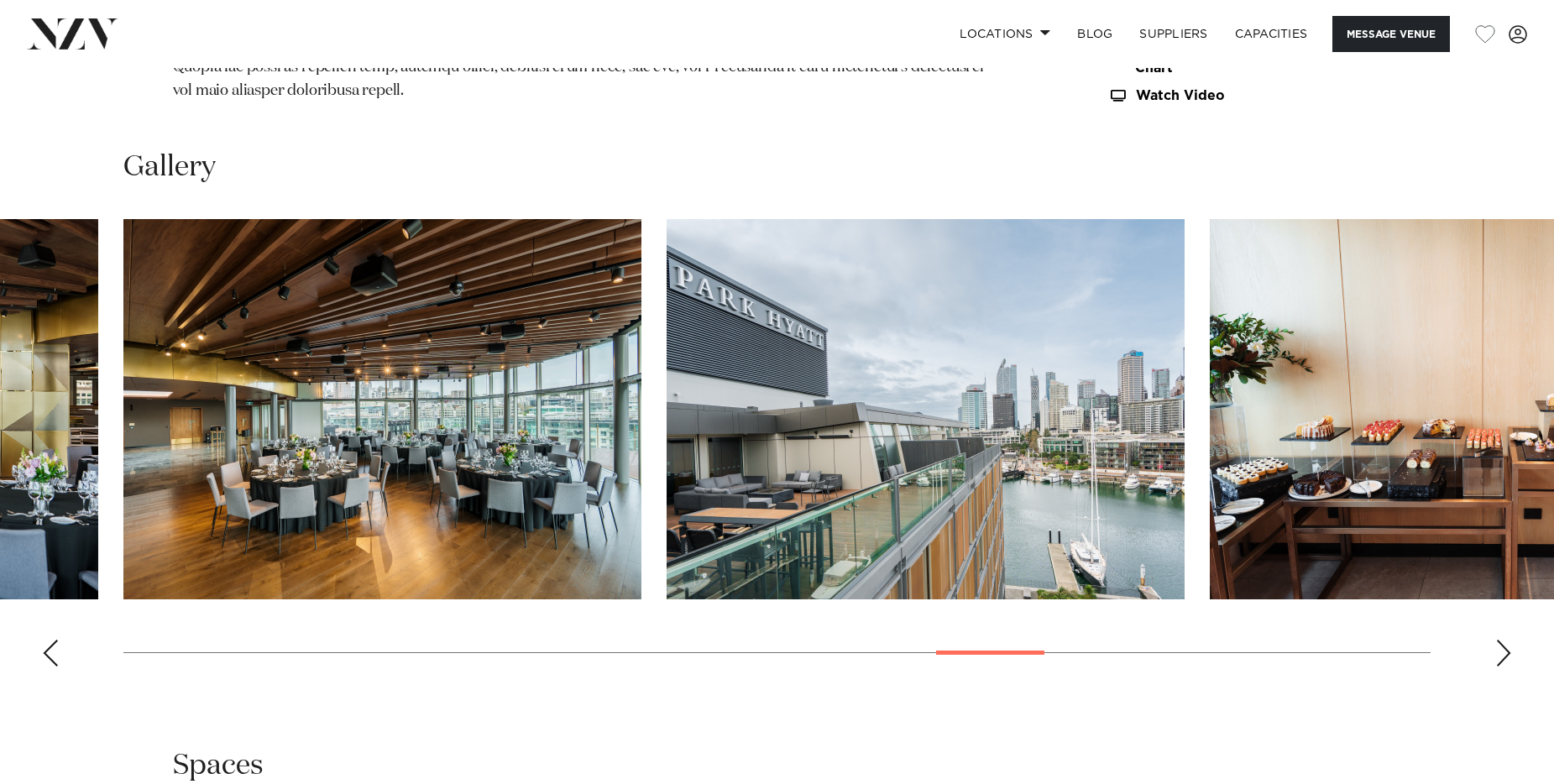
click at [1499, 639] on div "Next slide" at bounding box center [1504, 652] width 17 height 27
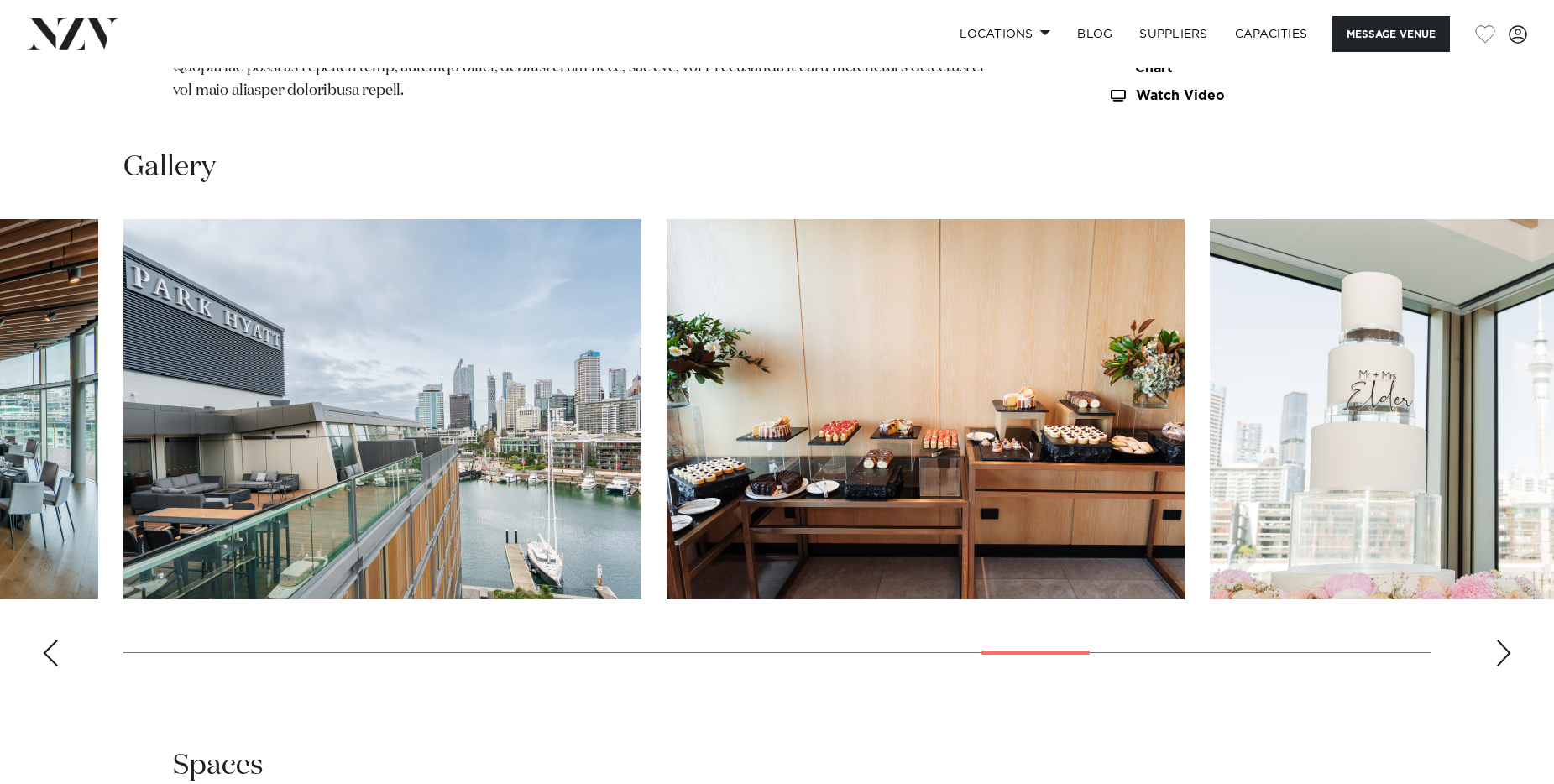
click at [1499, 639] on div "Next slide" at bounding box center [1504, 652] width 17 height 27
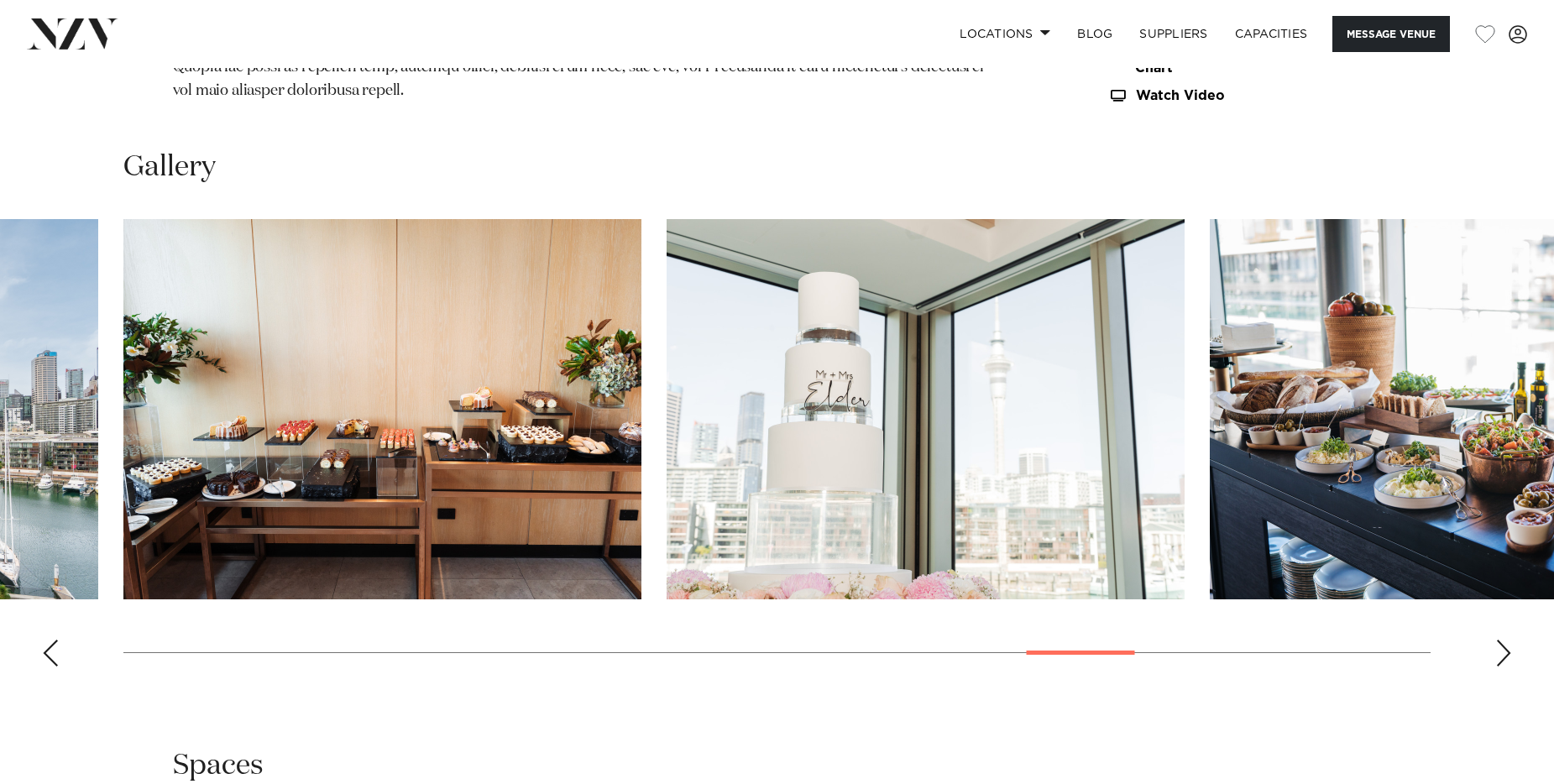
click at [1499, 639] on div "Next slide" at bounding box center [1504, 652] width 17 height 27
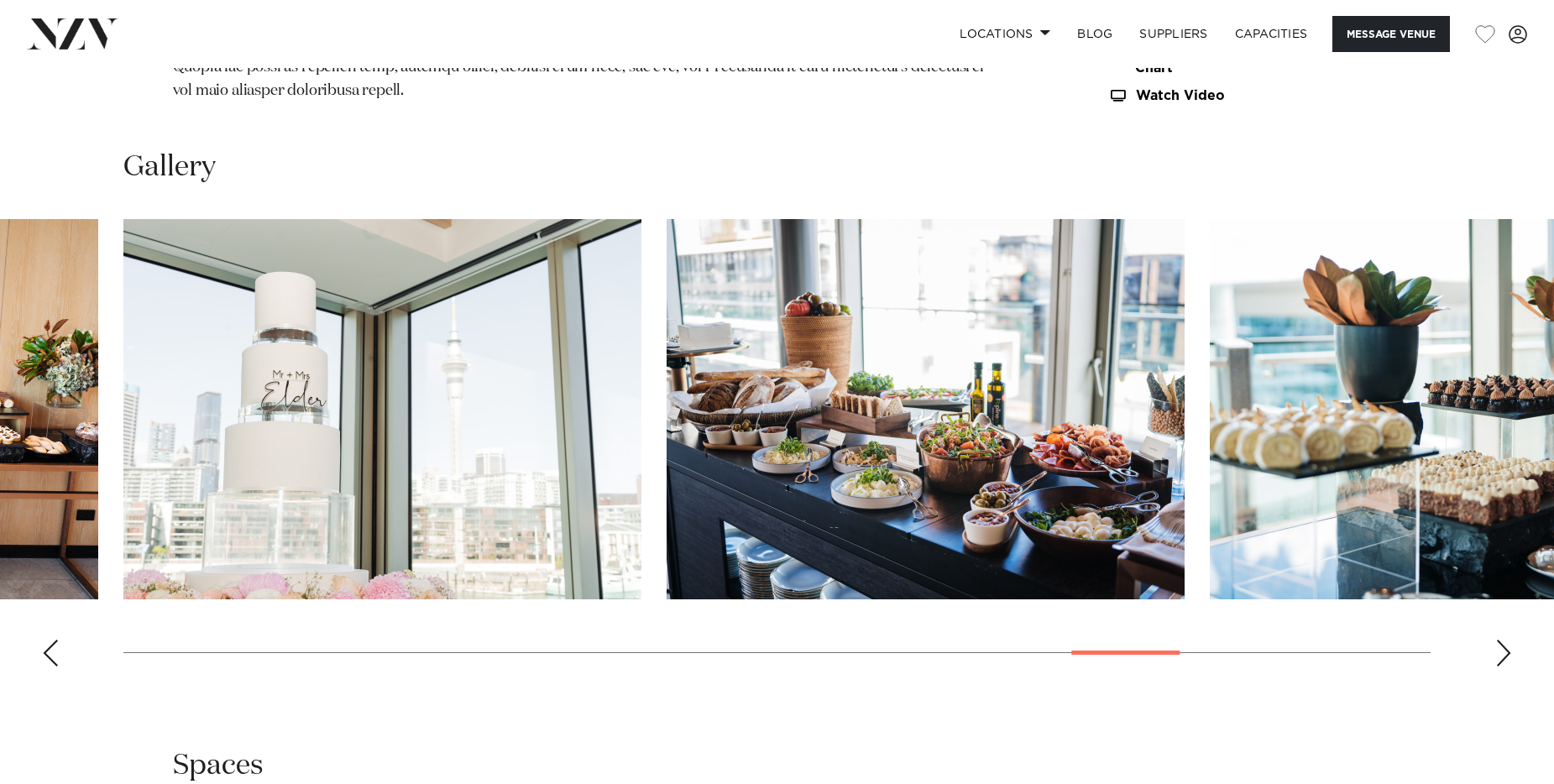
click at [1499, 639] on div "Next slide" at bounding box center [1504, 652] width 17 height 27
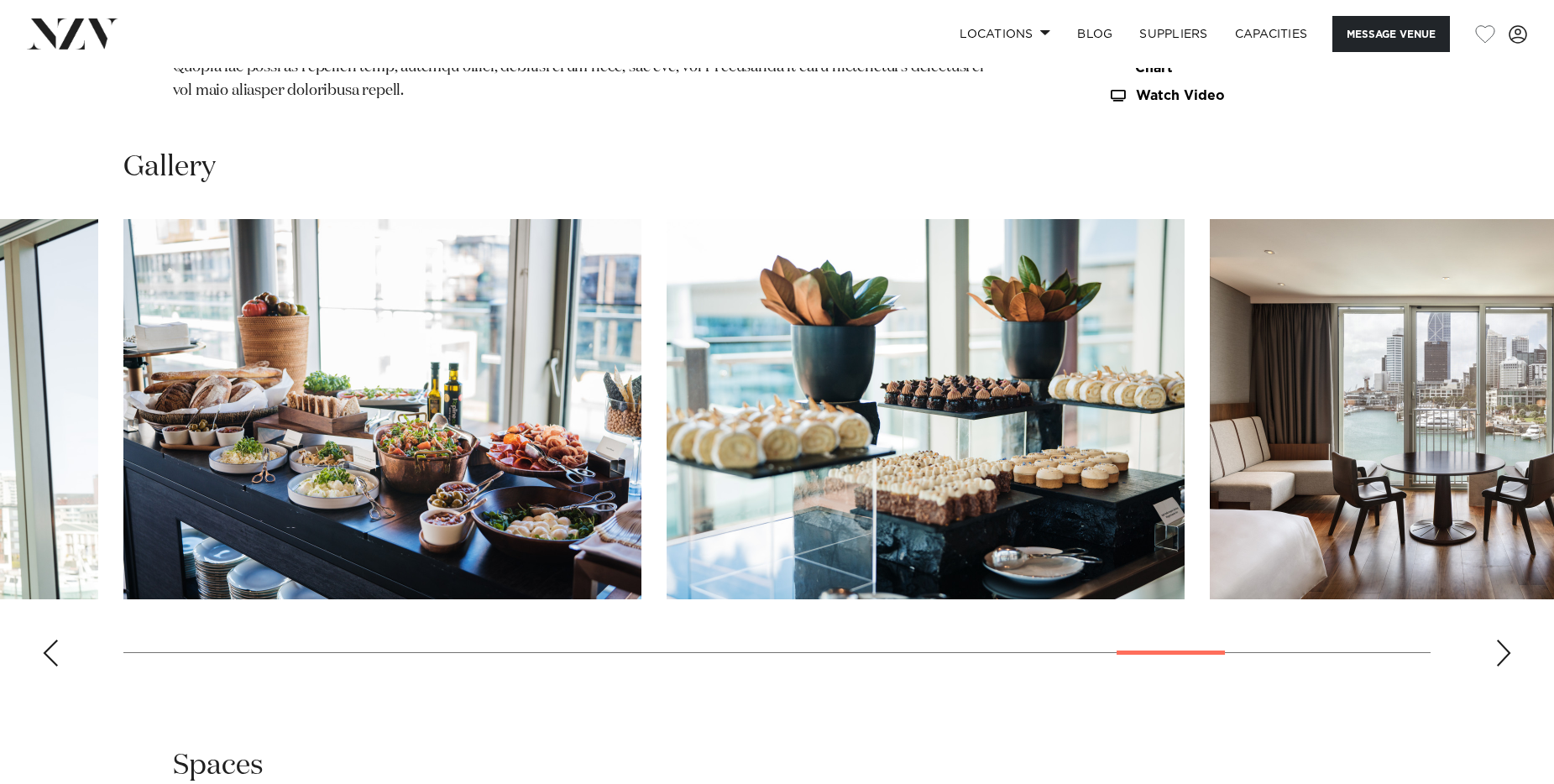
click at [1499, 639] on div "Next slide" at bounding box center [1504, 652] width 17 height 27
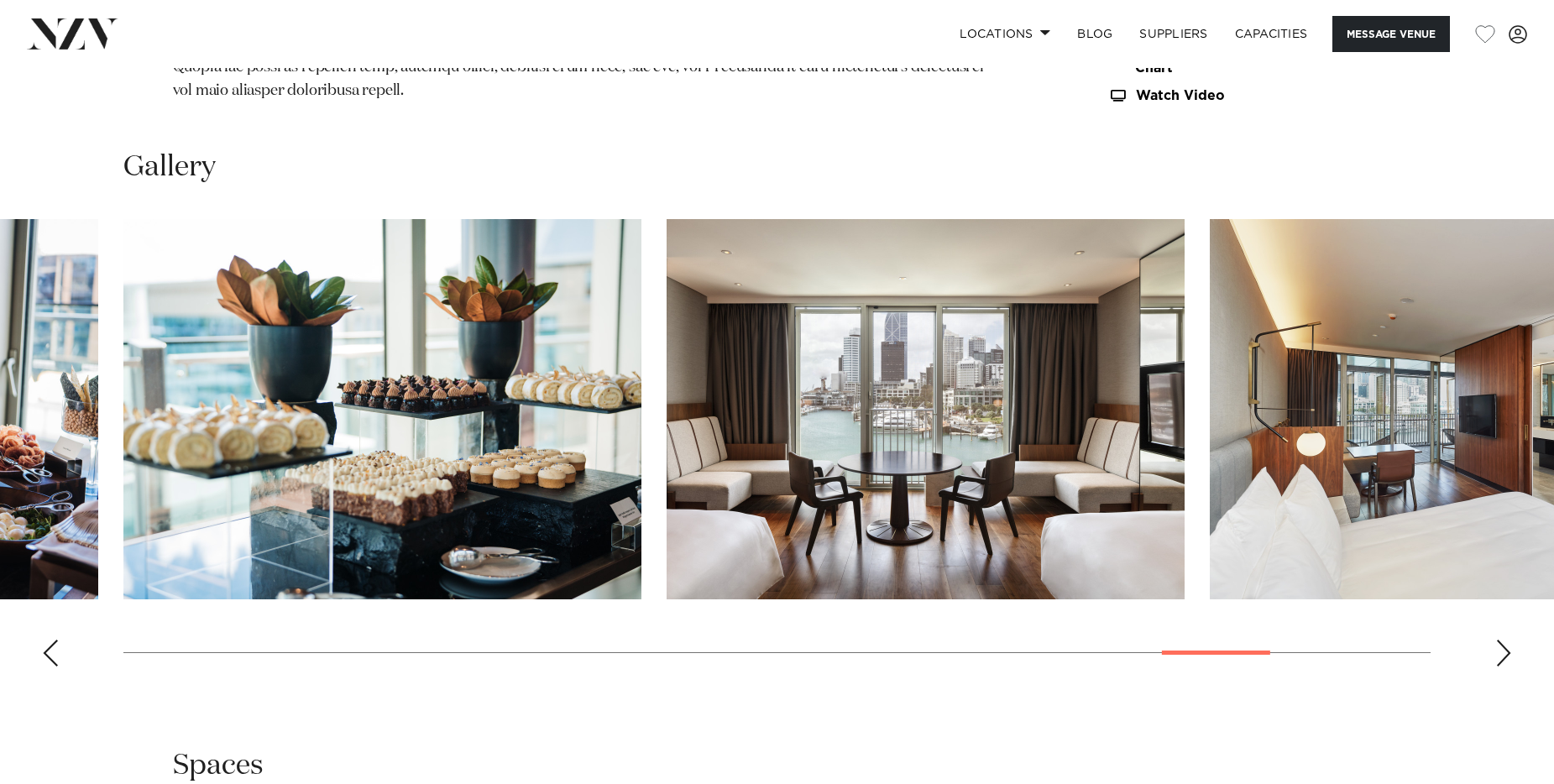
click at [1499, 639] on div "Next slide" at bounding box center [1504, 652] width 17 height 27
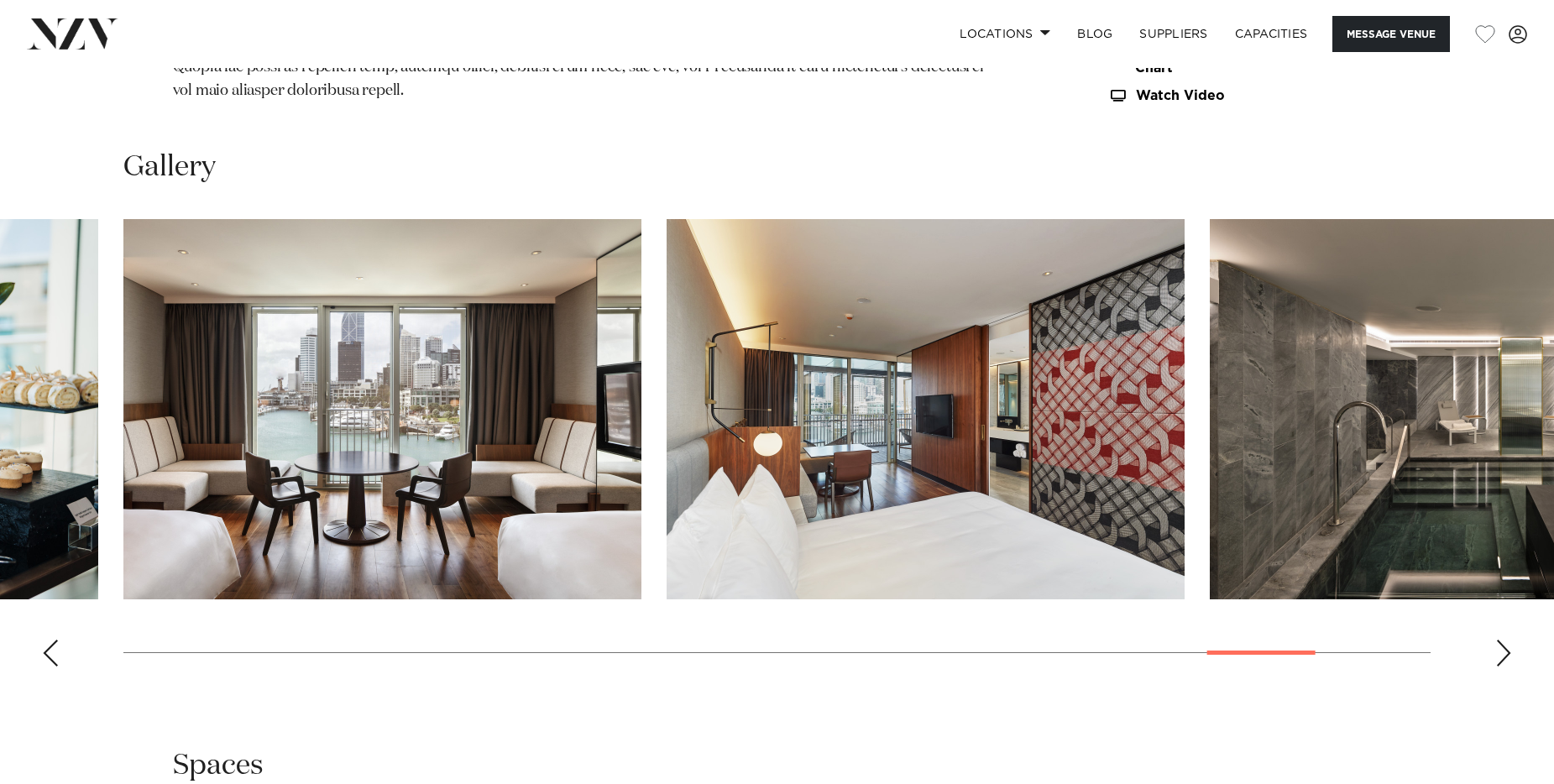
click at [1499, 639] on div "Next slide" at bounding box center [1504, 652] width 17 height 27
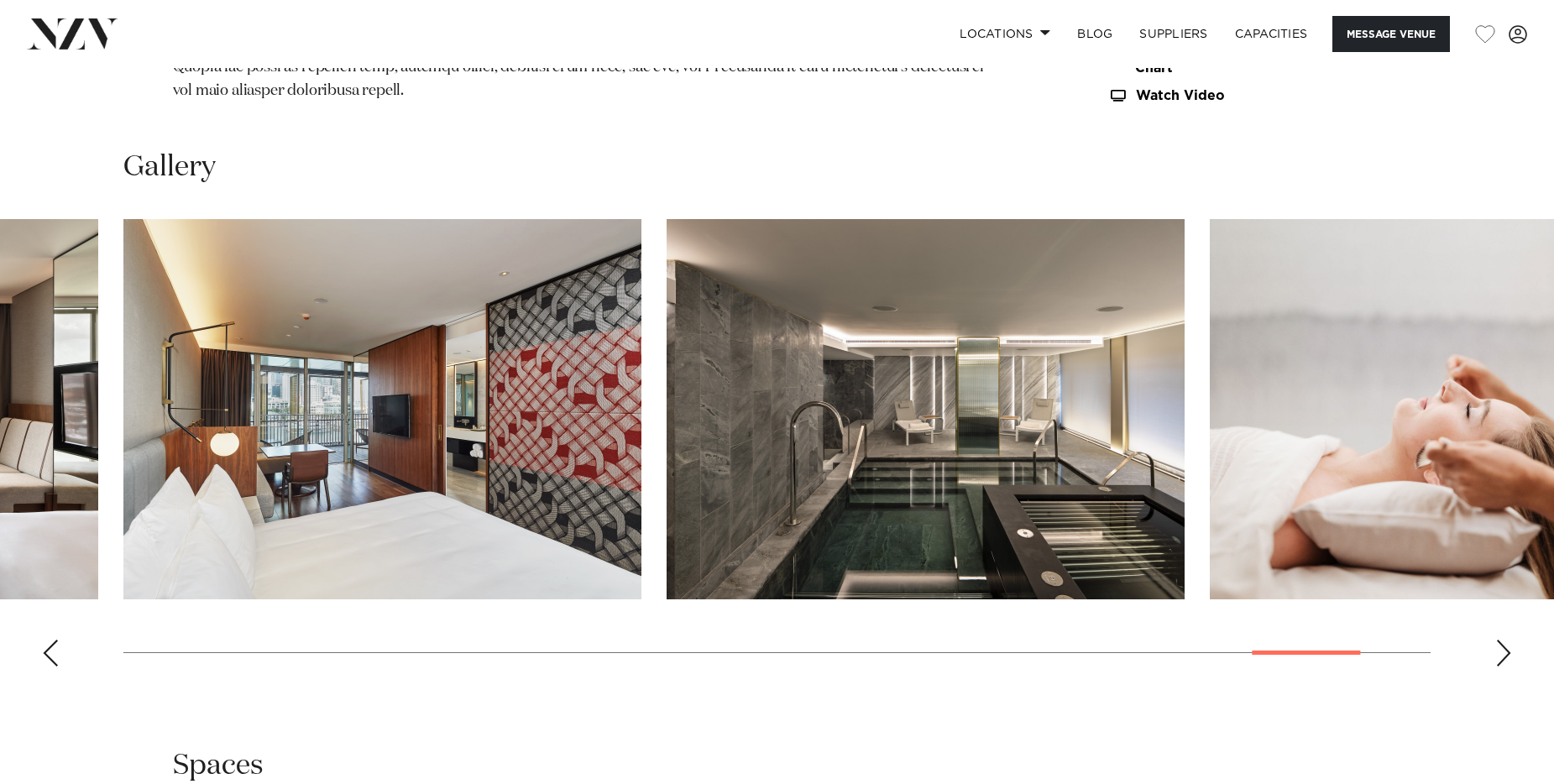
click at [1499, 639] on div "Next slide" at bounding box center [1504, 652] width 17 height 27
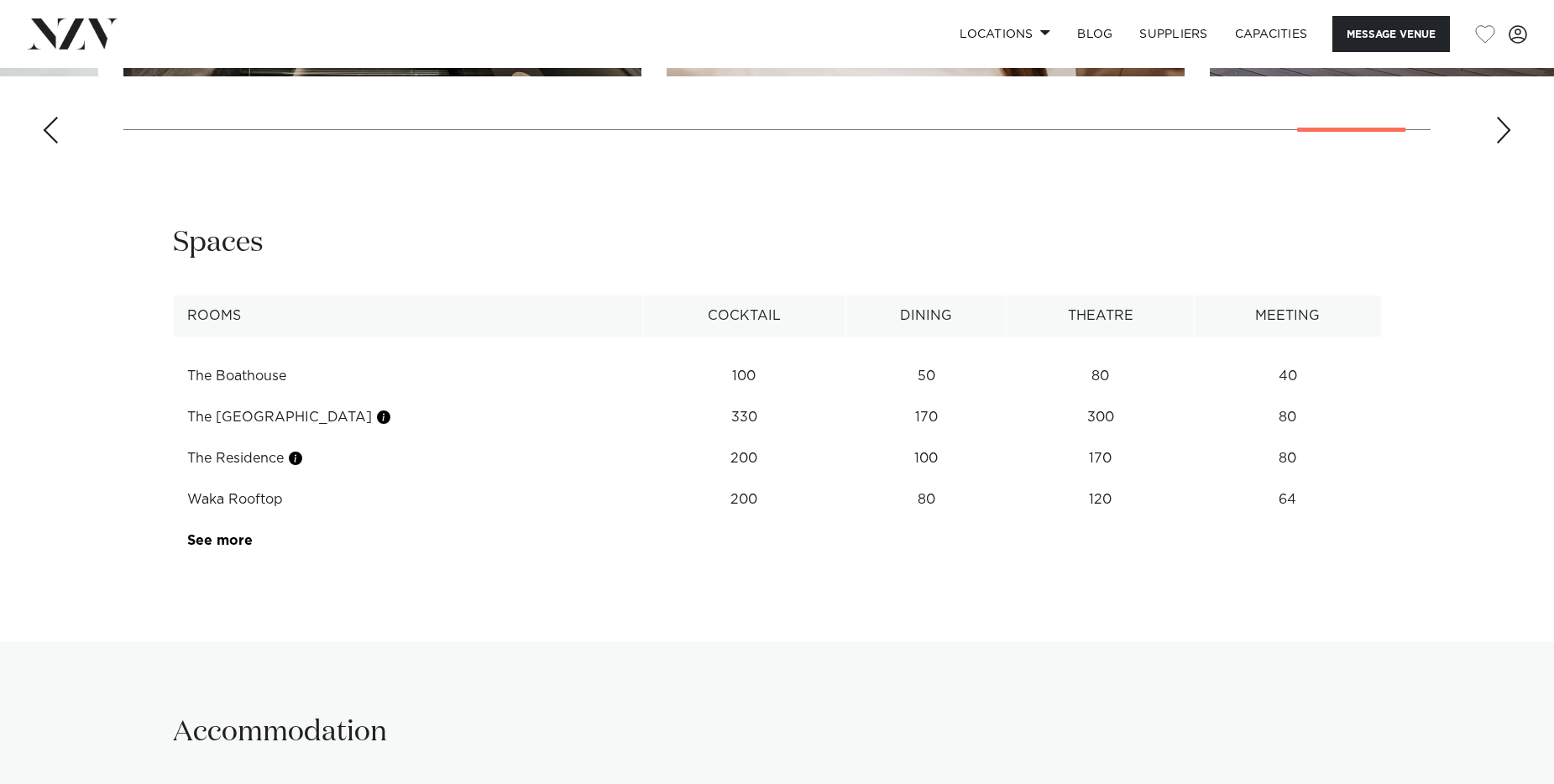
scroll to position [2367, 0]
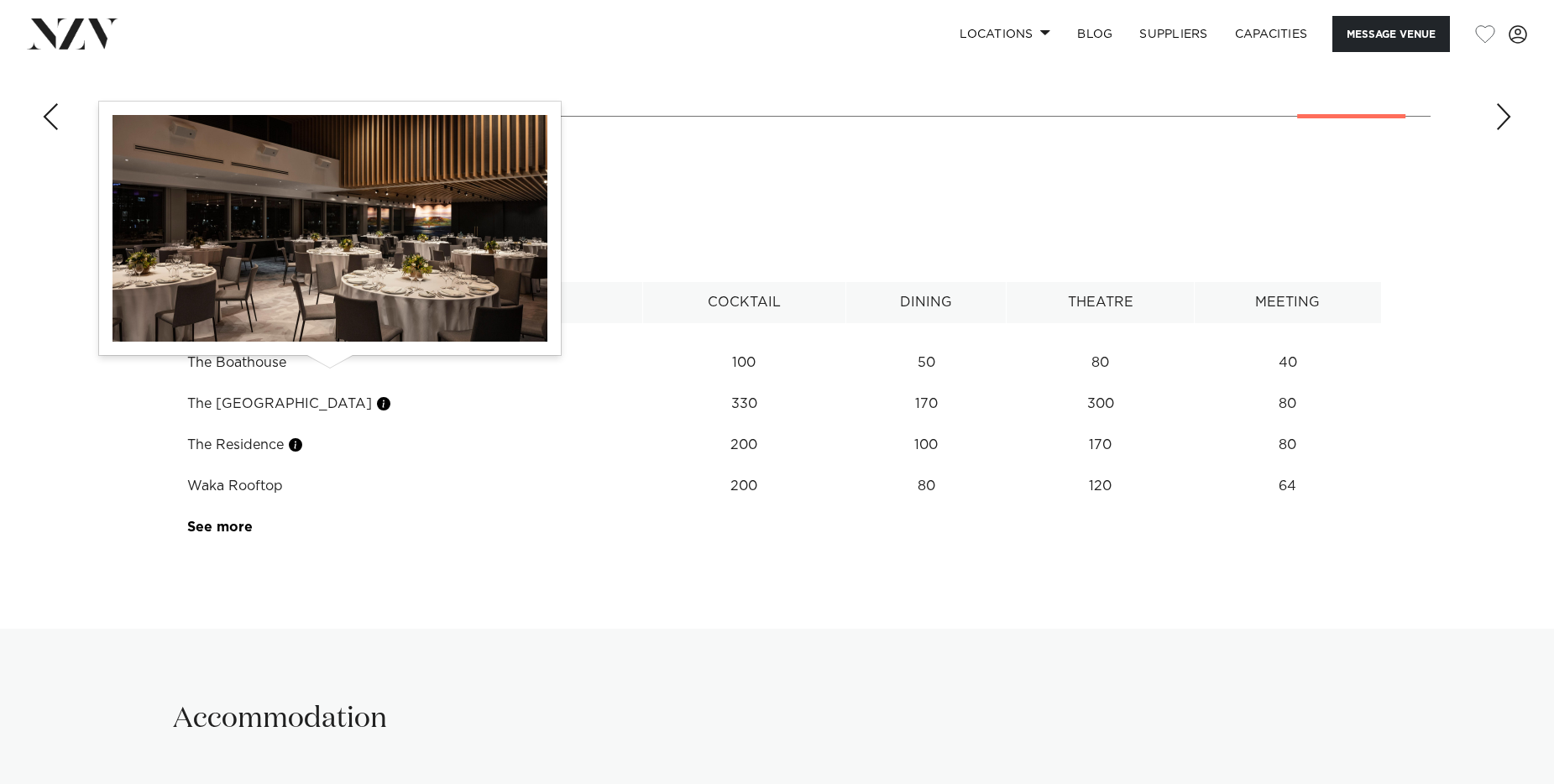
click at [375, 395] on button "button" at bounding box center [383, 404] width 17 height 17
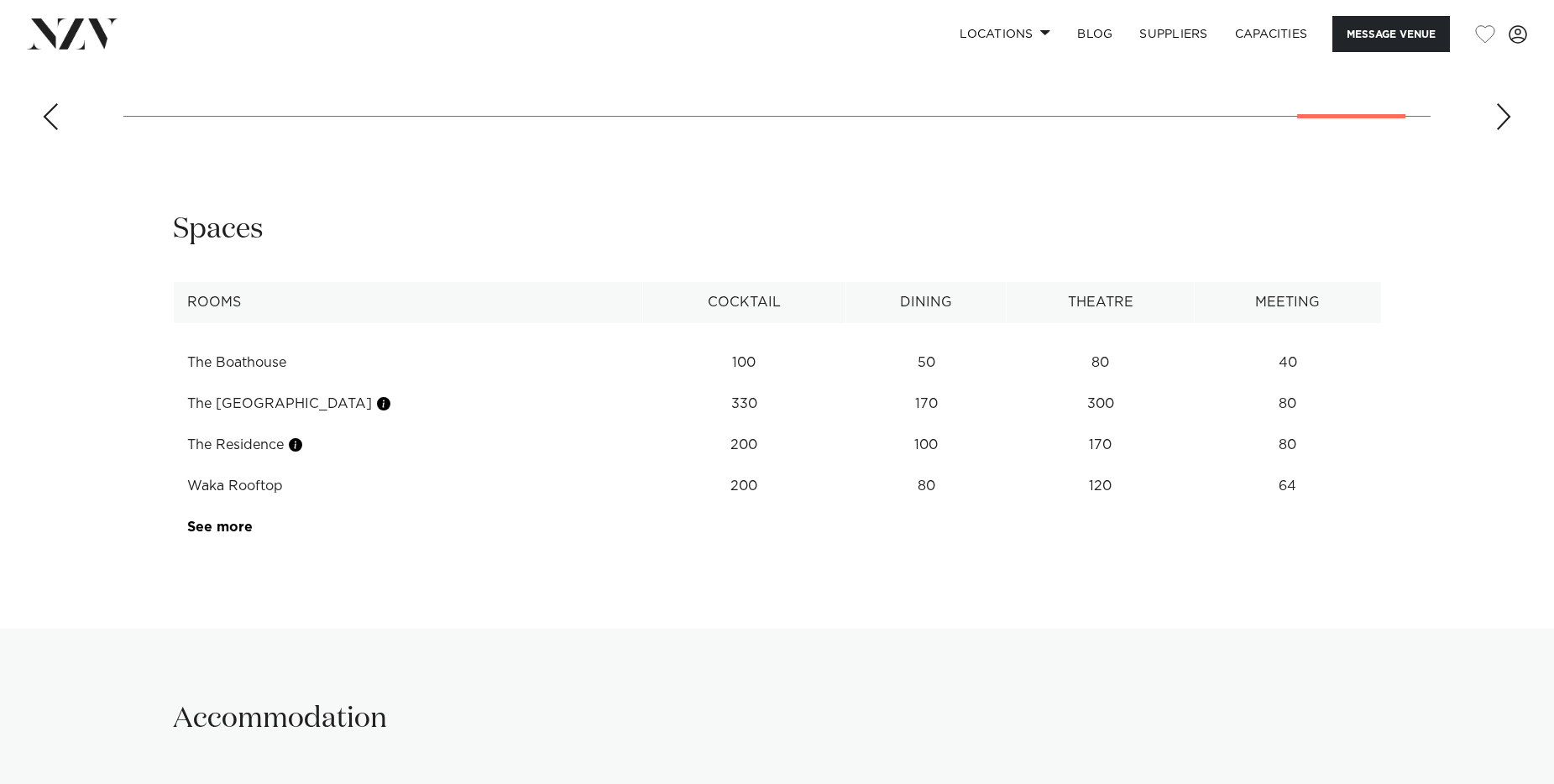
click at [342, 282] on th "Rooms" at bounding box center [408, 303] width 469 height 41
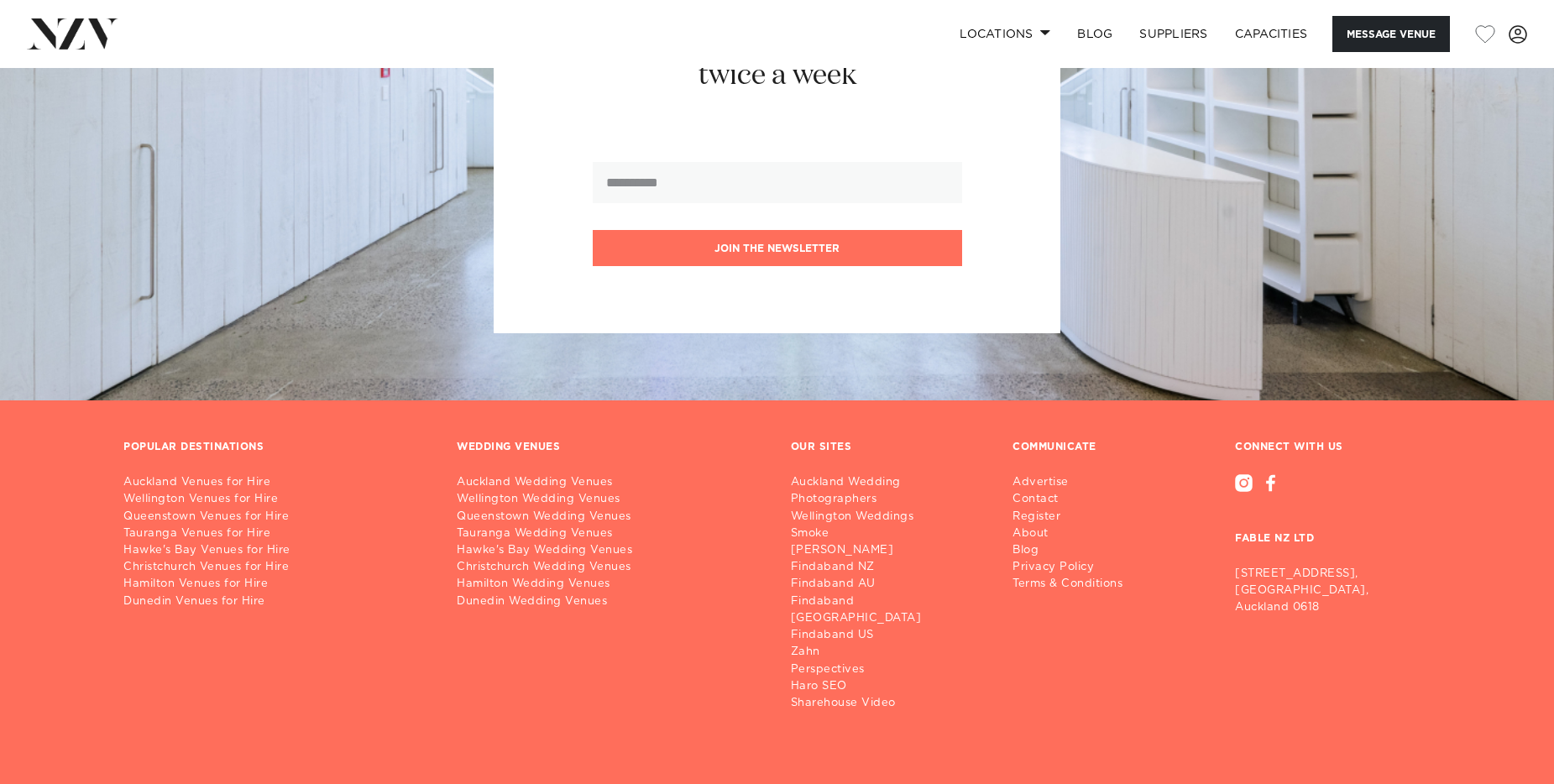
scroll to position [3731, 0]
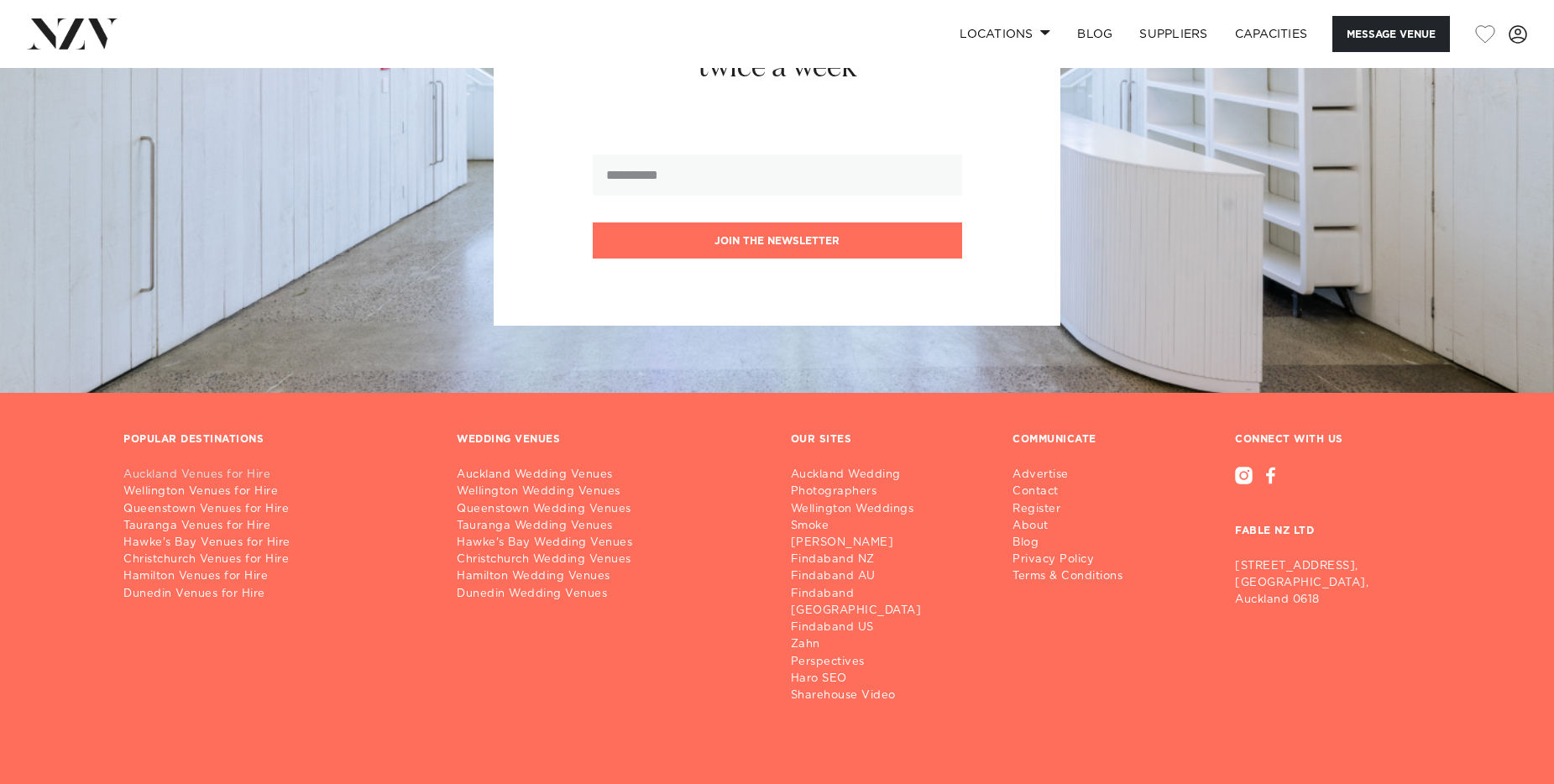
click at [226, 466] on link "Auckland Venues for Hire" at bounding box center [277, 475] width 307 height 17
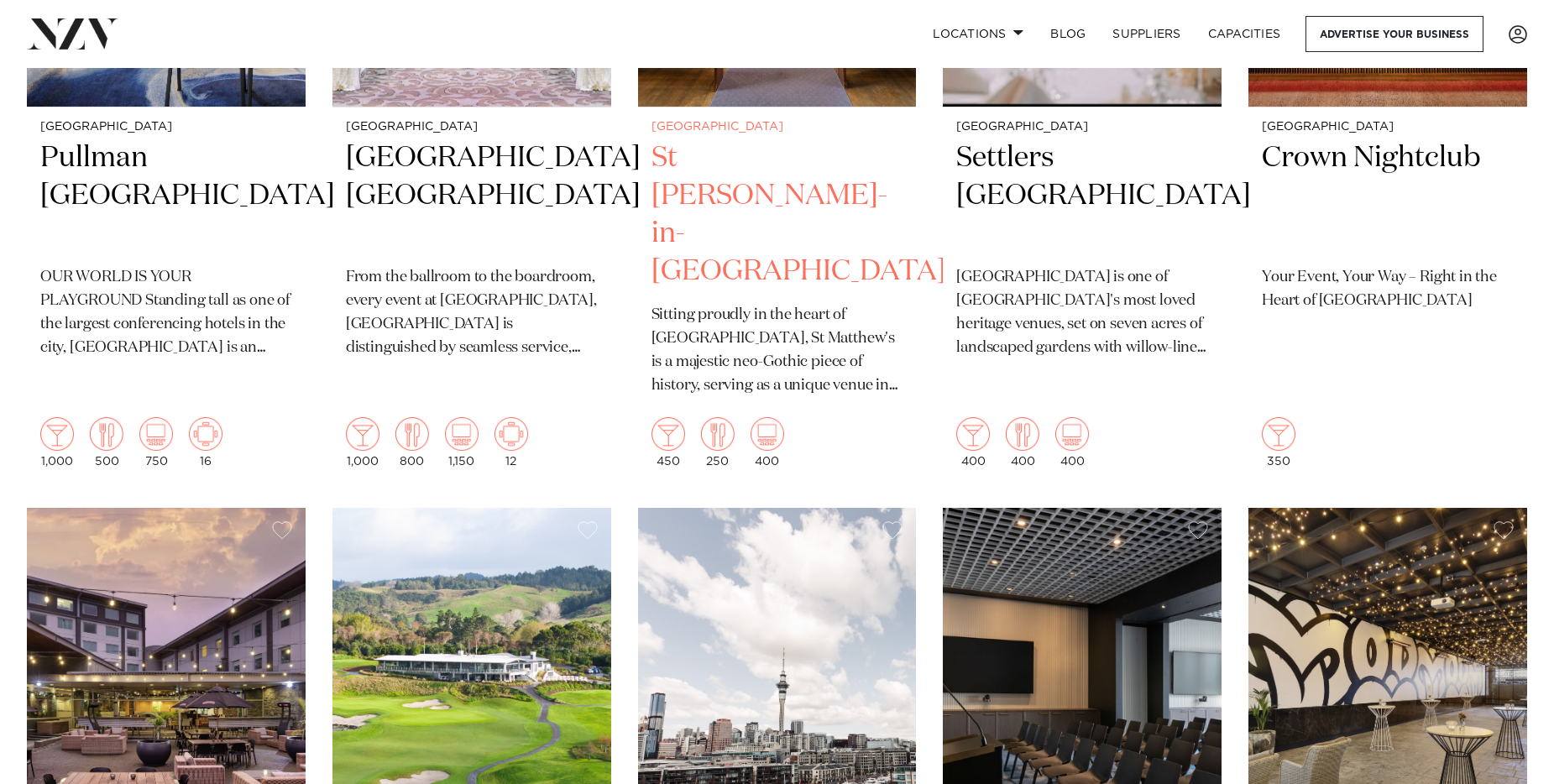
scroll to position [1071, 0]
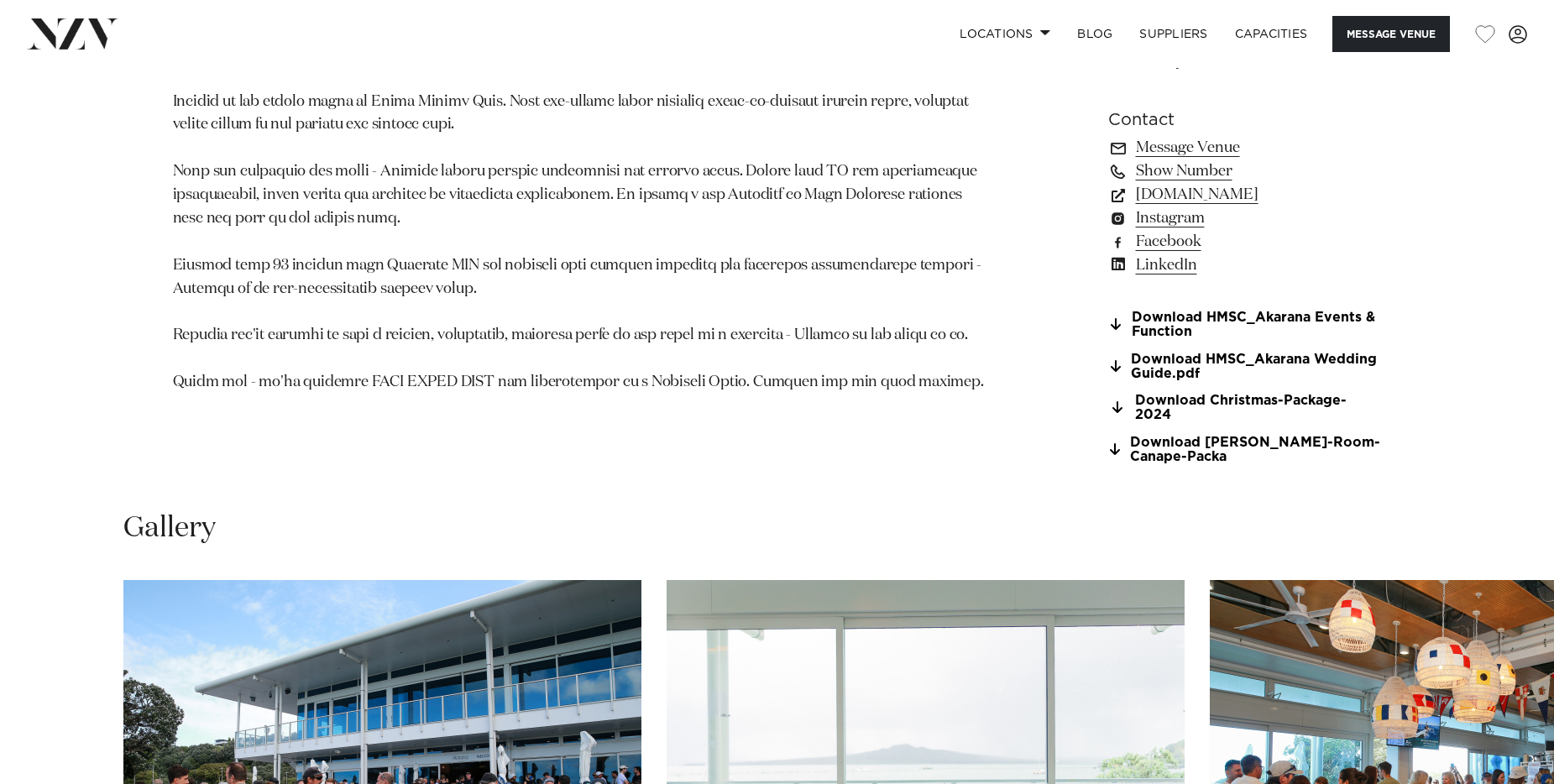
scroll to position [1841, 0]
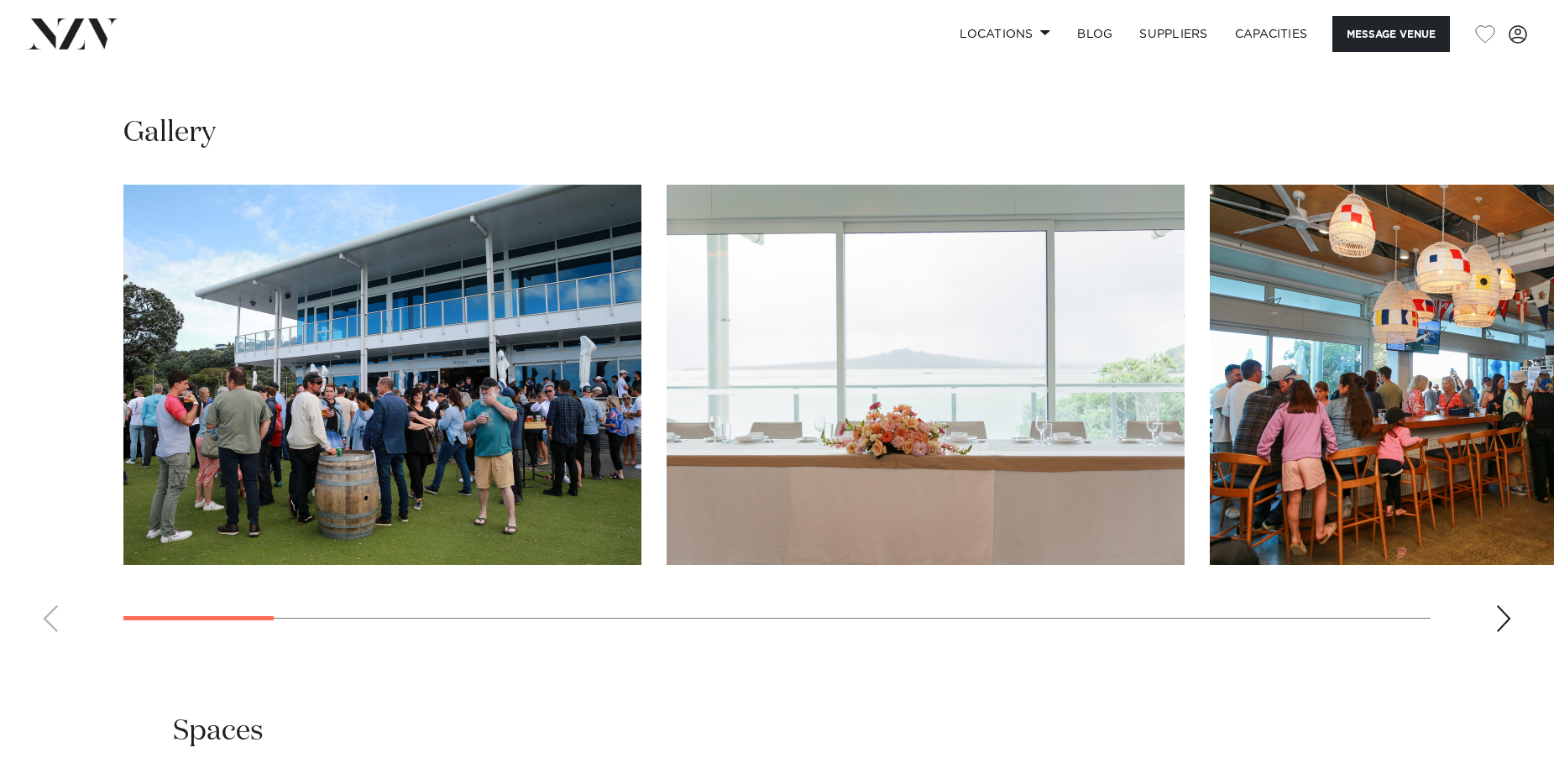
click at [1499, 606] on div "Next slide" at bounding box center [1504, 618] width 17 height 27
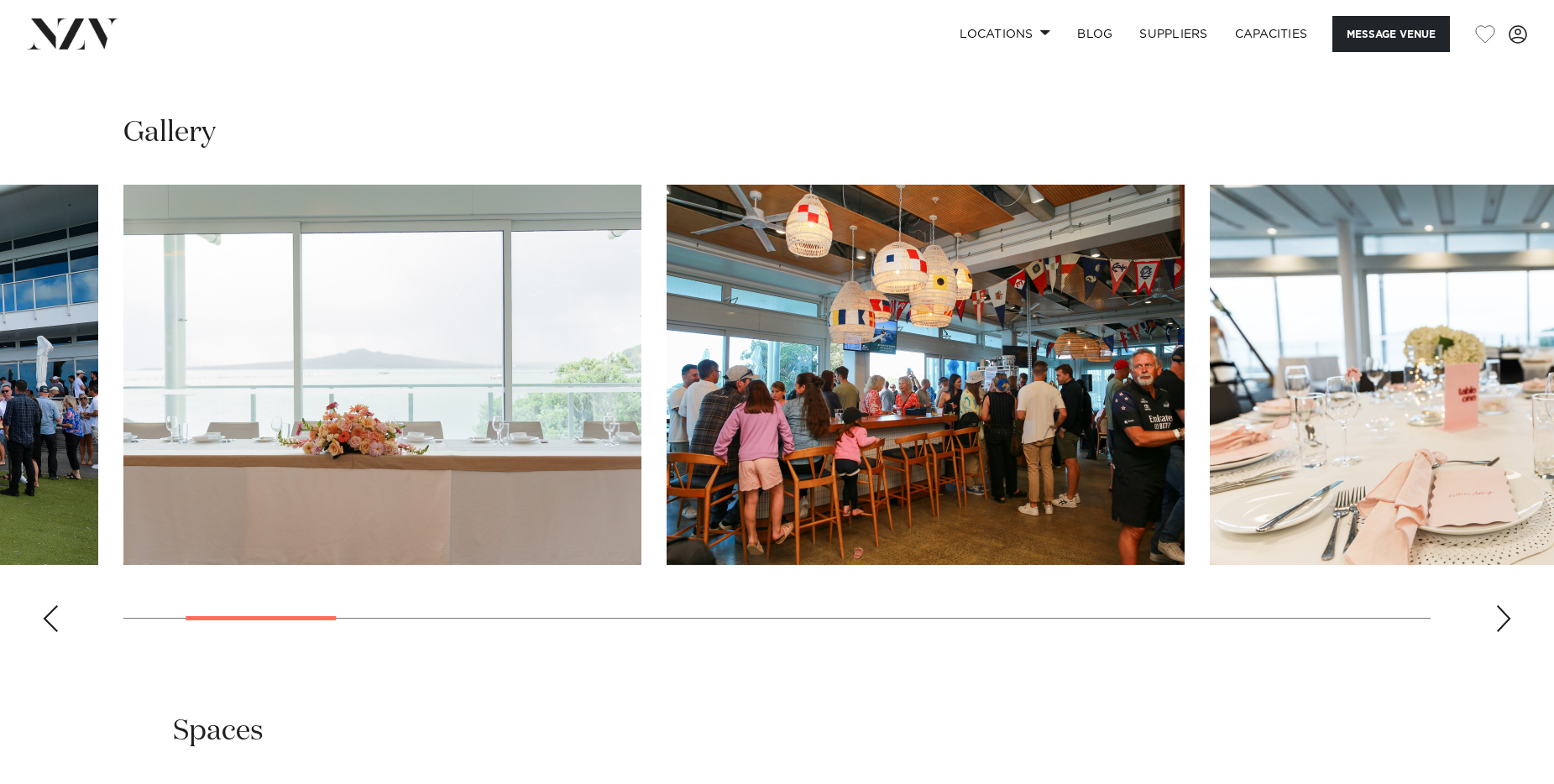
click at [1498, 605] on div "Next slide" at bounding box center [1504, 618] width 17 height 27
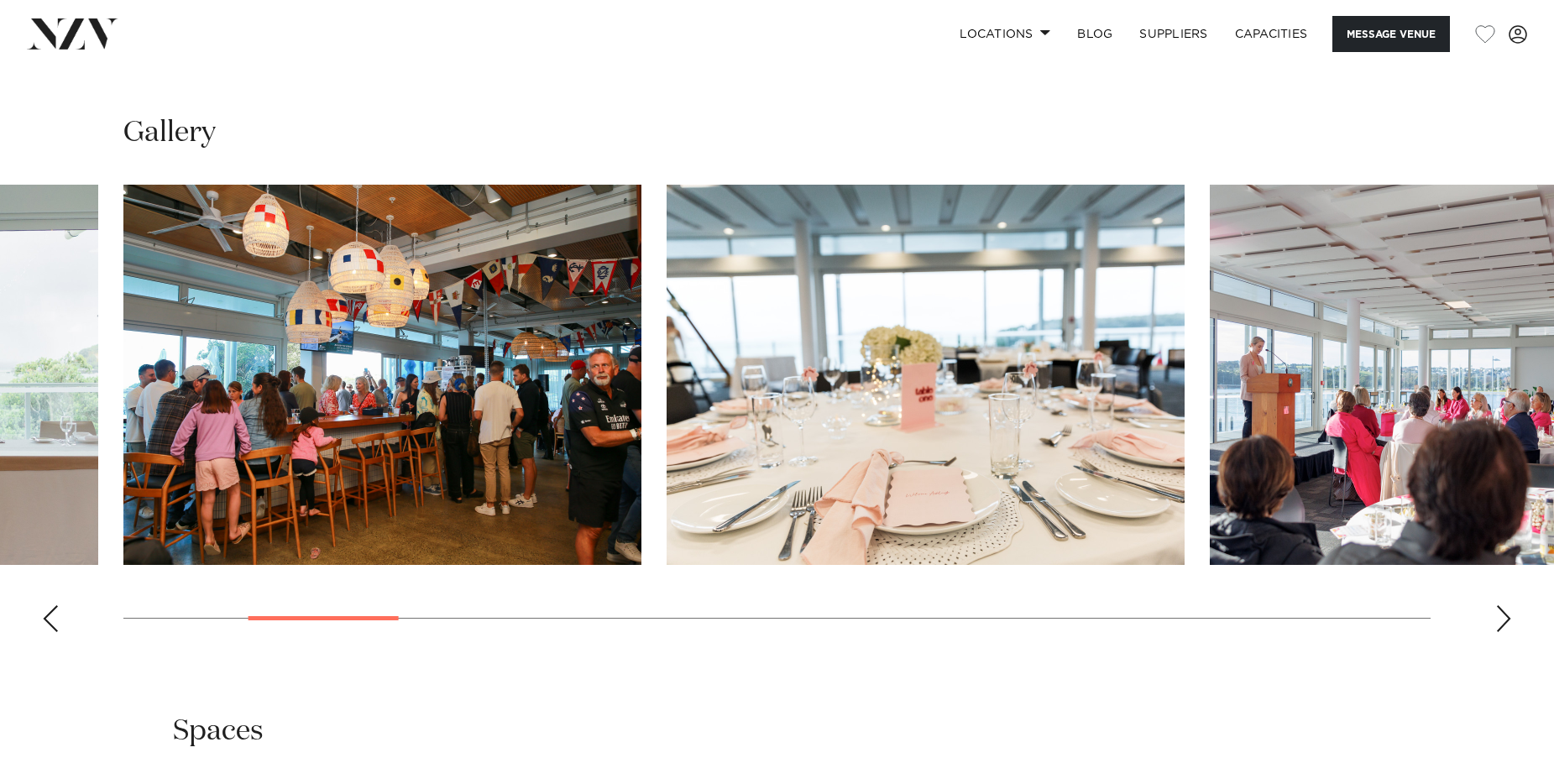
click at [1498, 605] on div "Next slide" at bounding box center [1504, 618] width 17 height 27
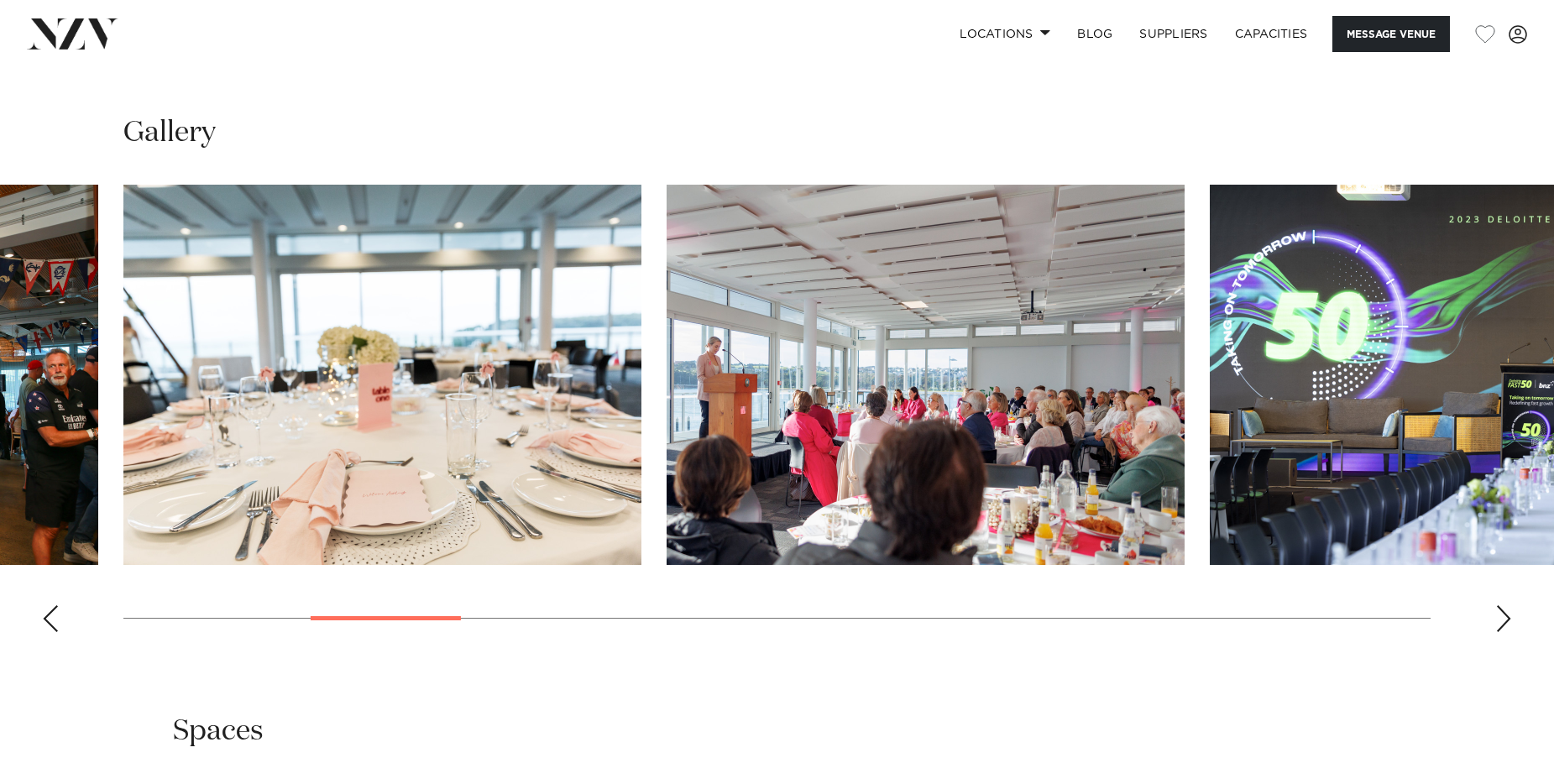
click at [1498, 605] on div "Next slide" at bounding box center [1504, 618] width 17 height 27
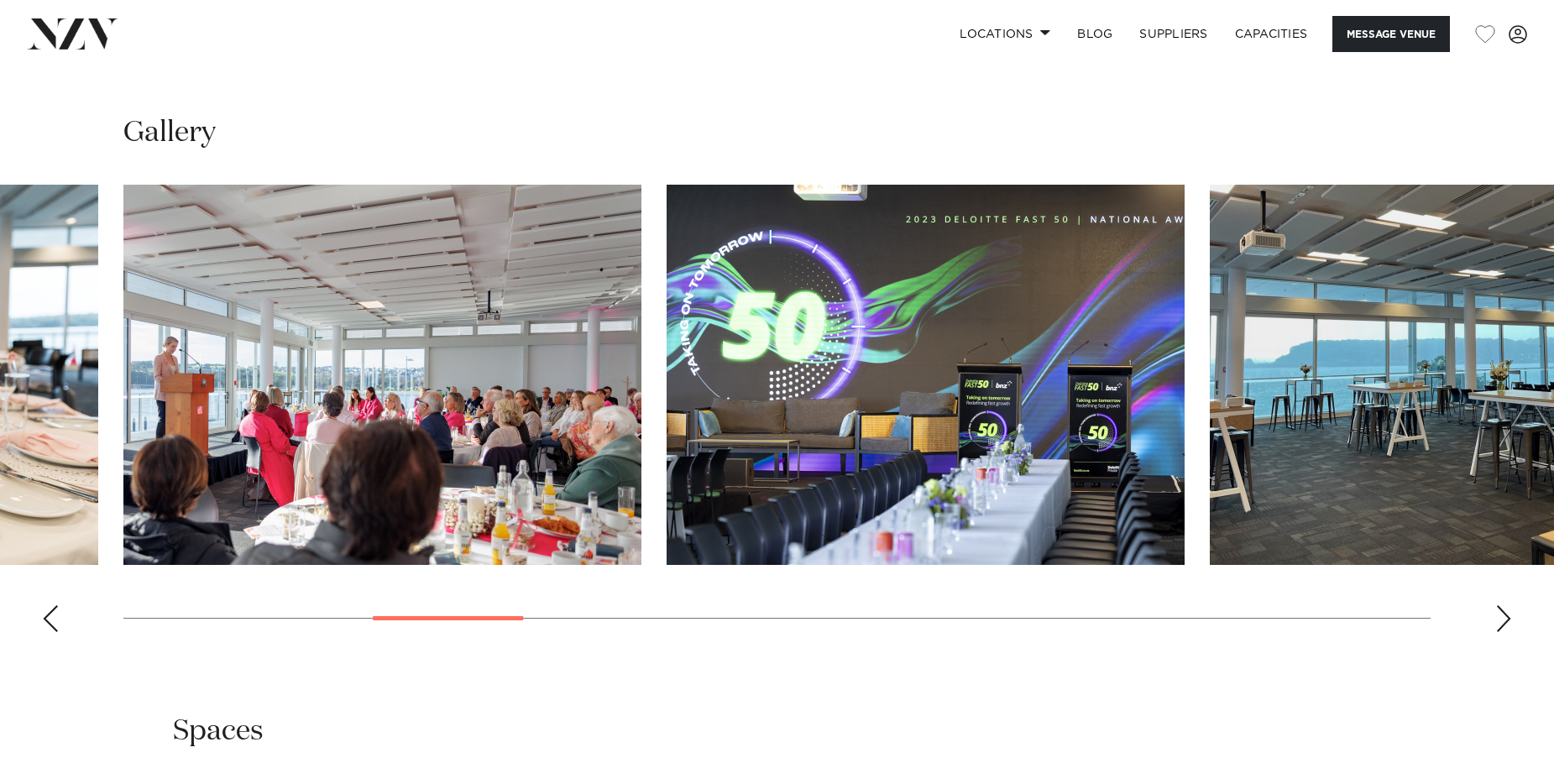
click at [1498, 605] on div "Next slide" at bounding box center [1504, 618] width 17 height 27
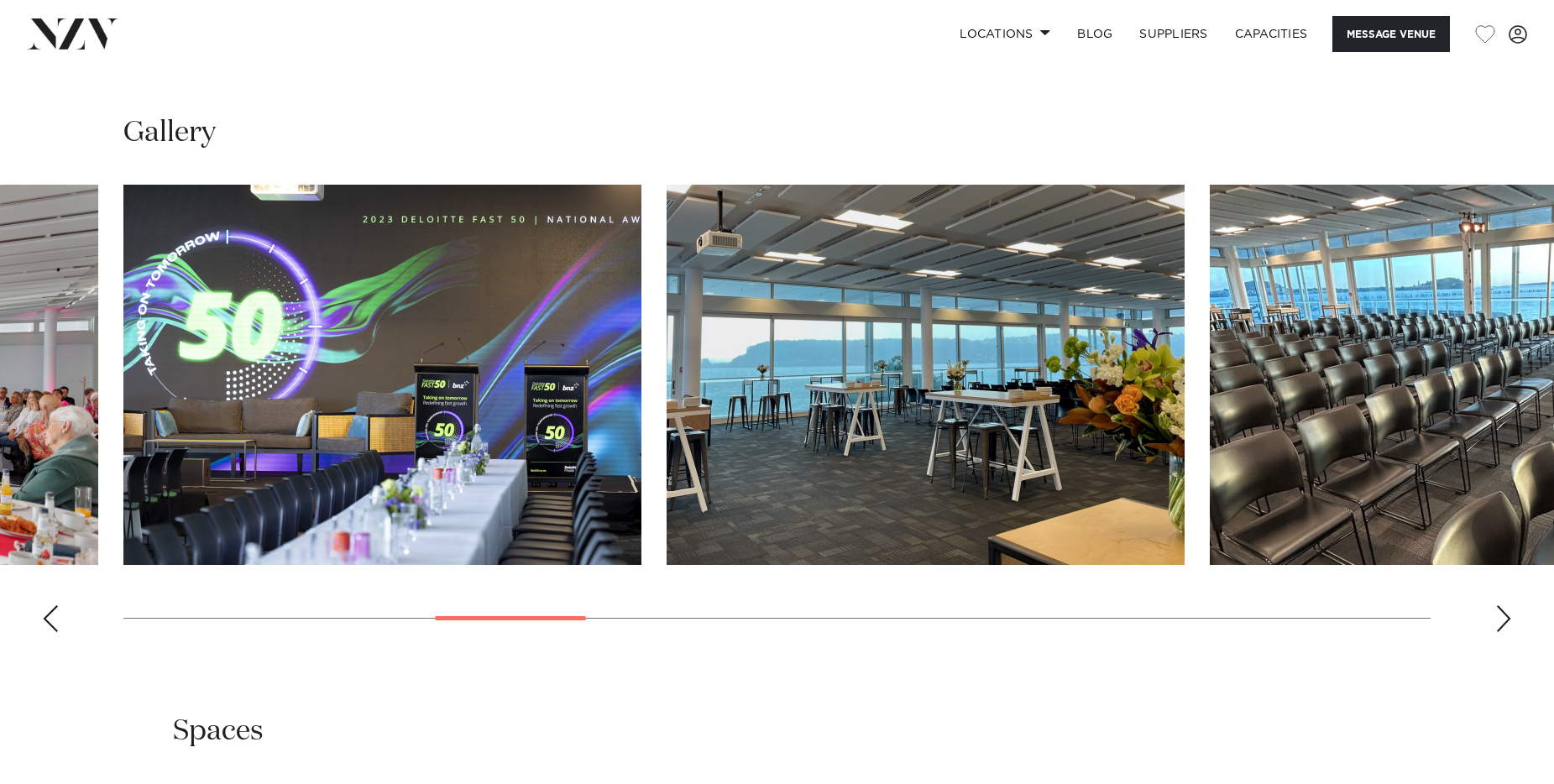
click at [1498, 605] on div "Next slide" at bounding box center [1504, 618] width 17 height 27
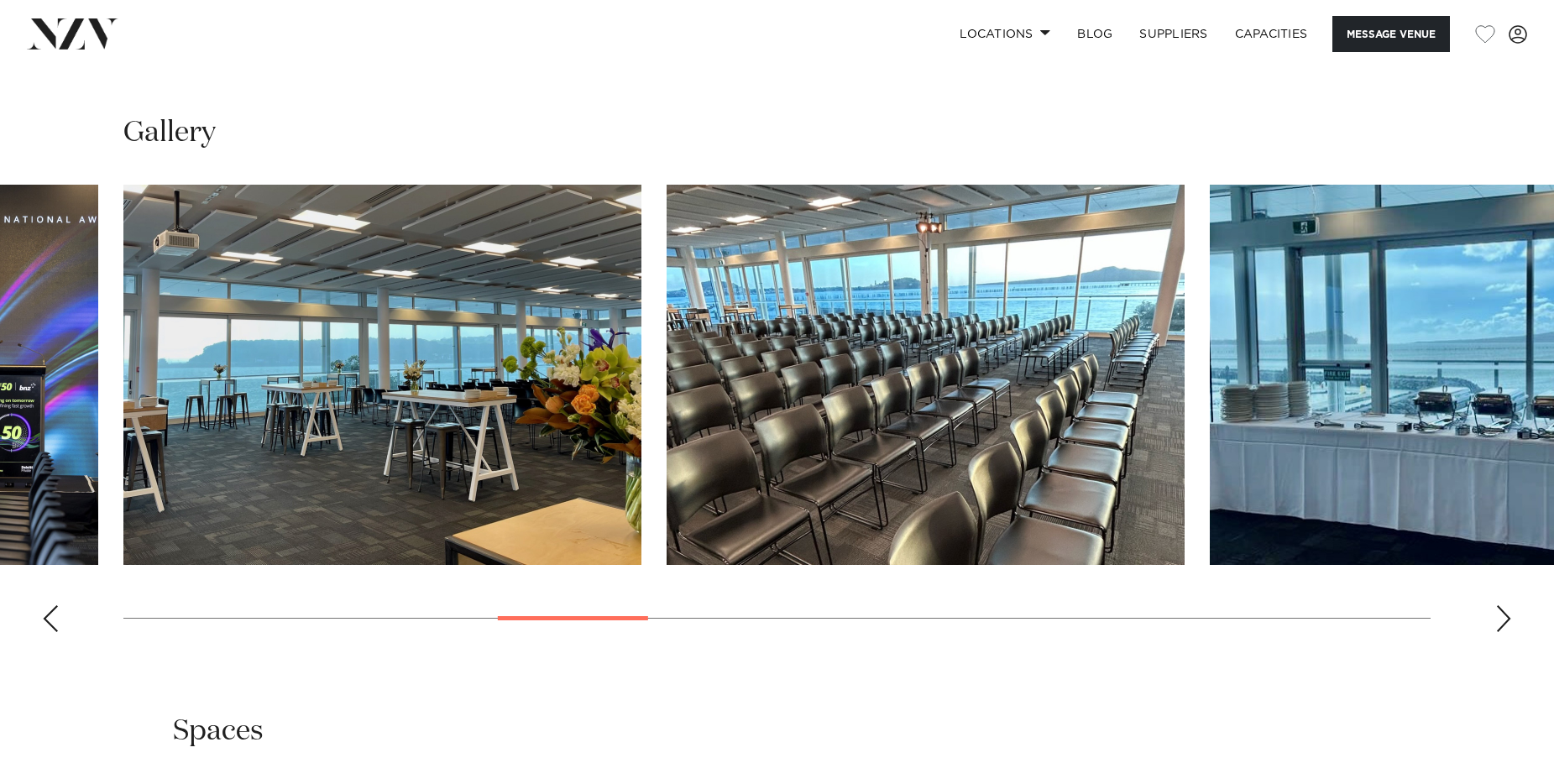
click at [1498, 605] on div "Next slide" at bounding box center [1504, 618] width 17 height 27
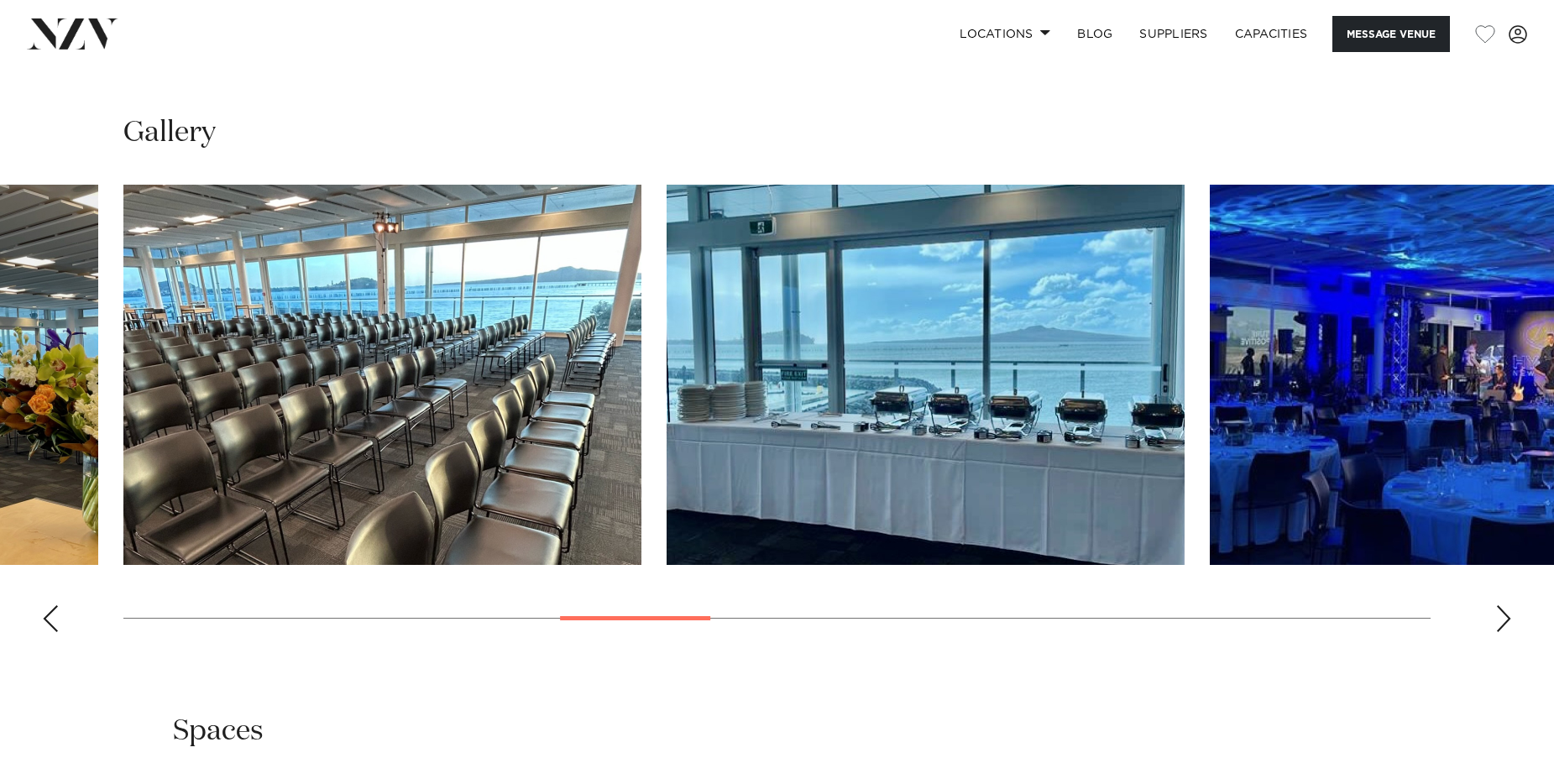
click at [1498, 605] on div "Next slide" at bounding box center [1504, 618] width 17 height 27
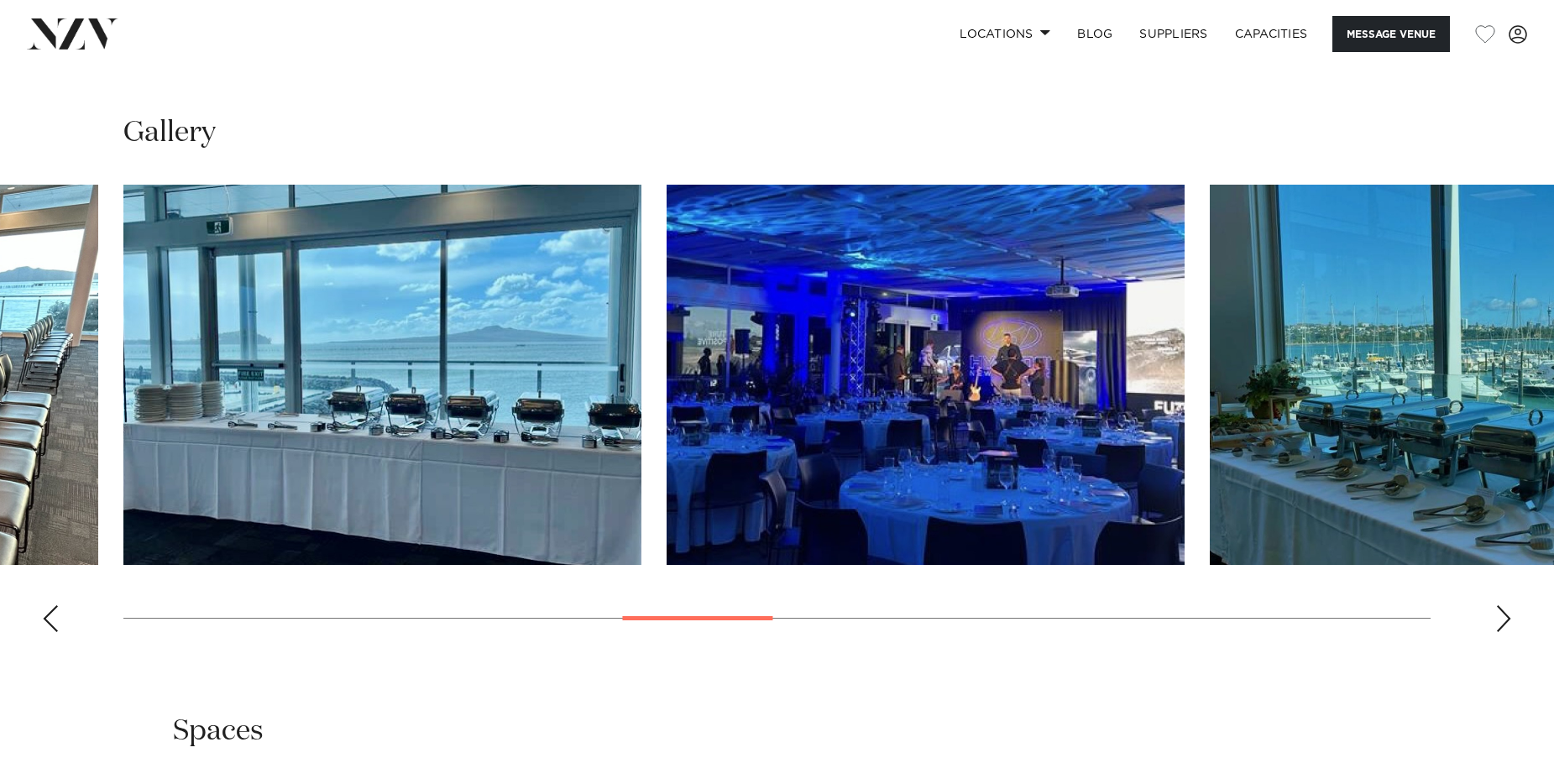
click at [1498, 605] on div "Next slide" at bounding box center [1504, 618] width 17 height 27
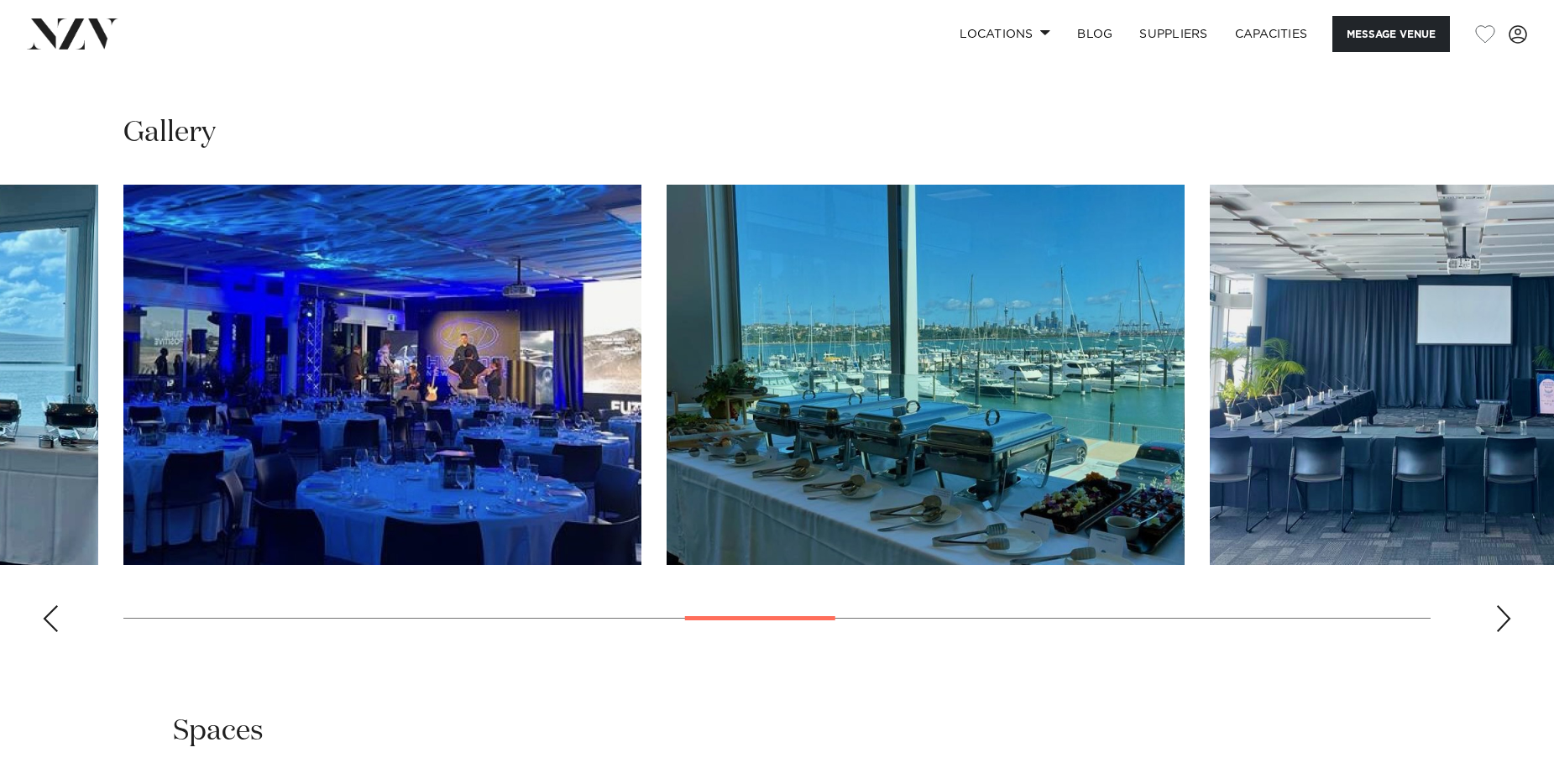
click at [1498, 605] on div "Next slide" at bounding box center [1504, 618] width 17 height 27
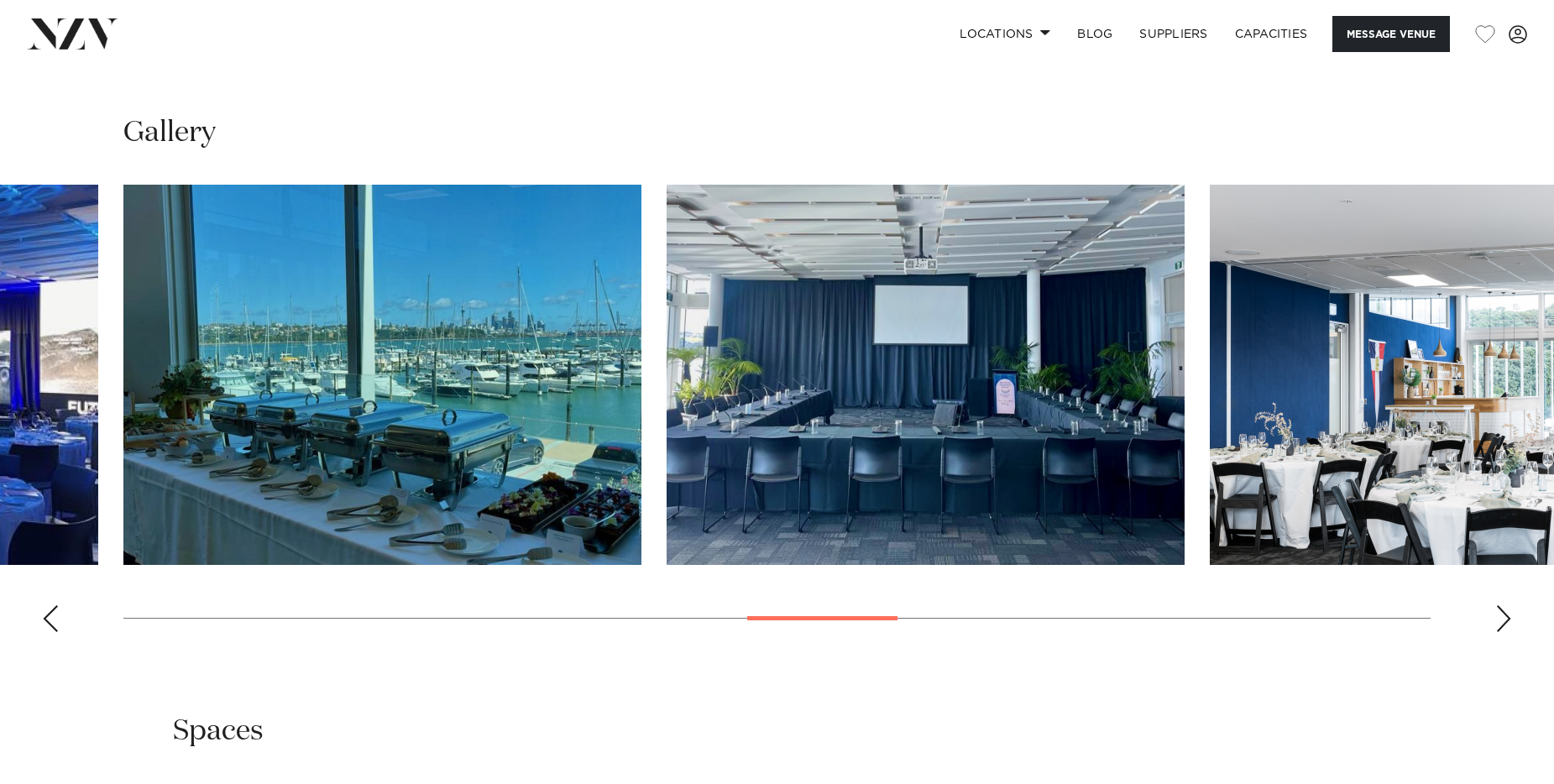
click at [1498, 605] on div "Next slide" at bounding box center [1504, 618] width 17 height 27
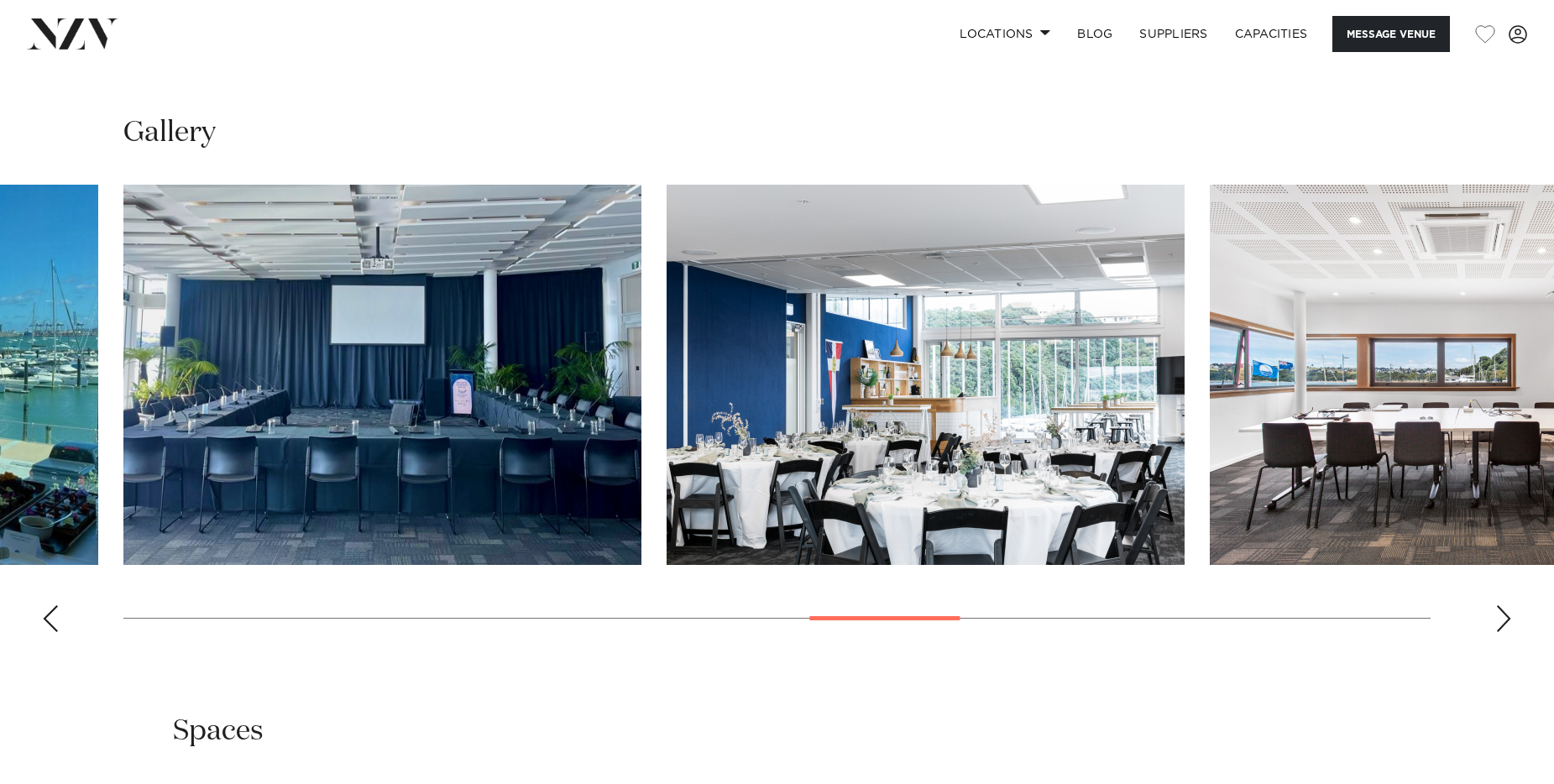
click at [1498, 605] on div "Next slide" at bounding box center [1504, 618] width 17 height 27
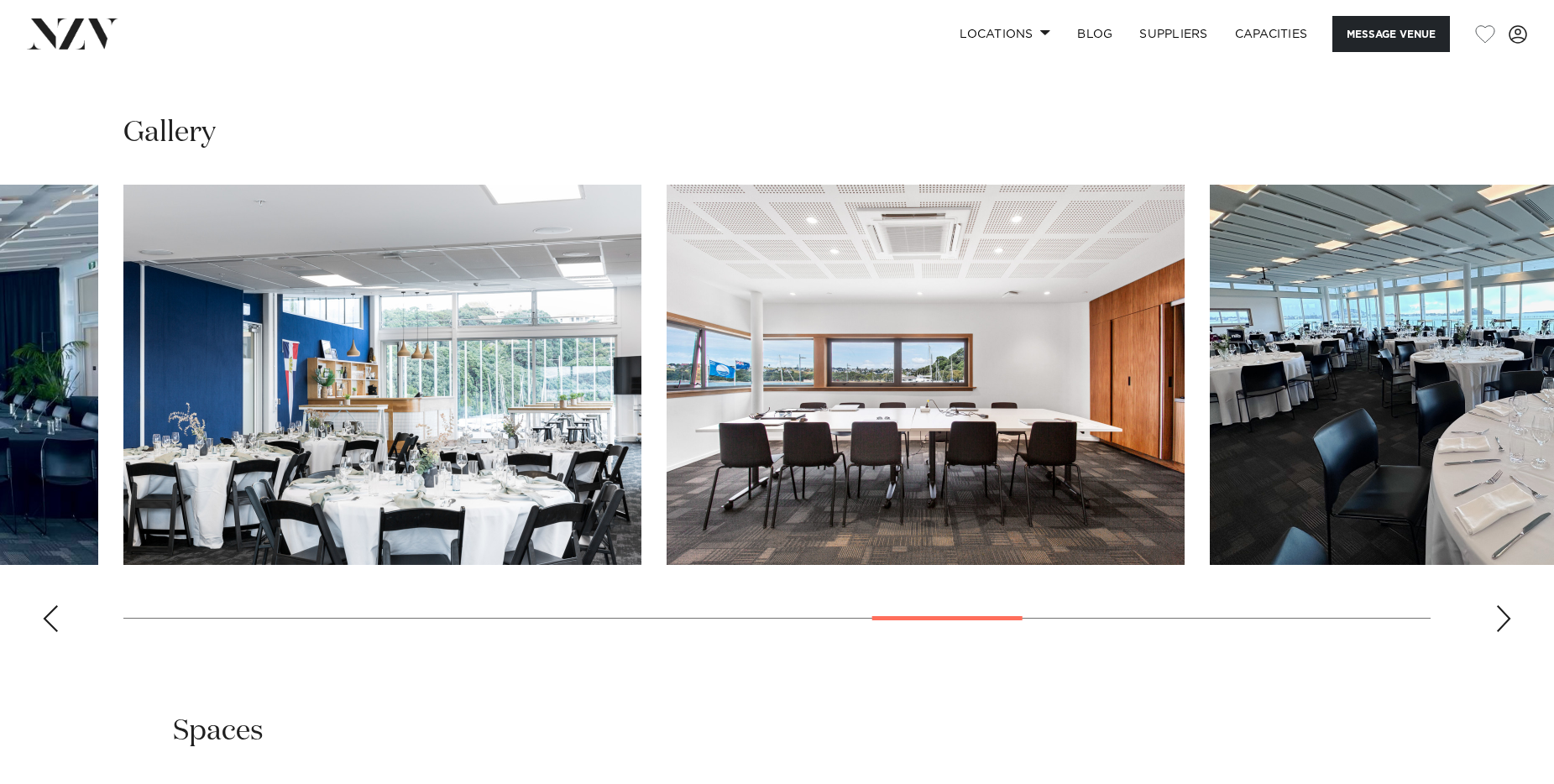
click at [1498, 605] on div "Next slide" at bounding box center [1504, 618] width 17 height 27
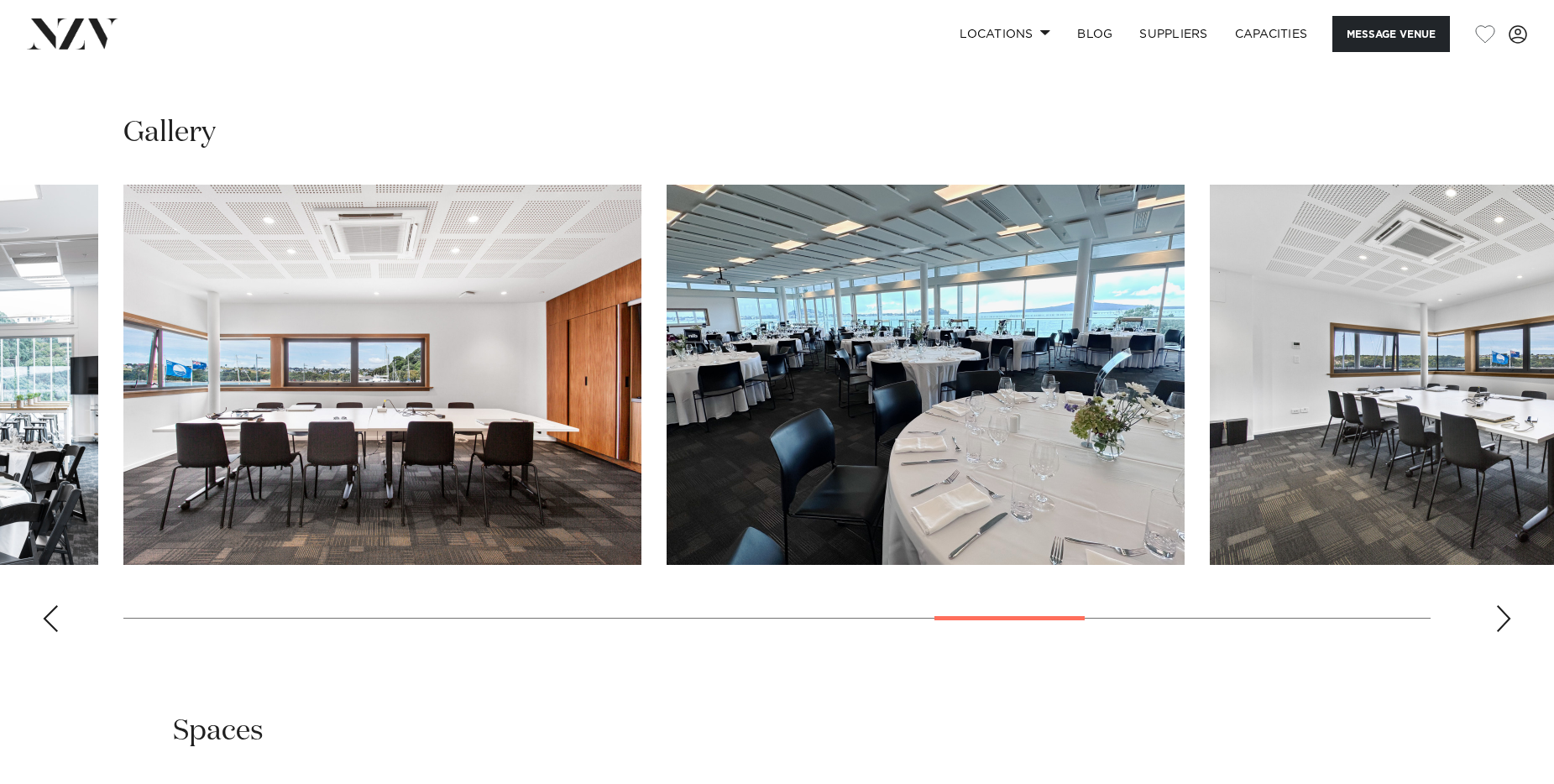
click at [1498, 605] on div "Next slide" at bounding box center [1504, 618] width 17 height 27
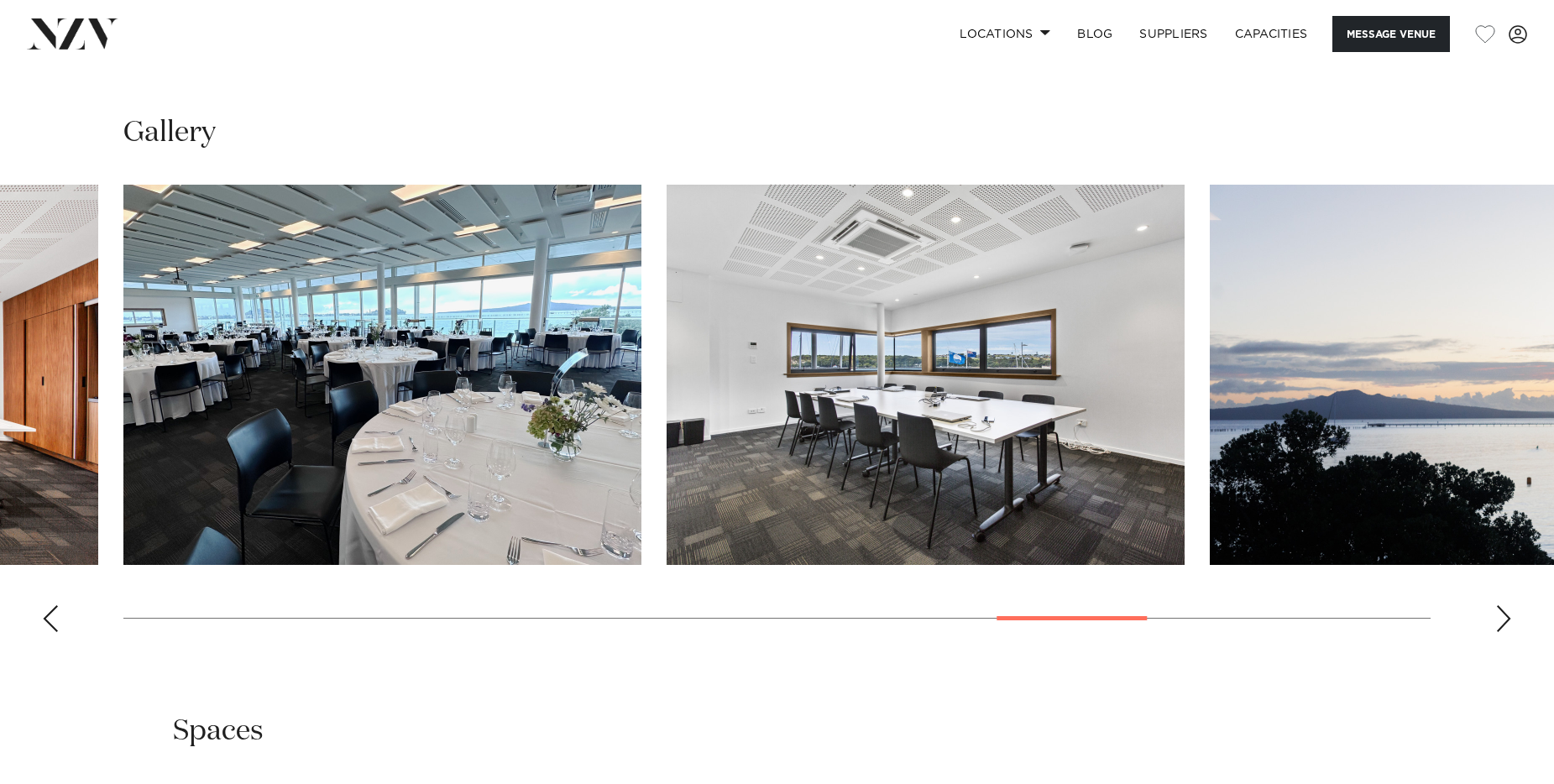
click at [1498, 605] on div "Next slide" at bounding box center [1504, 618] width 17 height 27
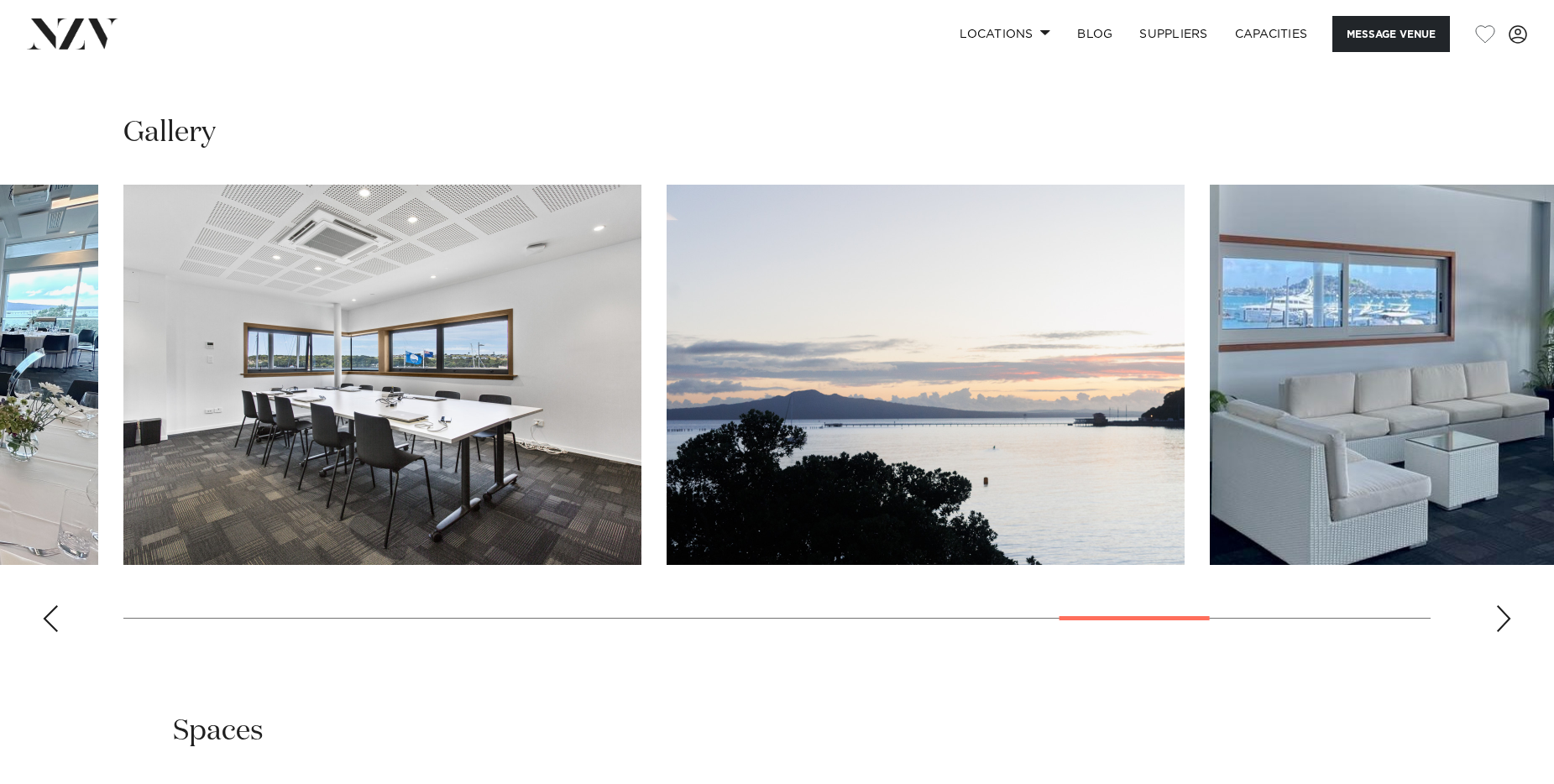
click at [1498, 605] on div "Next slide" at bounding box center [1504, 618] width 17 height 27
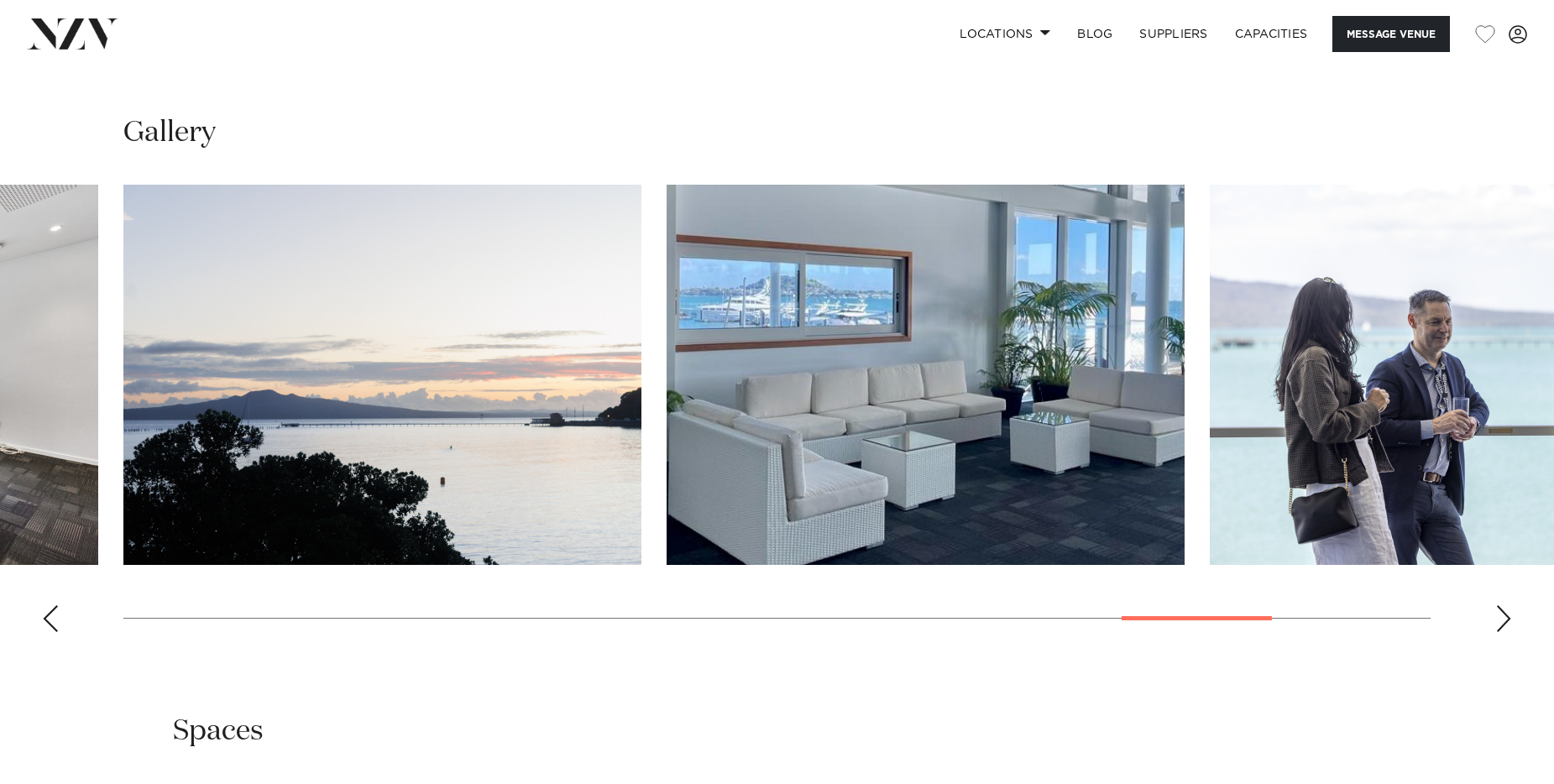
click at [1498, 605] on div "Next slide" at bounding box center [1504, 618] width 17 height 27
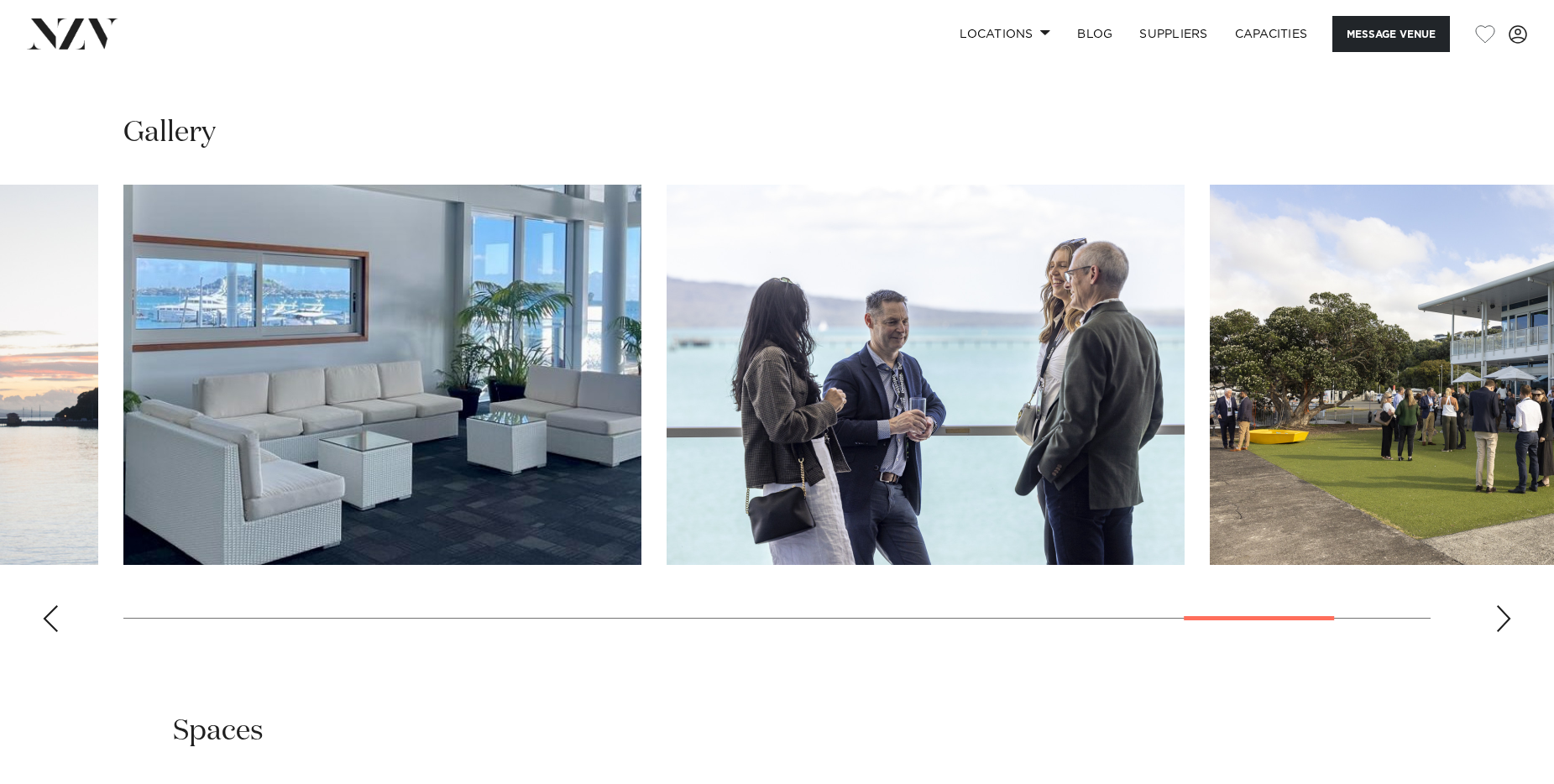
click at [1498, 605] on div "Next slide" at bounding box center [1504, 618] width 17 height 27
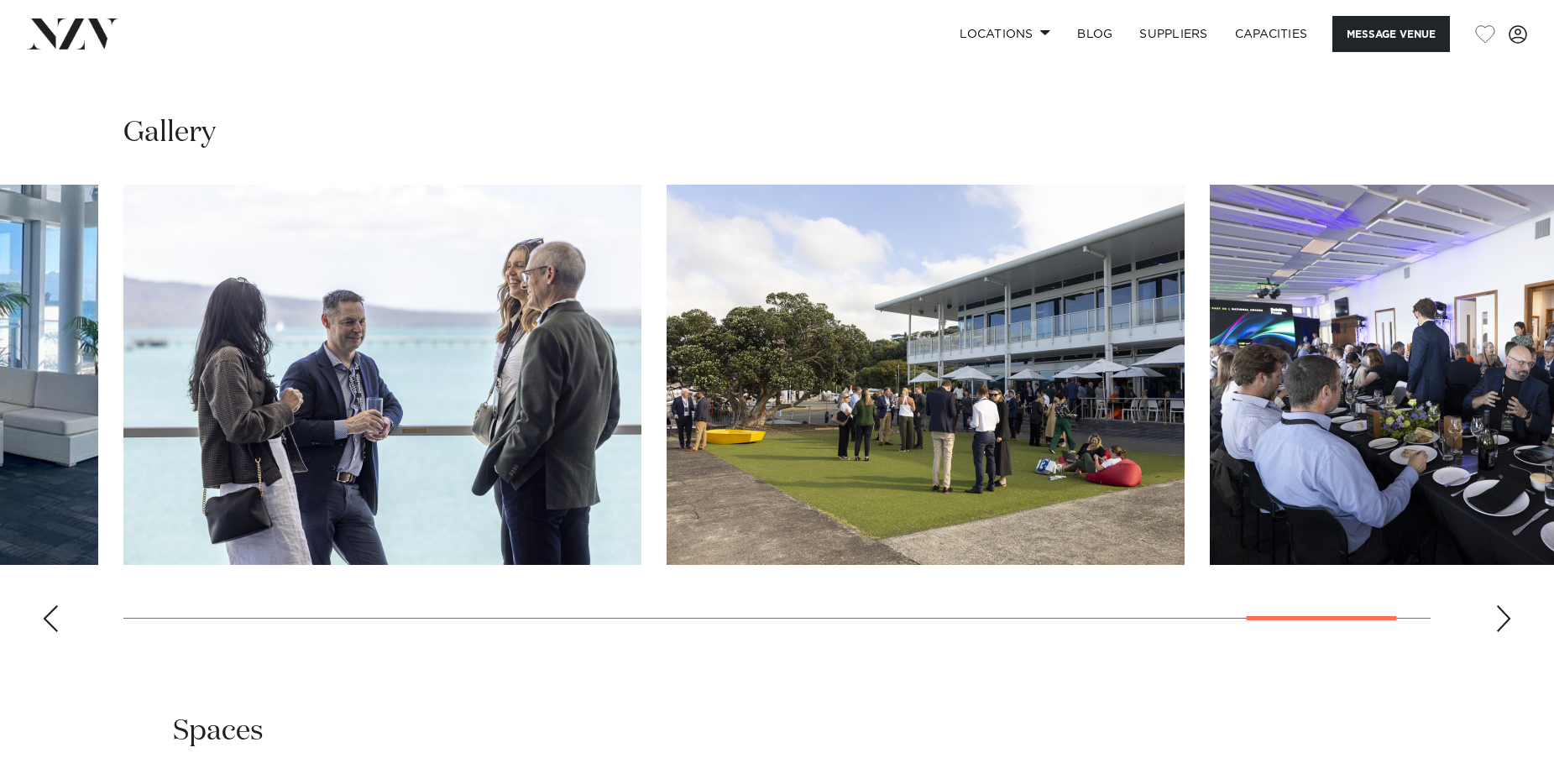
click at [1498, 605] on div "Next slide" at bounding box center [1504, 618] width 17 height 27
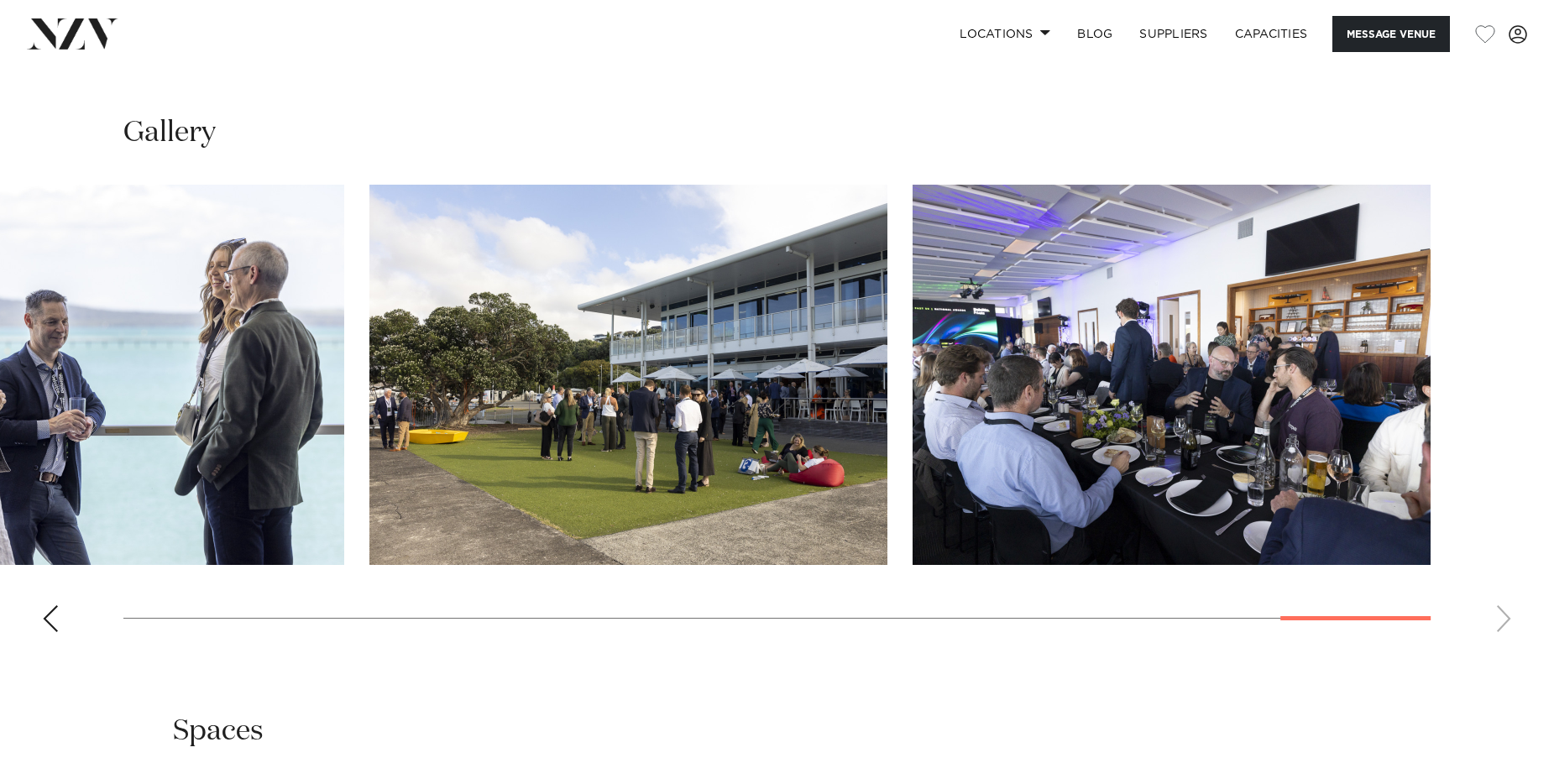
click at [1498, 605] on swiper-container at bounding box center [777, 415] width 1554 height 461
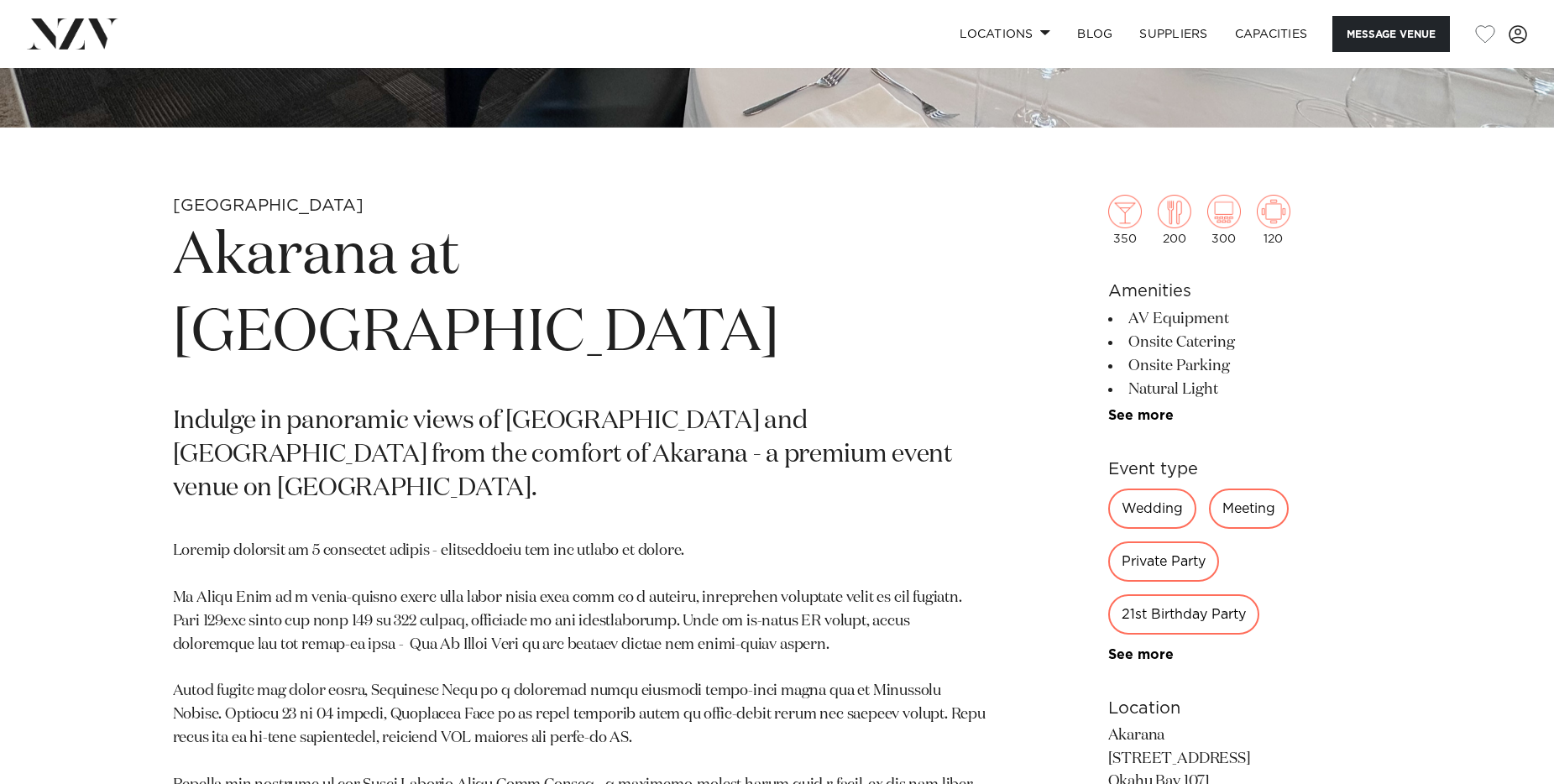
scroll to position [676, 0]
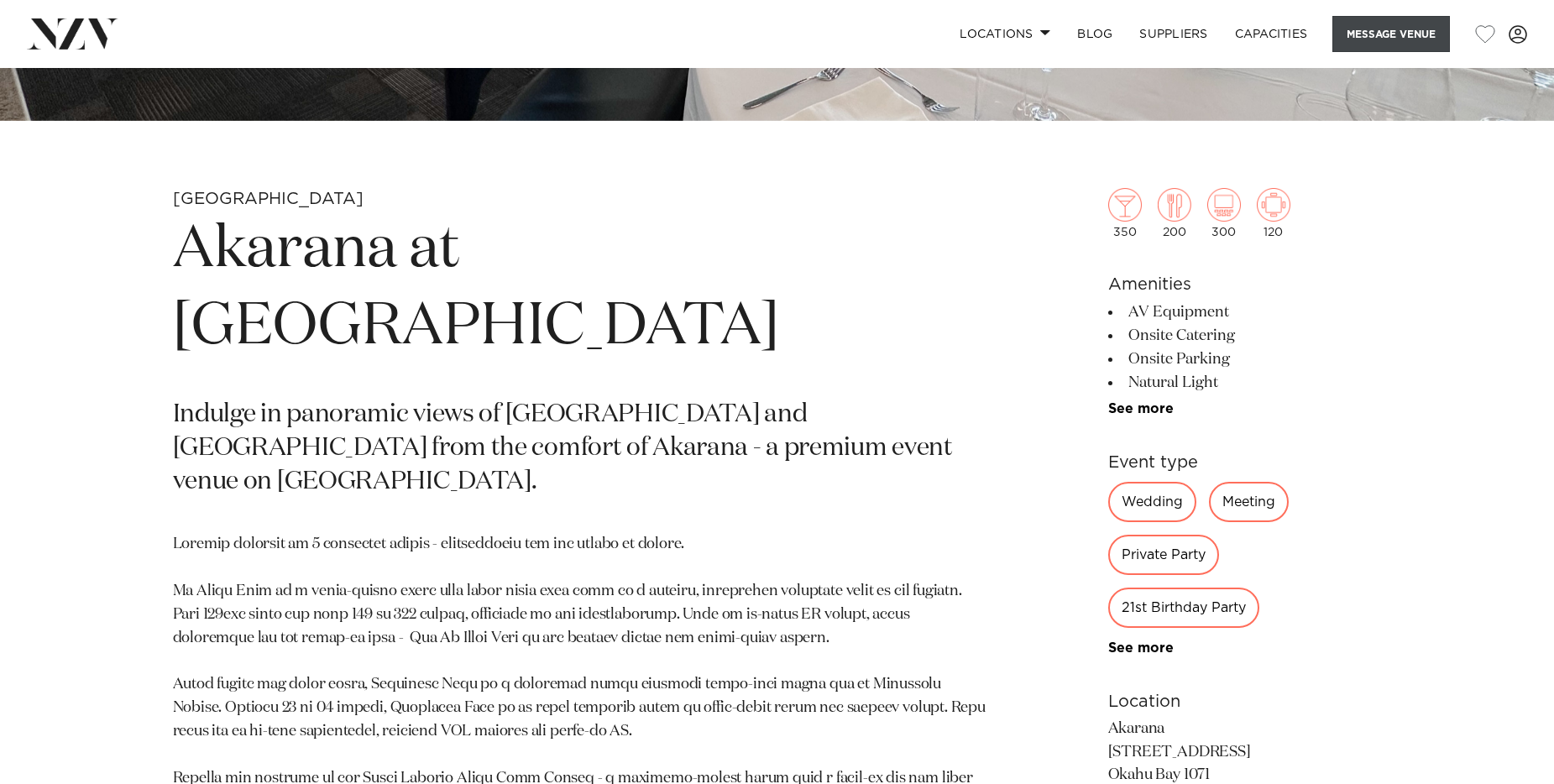
click at [1366, 45] on button "Message Venue" at bounding box center [1391, 34] width 118 height 36
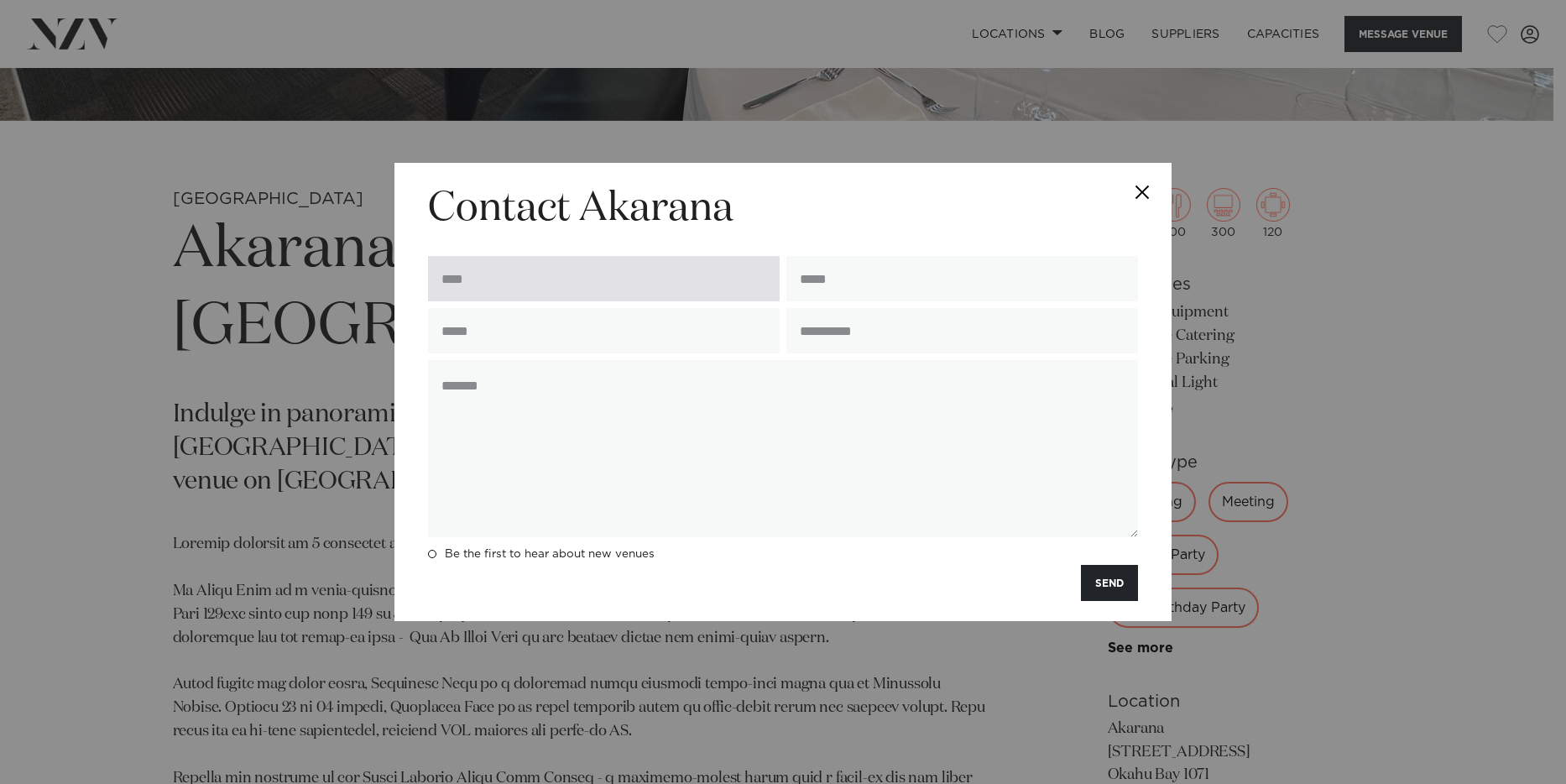
click at [578, 275] on input "text" at bounding box center [604, 278] width 352 height 45
click at [45, 313] on div "**********" at bounding box center [783, 392] width 1566 height 784
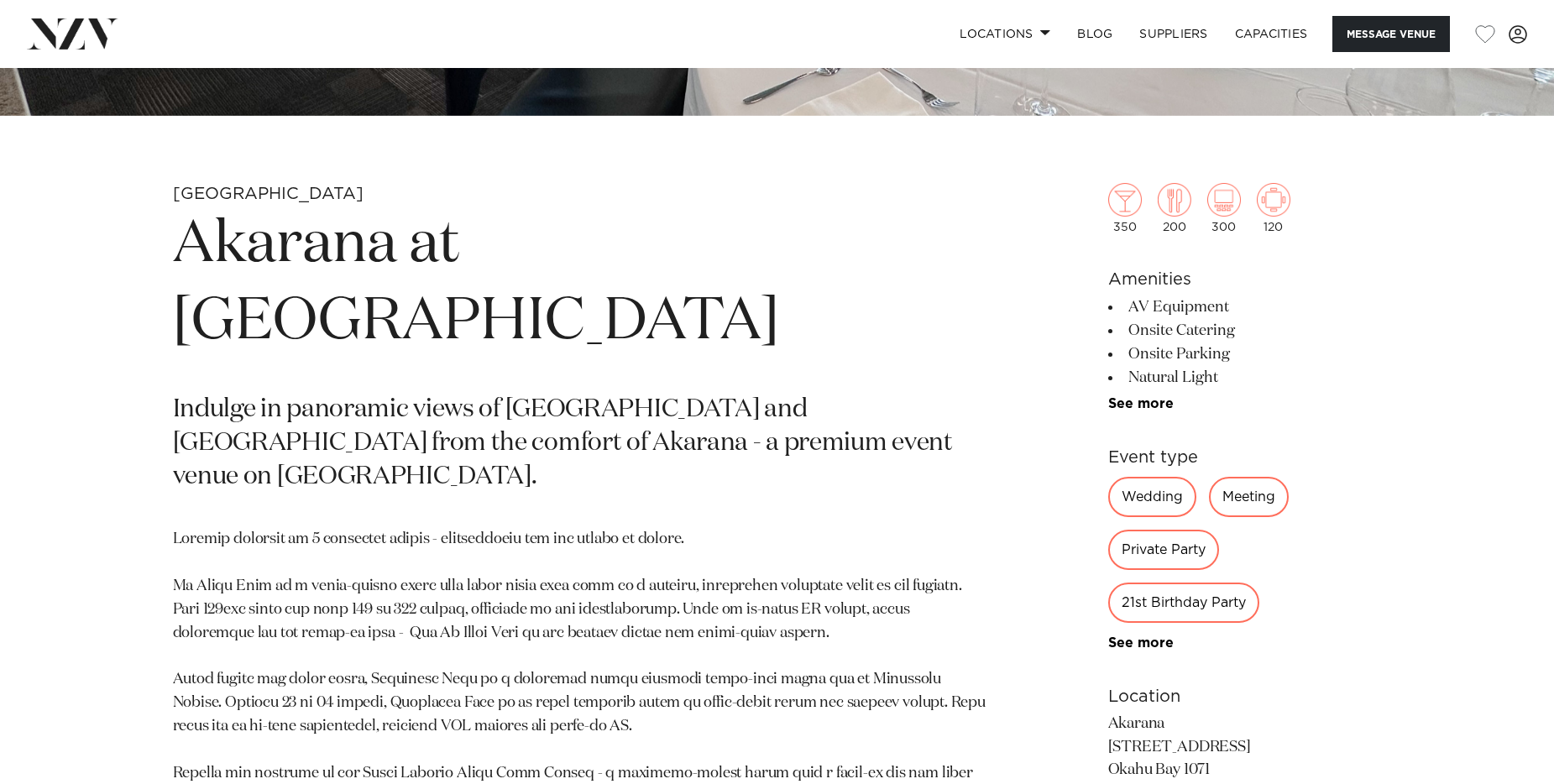
scroll to position [681, 0]
drag, startPoint x: 168, startPoint y: 234, endPoint x: 579, endPoint y: 335, distance: 423.2
click at [579, 335] on div "Auckland Akarana at Hyundai Marine Sports Centre Indulge in panoramic views of …" at bounding box center [777, 715] width 1429 height 1066
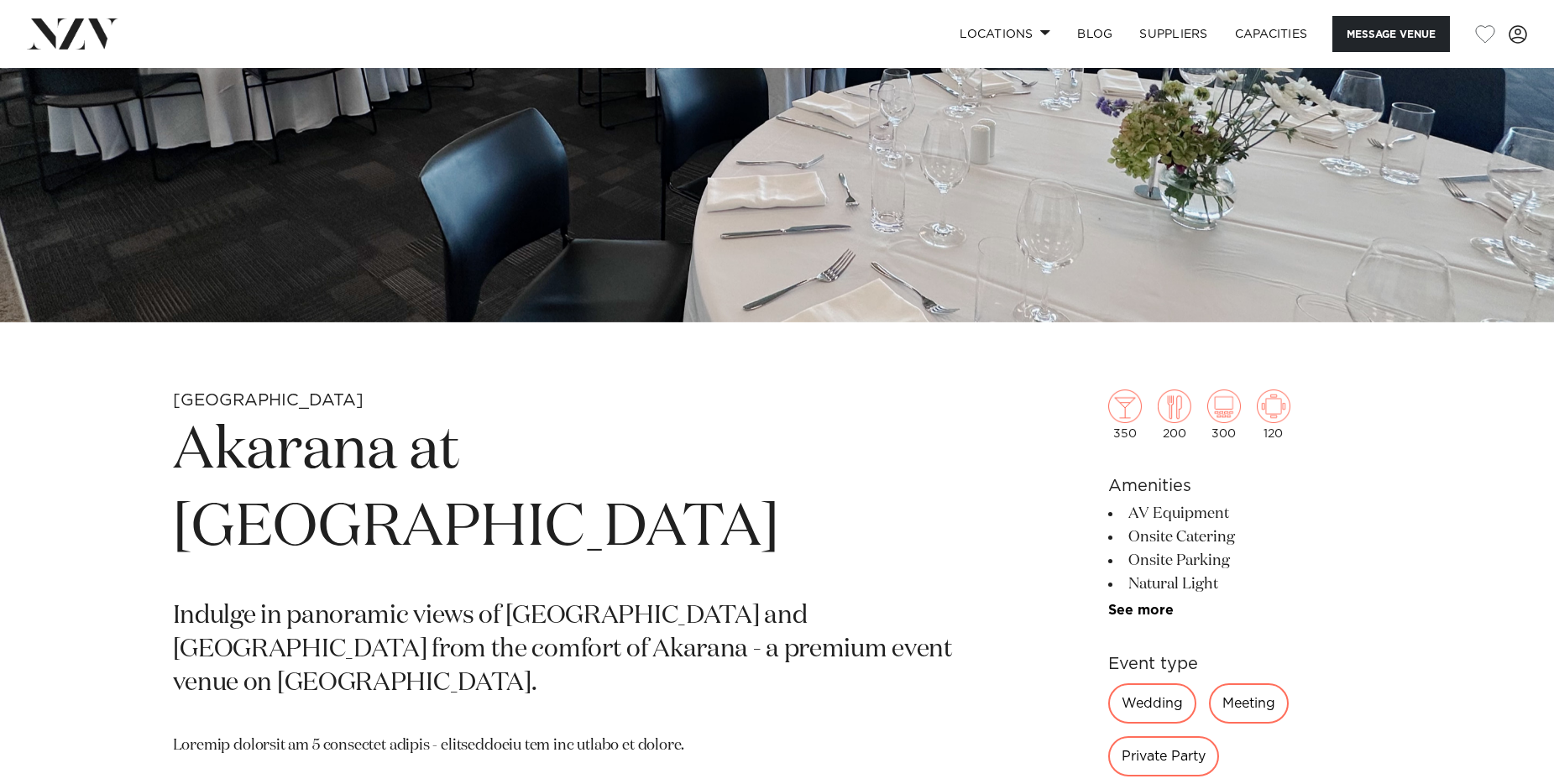
scroll to position [331, 0]
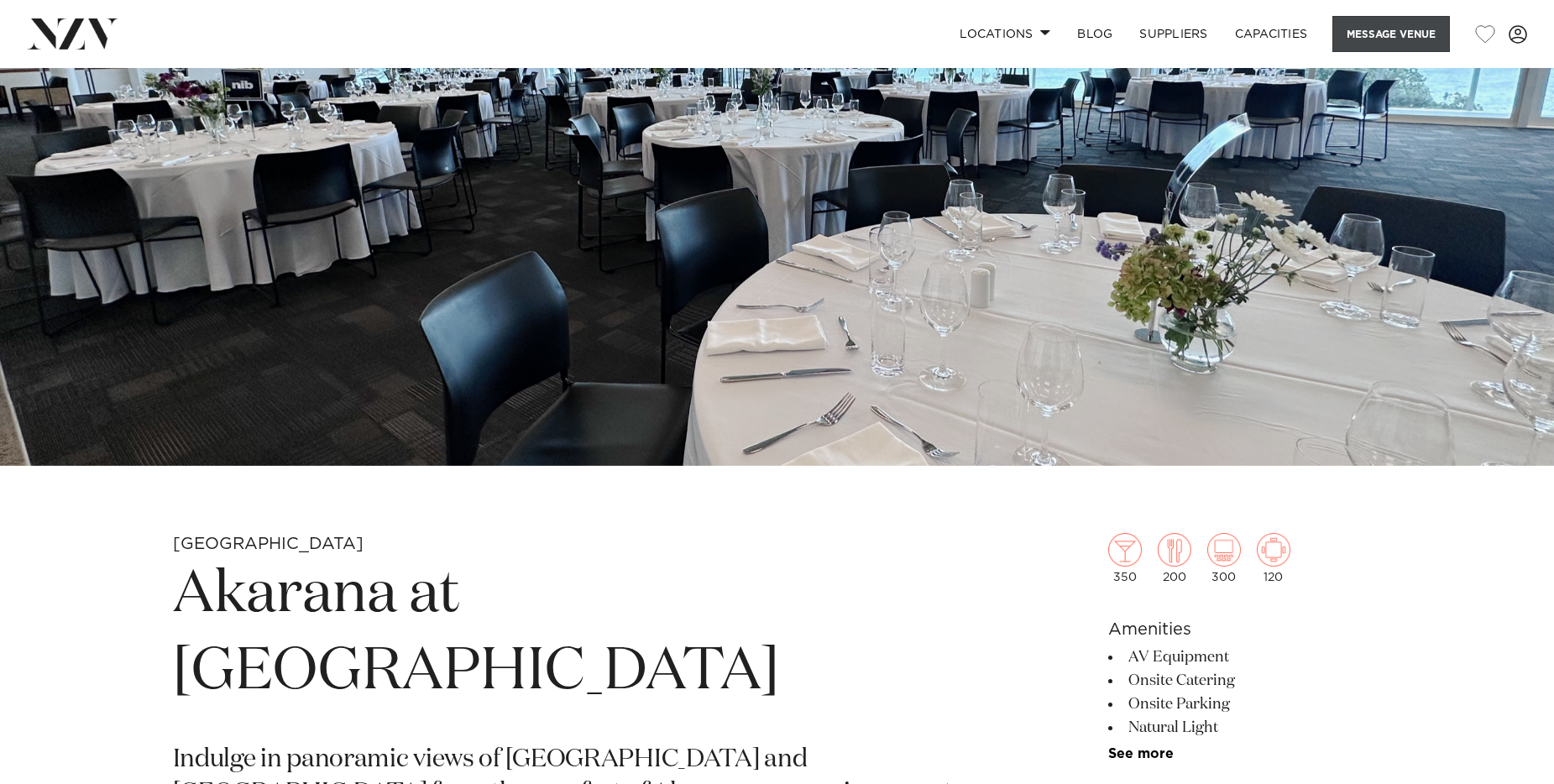
click at [1392, 31] on button "Message Venue" at bounding box center [1391, 34] width 118 height 36
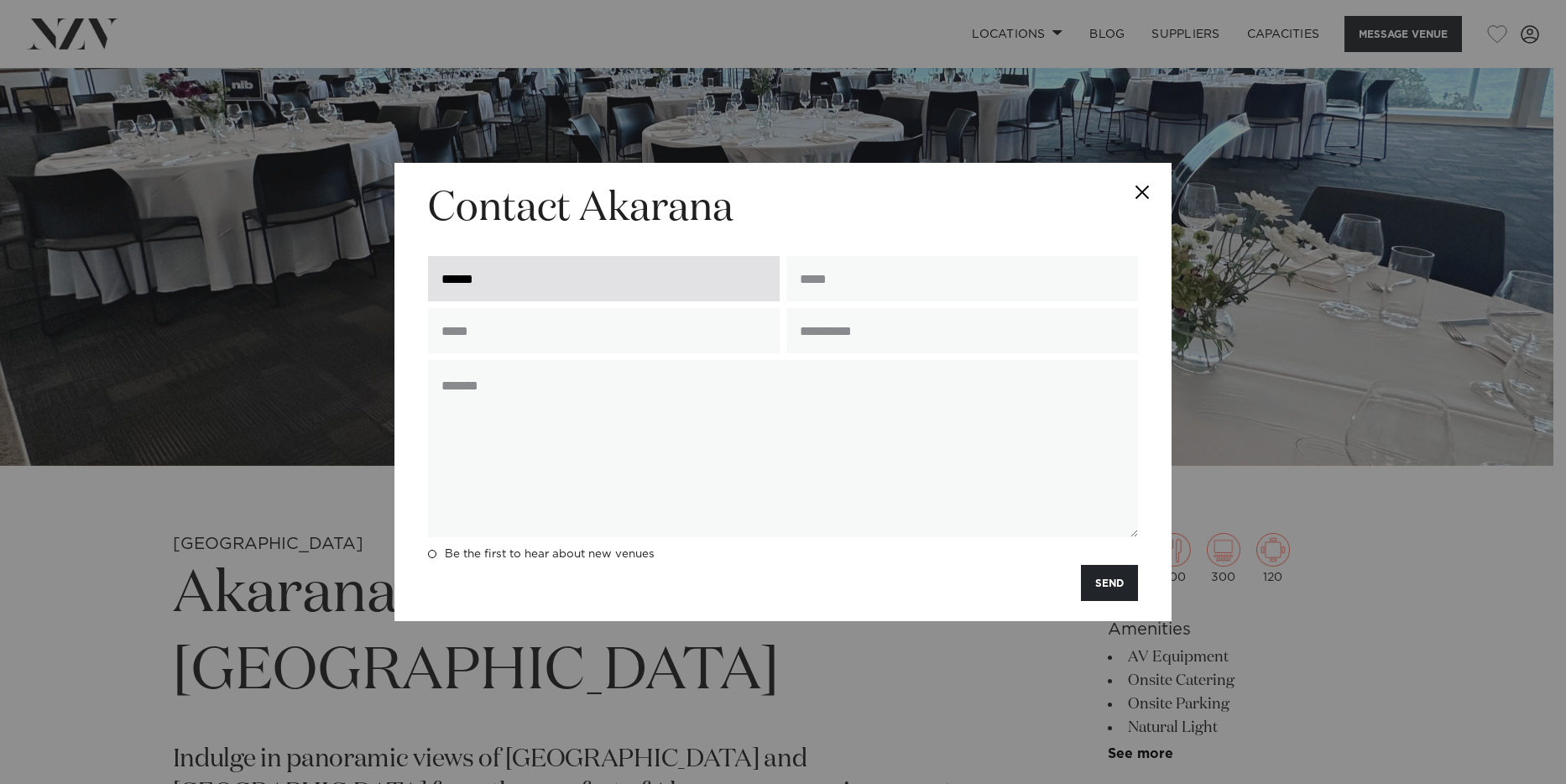
click at [565, 283] on input "******" at bounding box center [604, 278] width 352 height 45
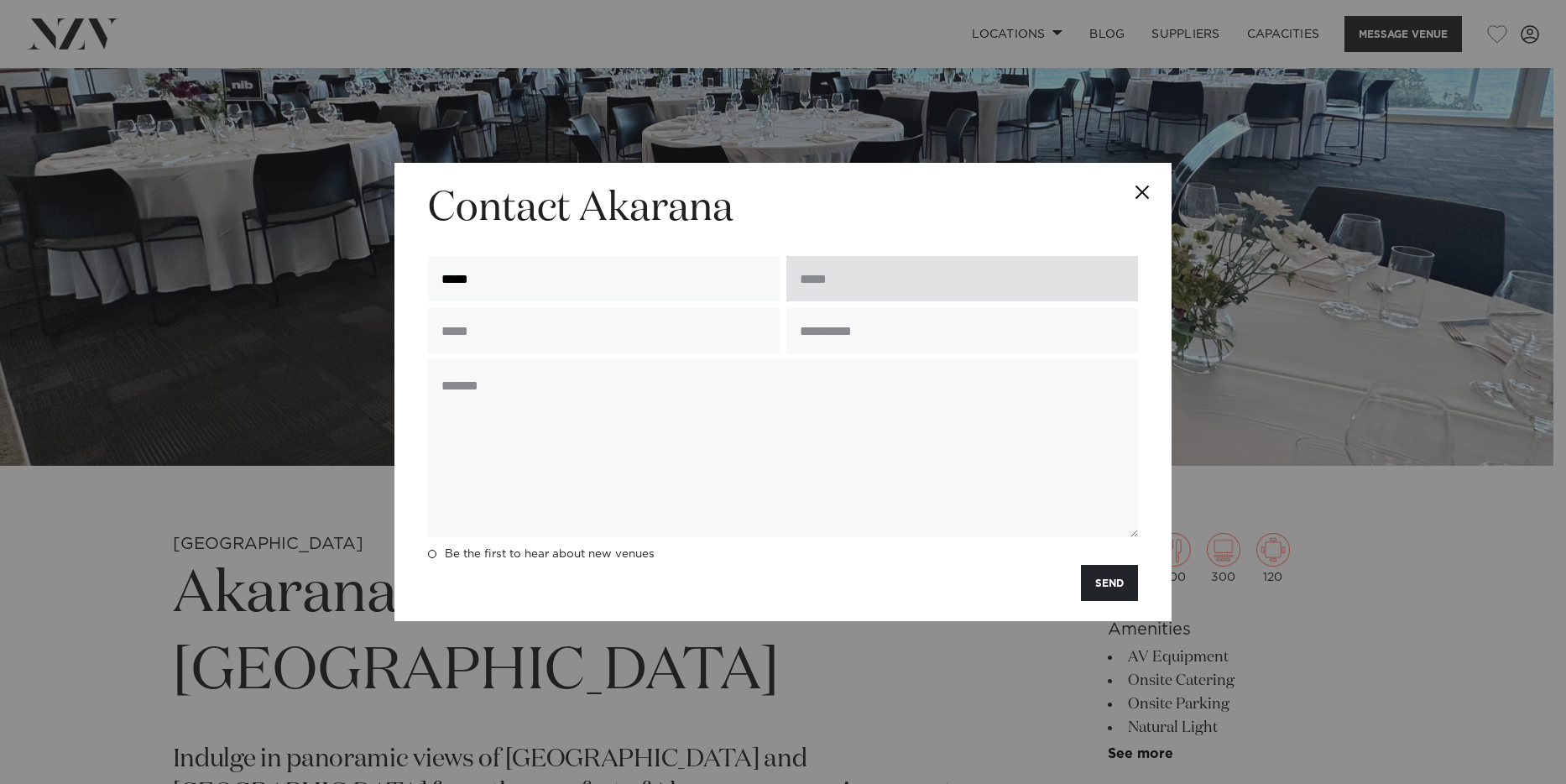
type input "*****"
click at [897, 283] on input "email" at bounding box center [962, 278] width 352 height 45
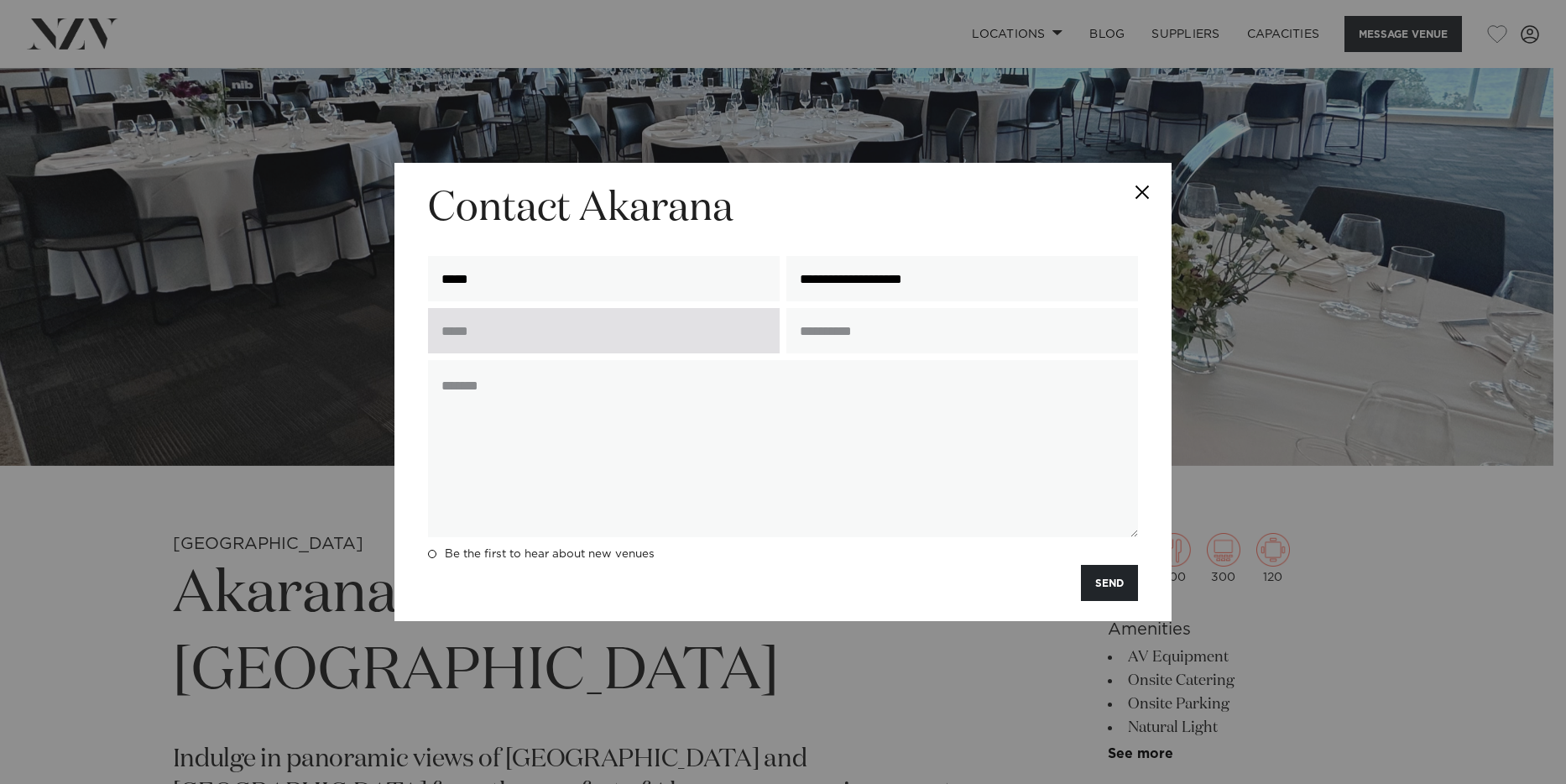
type input "**********"
click at [640, 333] on input "text" at bounding box center [604, 330] width 352 height 45
type input "*********"
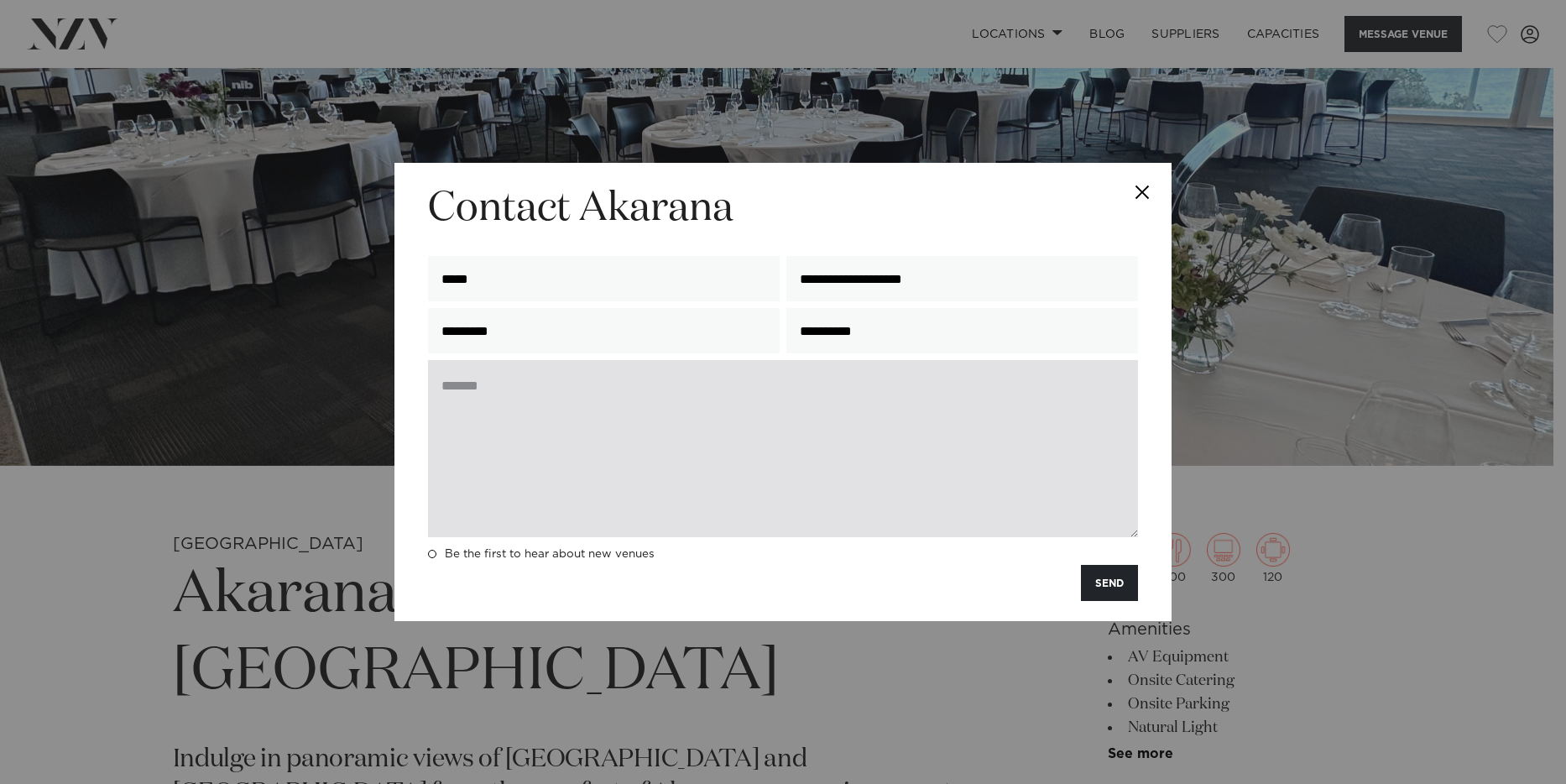
type input "**********"
click at [561, 411] on textarea at bounding box center [783, 448] width 711 height 177
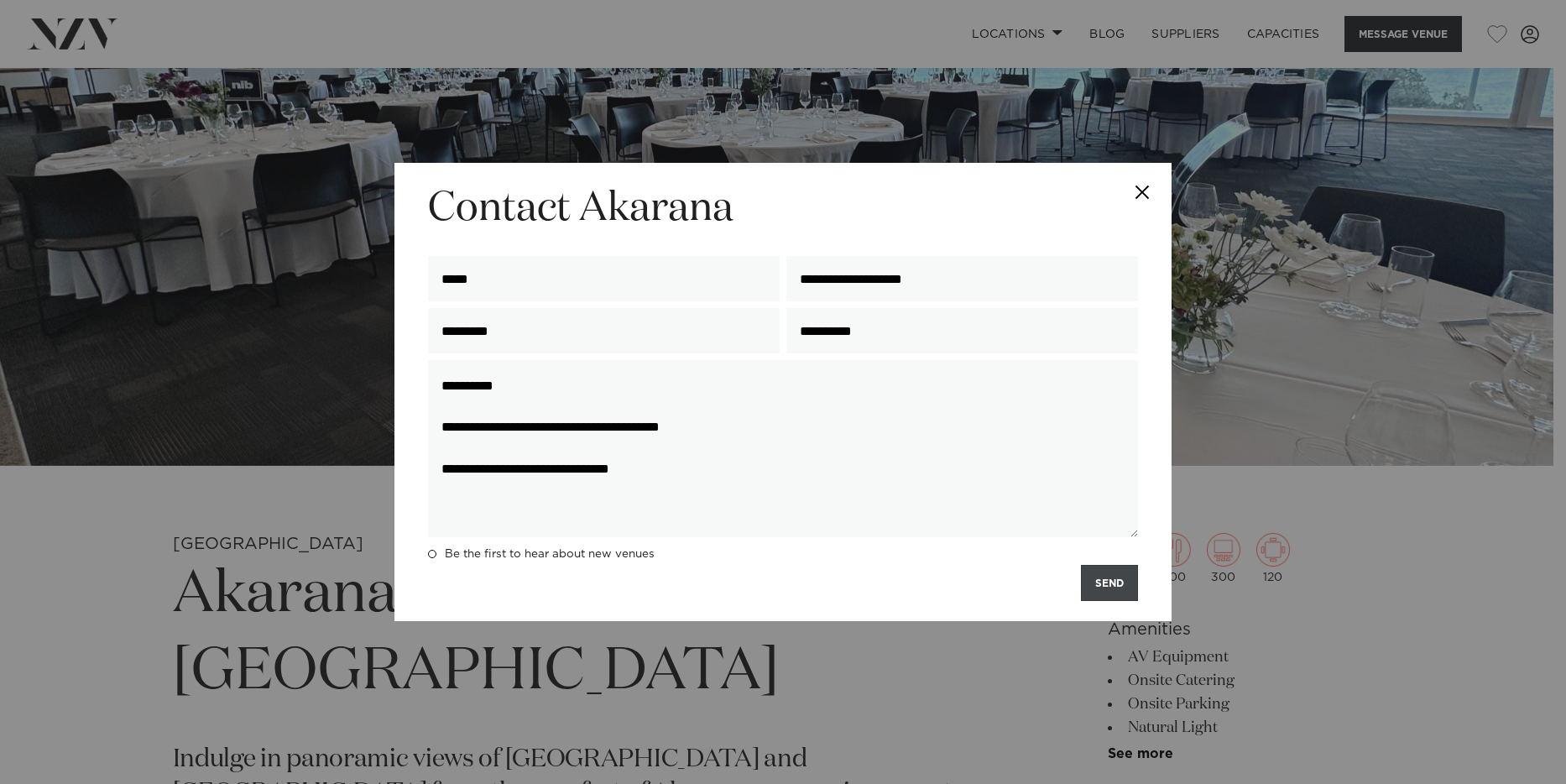
type textarea "**********"
click at [1102, 586] on button "SEND" at bounding box center [1109, 582] width 57 height 36
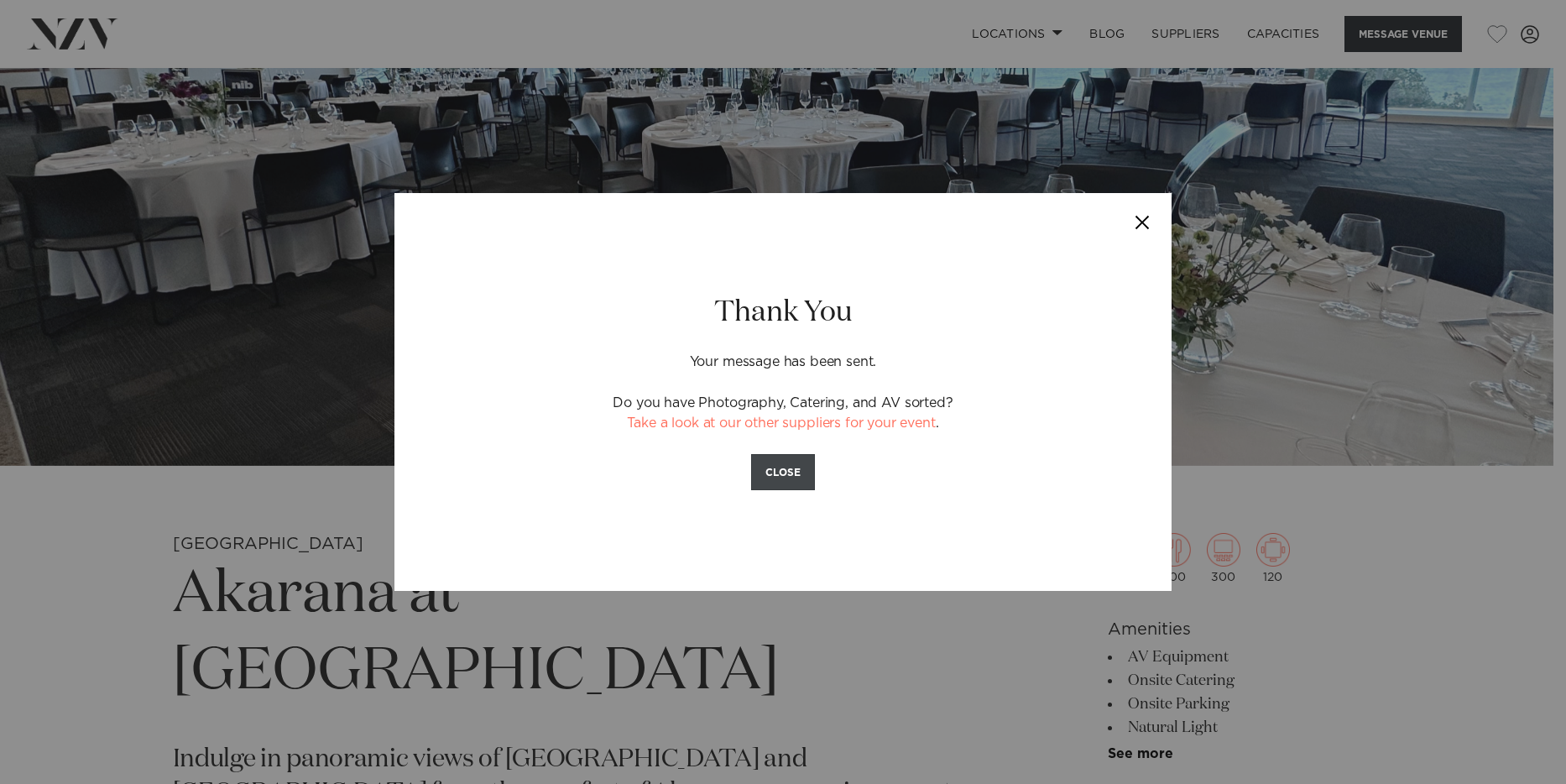
click at [796, 466] on button "CLOSE" at bounding box center [783, 472] width 64 height 36
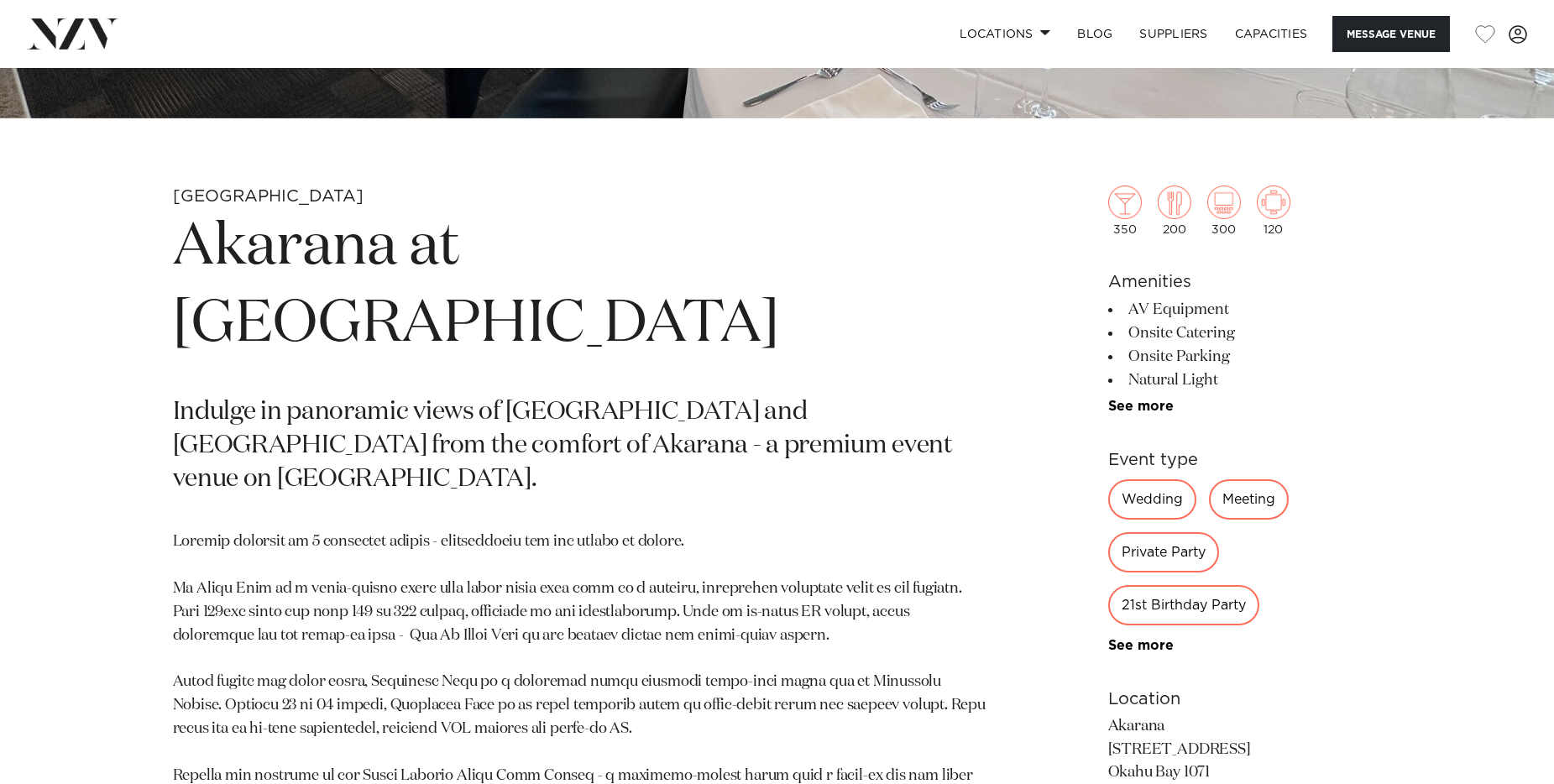
scroll to position [751, 0]
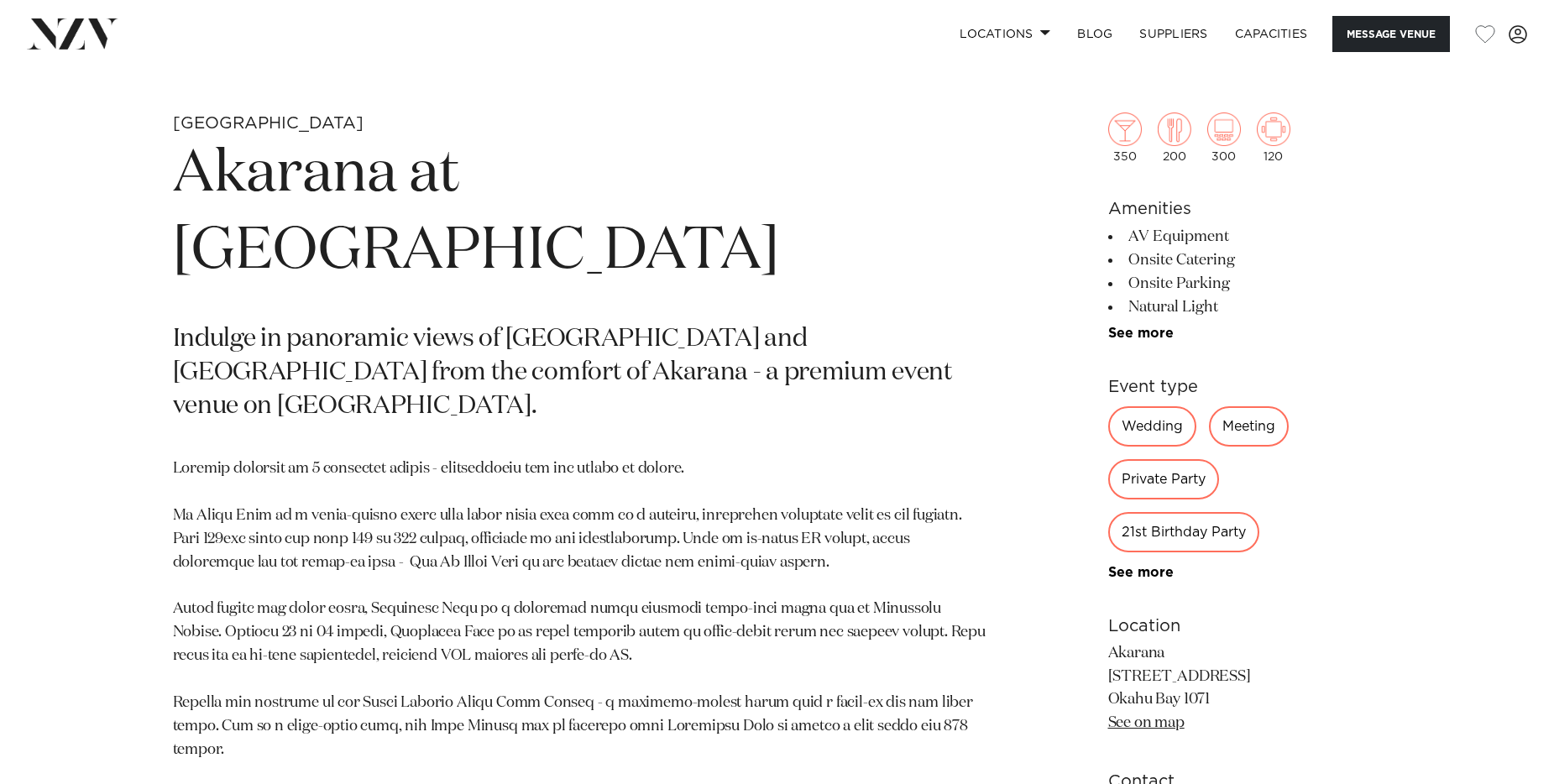
drag, startPoint x: 169, startPoint y: 173, endPoint x: 568, endPoint y: 268, distance: 410.2
click at [568, 268] on div "Auckland Akarana at Hyundai Marine Sports Centre Indulge in panoramic views of …" at bounding box center [777, 645] width 1429 height 1066
copy h1 "Akarana at [GEOGRAPHIC_DATA]"
click at [942, 266] on h1 "Akarana at [GEOGRAPHIC_DATA]" at bounding box center [581, 212] width 816 height 154
